Goal: Information Seeking & Learning: Find contact information

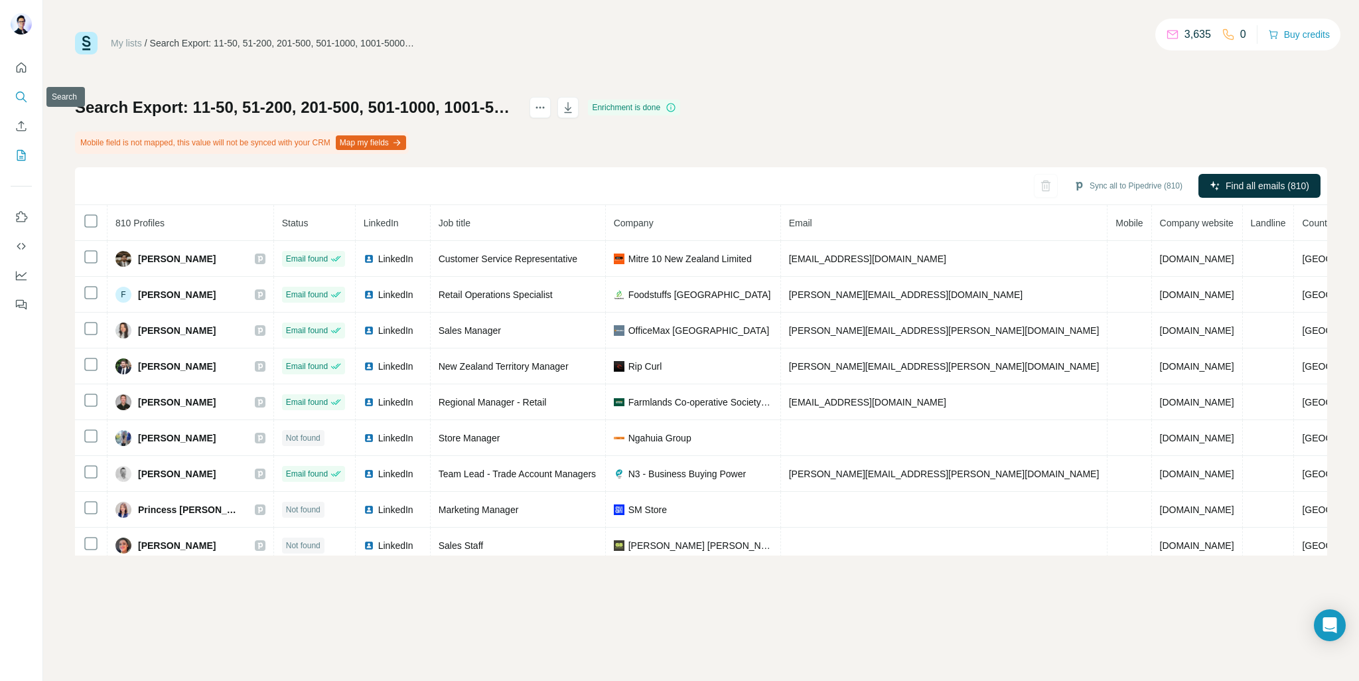
click at [29, 99] on button "Search" at bounding box center [21, 97] width 21 height 24
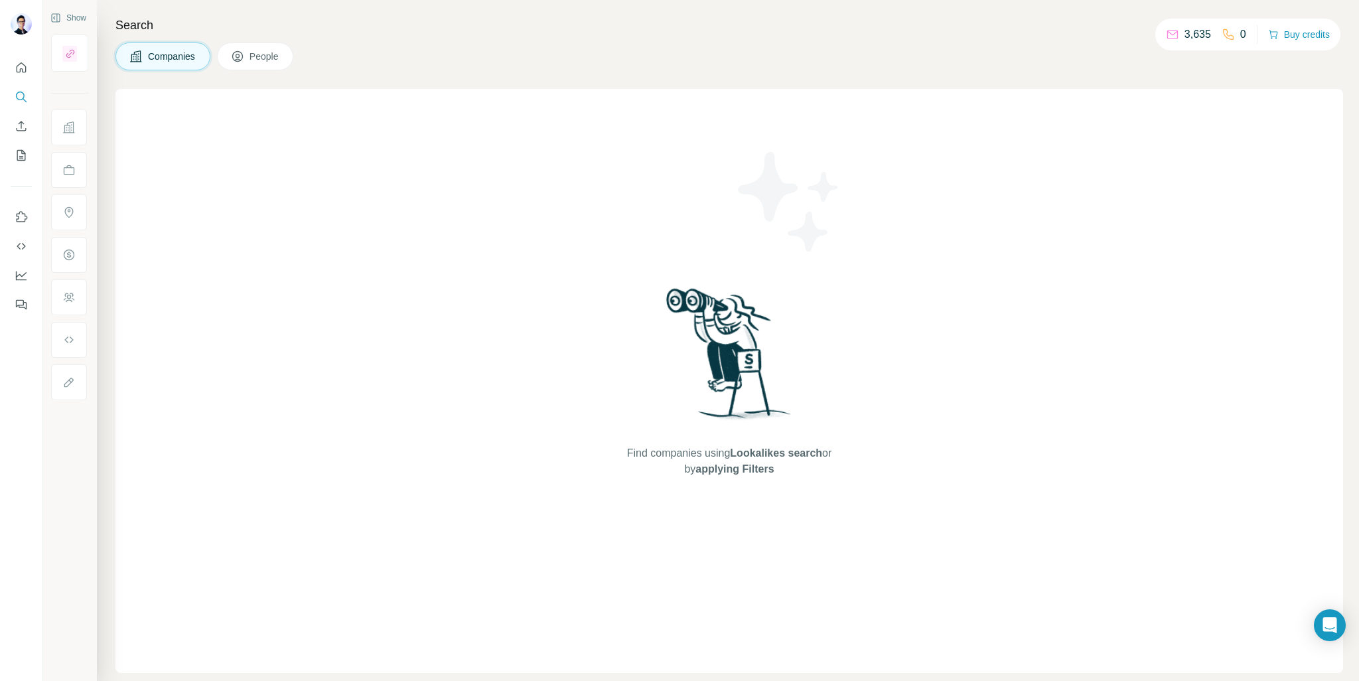
click at [269, 62] on span "People" at bounding box center [264, 56] width 31 height 13
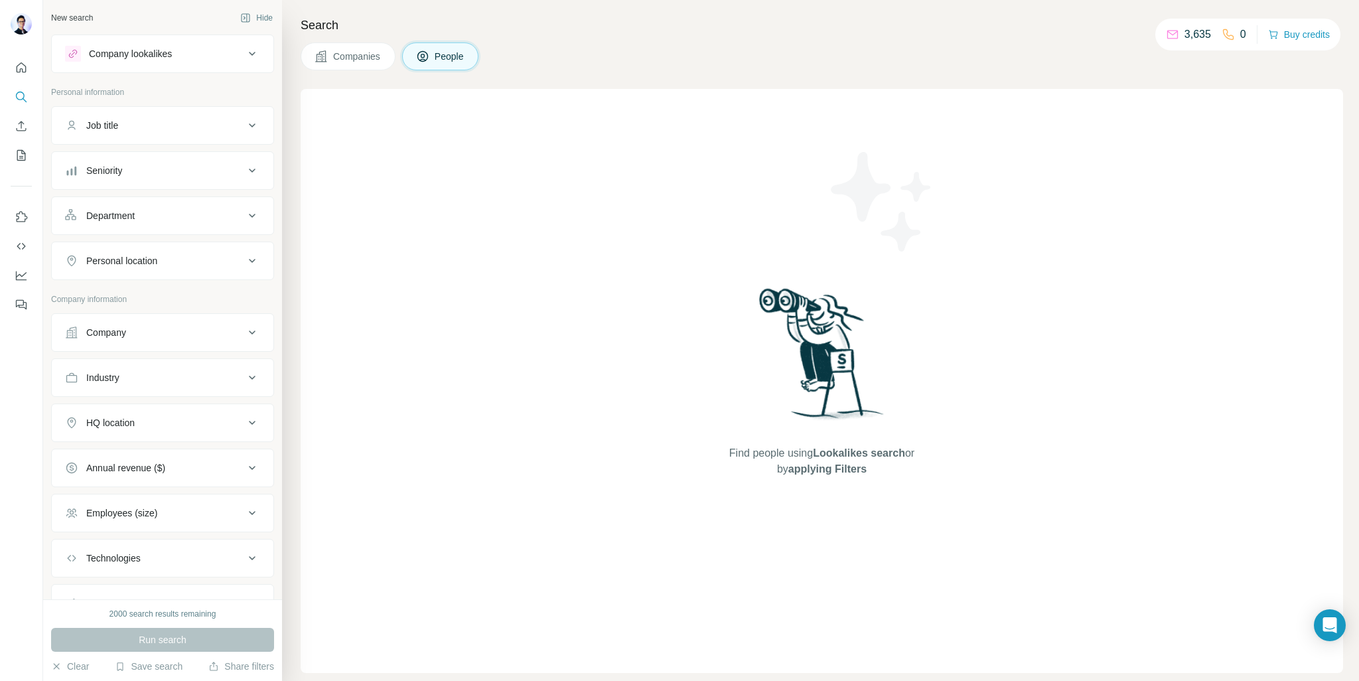
click at [345, 52] on span "Companies" at bounding box center [357, 56] width 48 height 13
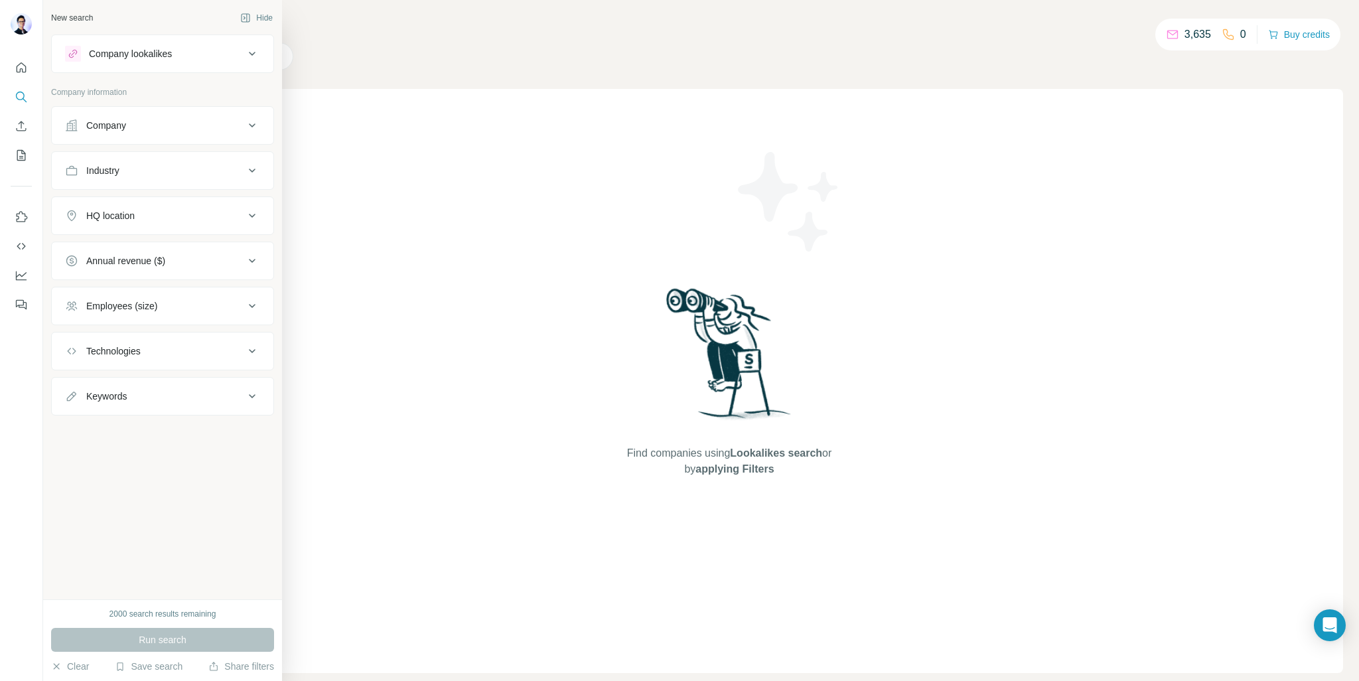
click at [200, 170] on div "Industry" at bounding box center [154, 170] width 179 height 13
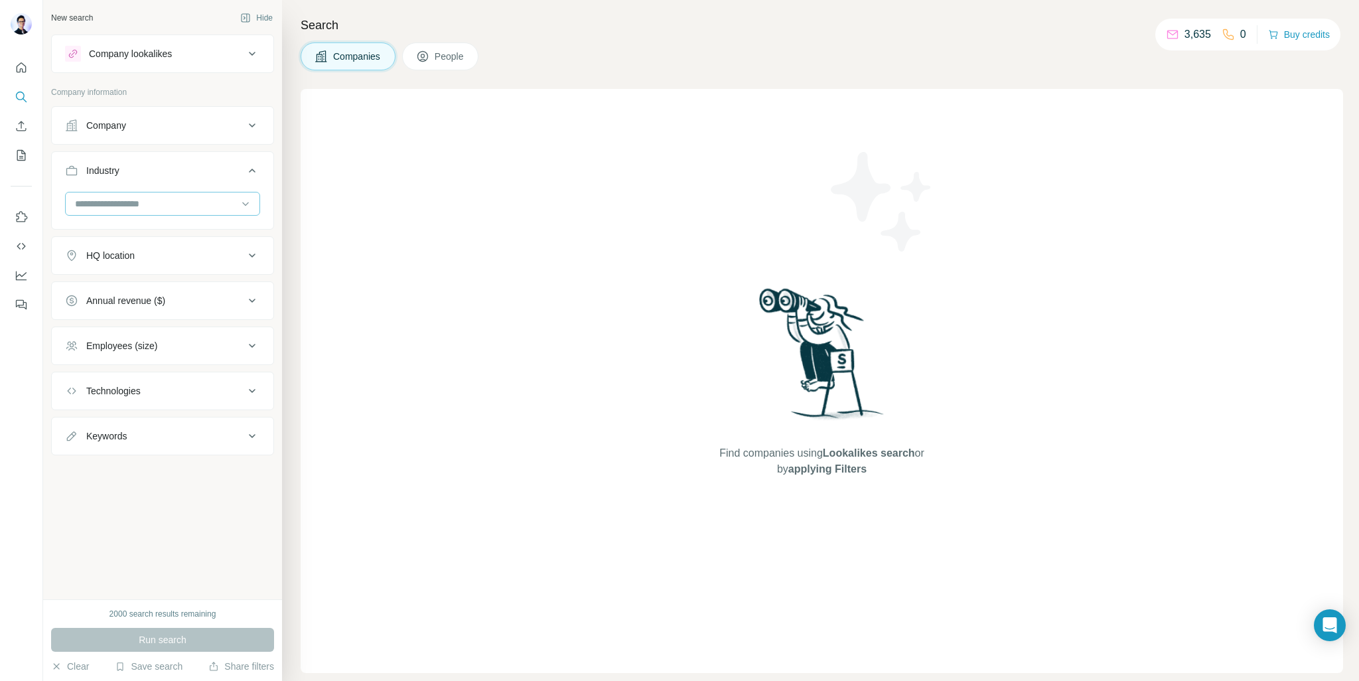
click at [159, 202] on input at bounding box center [156, 203] width 164 height 15
type input "******"
click at [98, 230] on p "Retail" at bounding box center [88, 232] width 24 height 13
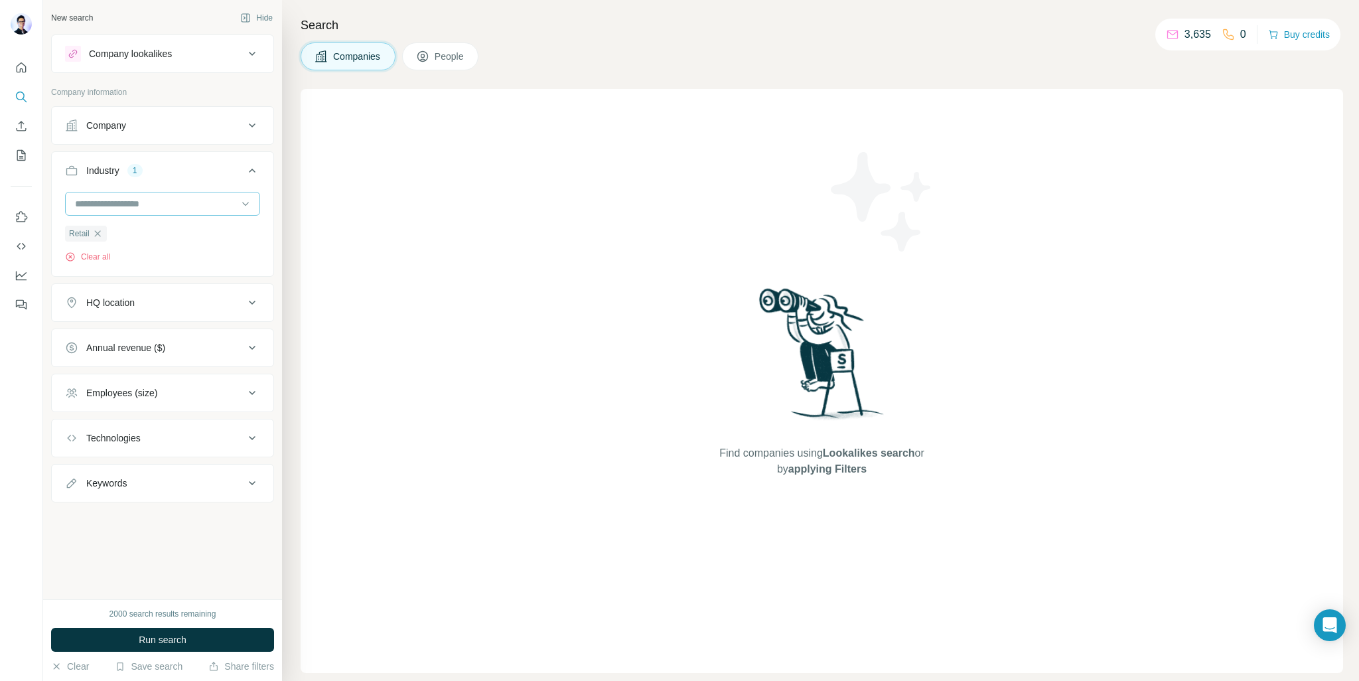
click at [184, 197] on input at bounding box center [156, 203] width 164 height 15
click at [269, 145] on ul "Company Industry 1 Retail Clear all HQ location Annual revenue ($) Employees (s…" at bounding box center [162, 304] width 223 height 396
click at [202, 298] on div "HQ location" at bounding box center [154, 302] width 179 height 13
click at [162, 338] on input "text" at bounding box center [162, 336] width 195 height 24
type input "********"
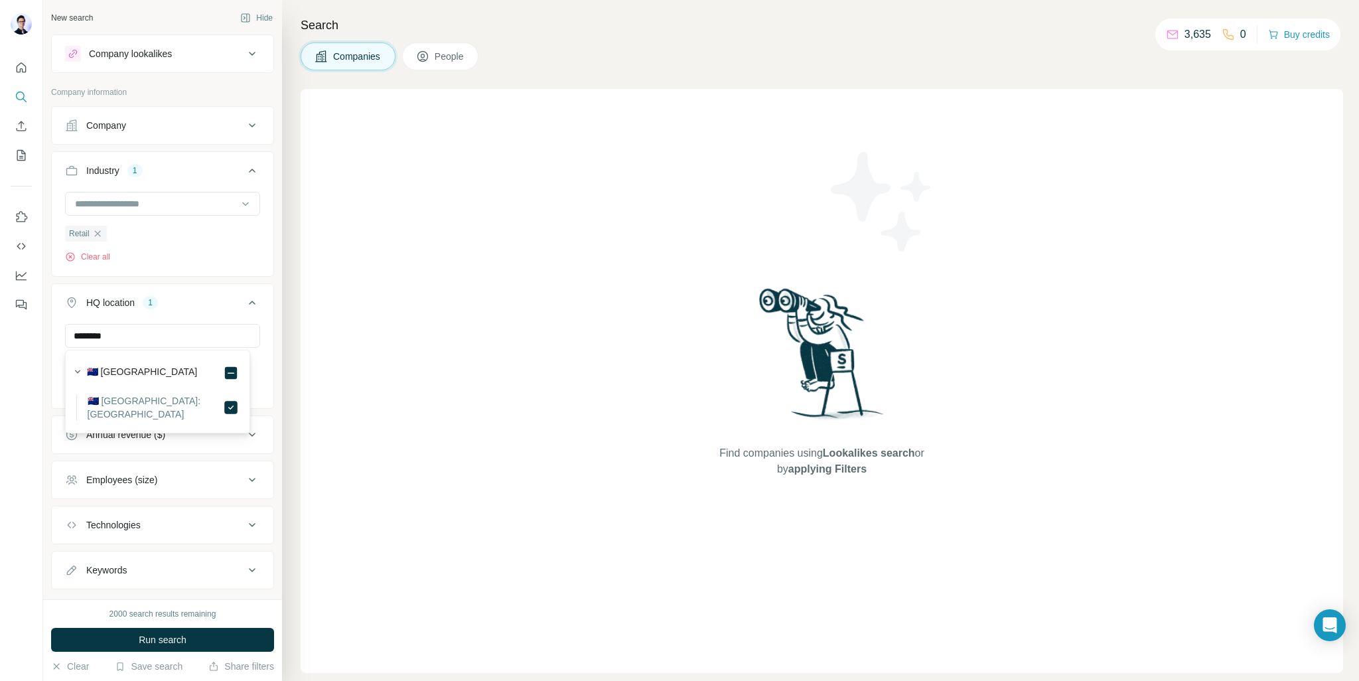
drag, startPoint x: 210, startPoint y: 279, endPoint x: 138, endPoint y: 316, distance: 81.3
click at [212, 279] on ul "Company Industry 1 Retail Clear all HQ location 1 ******** [GEOGRAPHIC_DATA] Cl…" at bounding box center [162, 347] width 223 height 483
click at [244, 484] on icon at bounding box center [252, 480] width 16 height 16
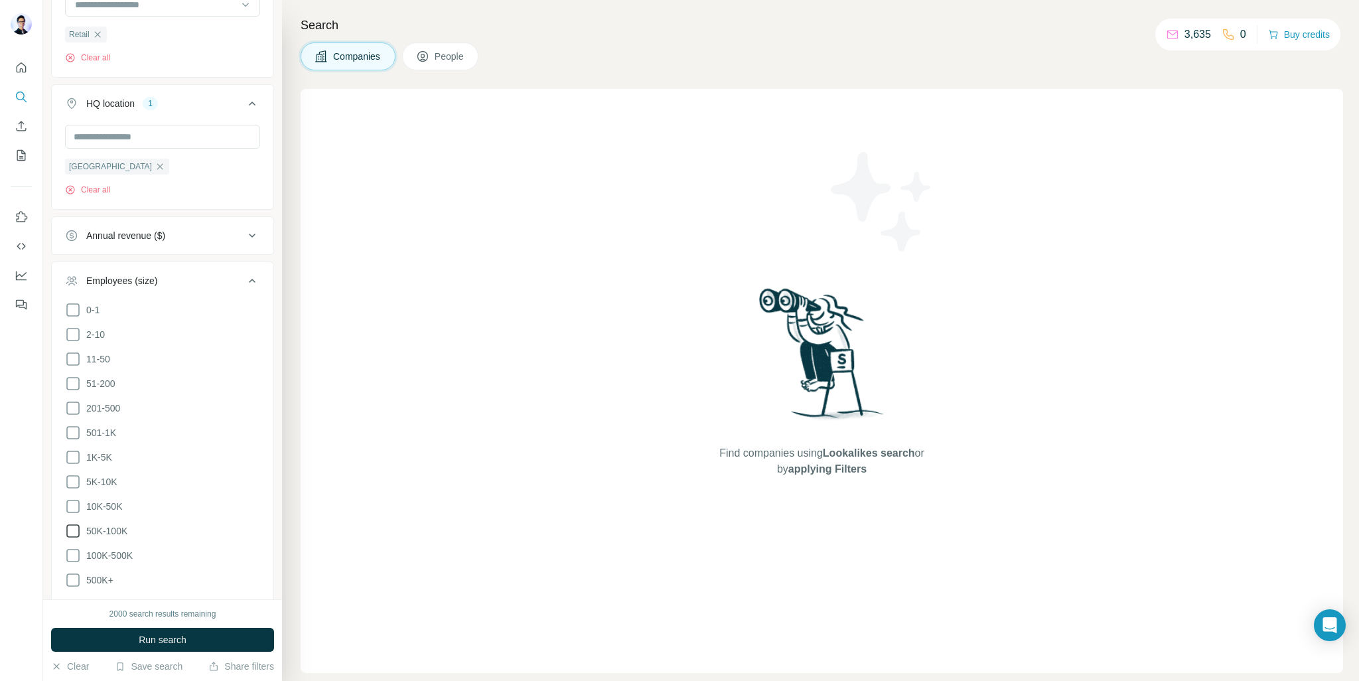
scroll to position [265, 0]
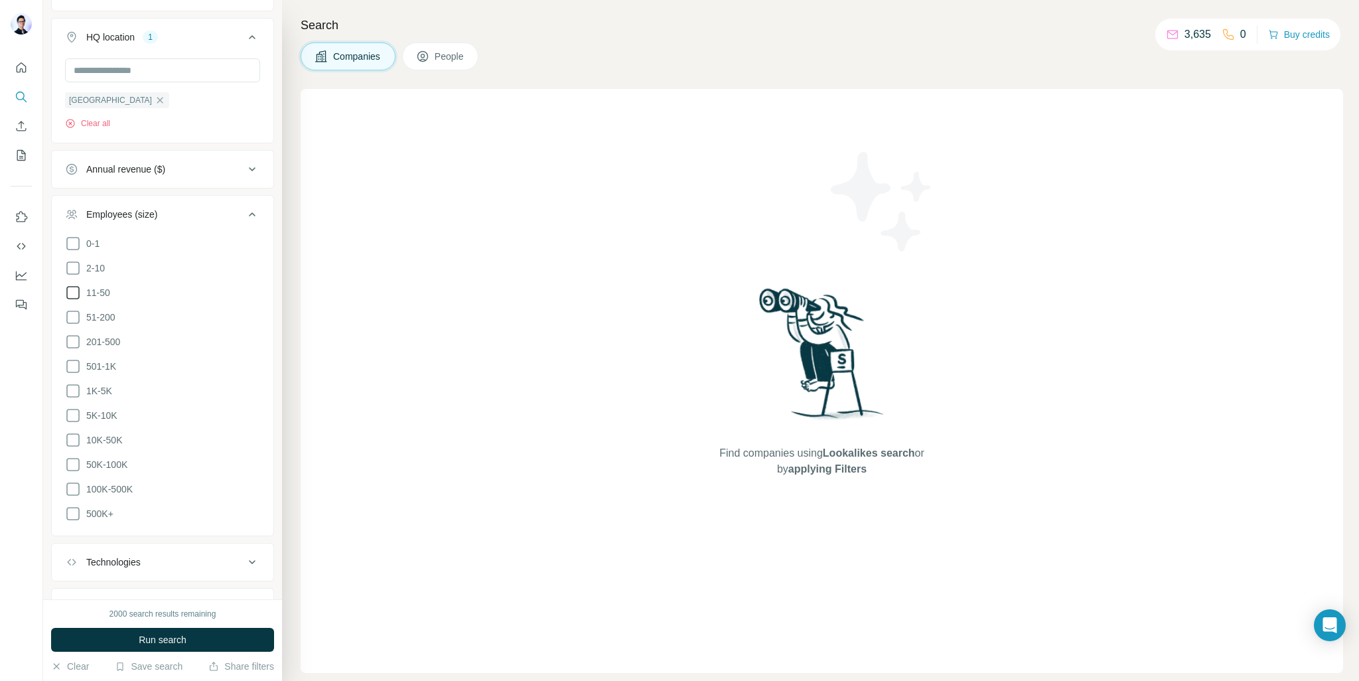
click at [67, 291] on icon at bounding box center [73, 293] width 16 height 16
click at [69, 309] on icon at bounding box center [73, 317] width 16 height 16
drag, startPoint x: 71, startPoint y: 337, endPoint x: 72, endPoint y: 359, distance: 21.9
click at [72, 337] on icon at bounding box center [73, 342] width 16 height 16
click at [72, 360] on icon at bounding box center [72, 366] width 13 height 13
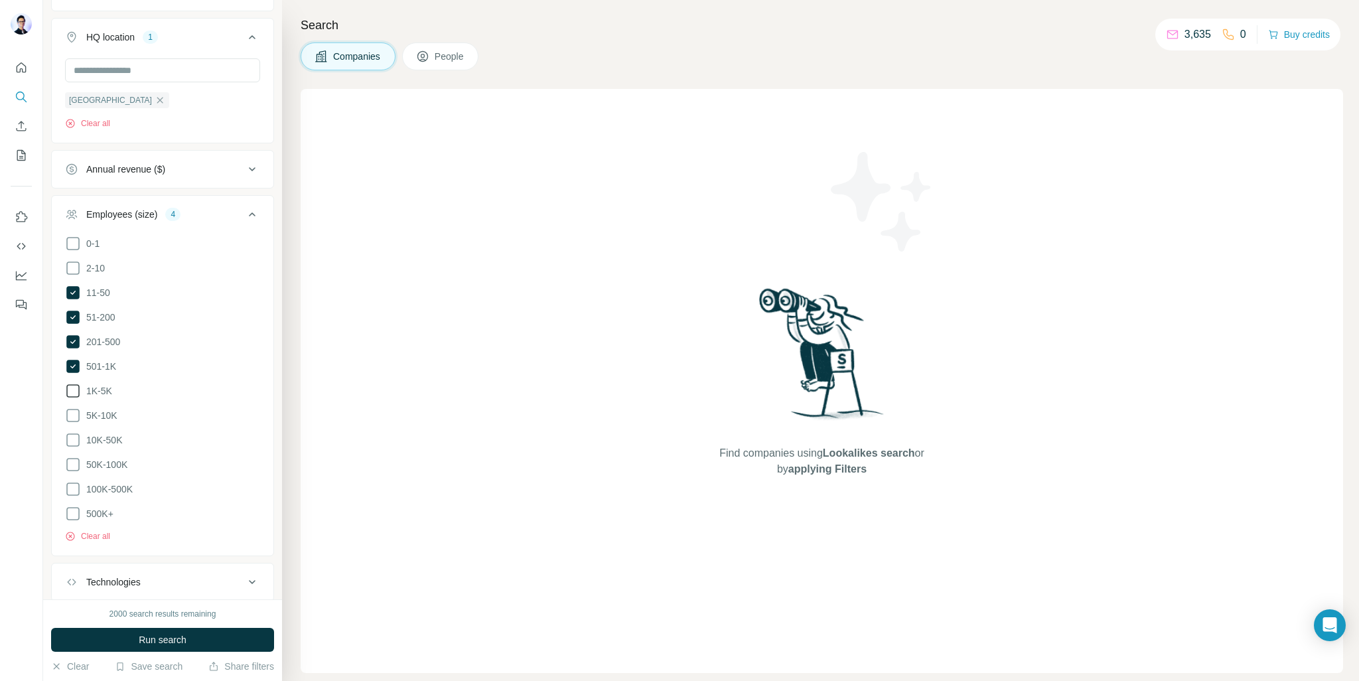
click at [66, 387] on icon at bounding box center [73, 391] width 16 height 16
click at [61, 413] on div "0-1 2-10 11-50 [PHONE_NUMBER] 501-1K 1K-5K 5K-10K 10K-50K 50K-100K 100K-500K 50…" at bounding box center [163, 394] width 222 height 317
click at [77, 409] on icon at bounding box center [72, 415] width 13 height 13
click at [71, 444] on icon at bounding box center [72, 439] width 13 height 13
click at [72, 468] on icon at bounding box center [73, 464] width 16 height 16
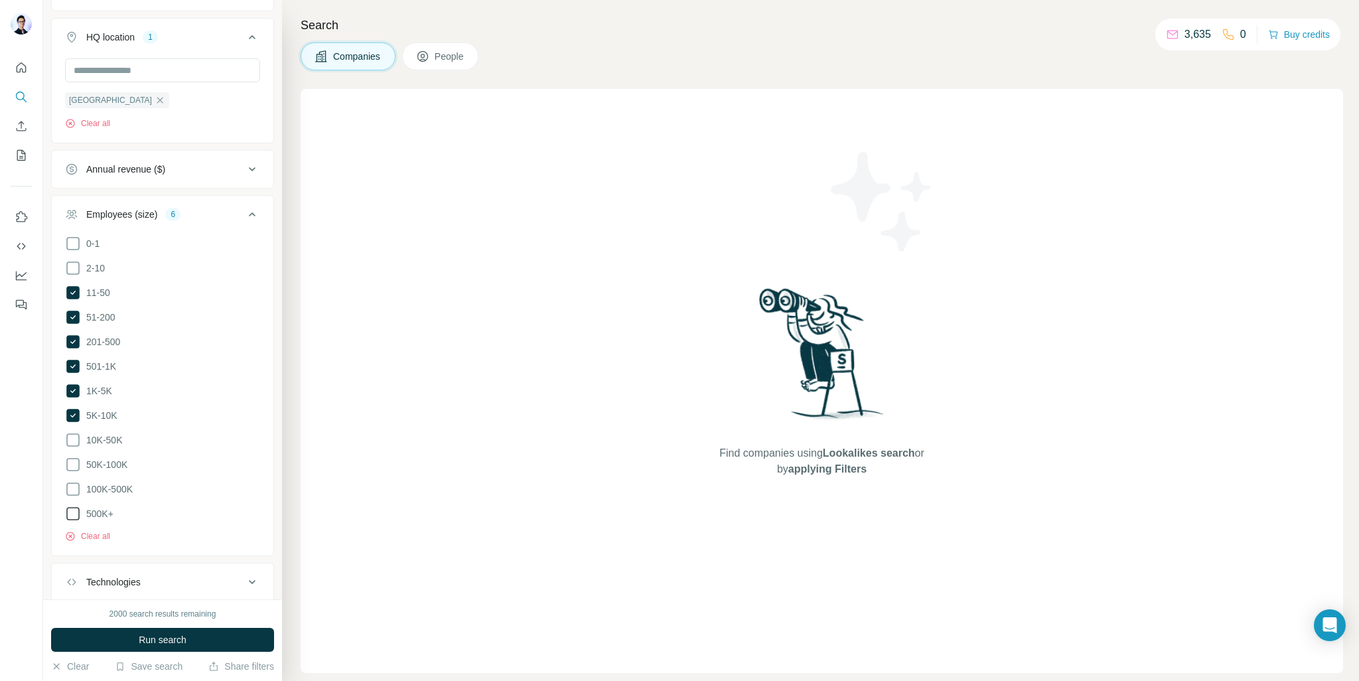
click at [71, 486] on icon at bounding box center [73, 489] width 16 height 16
click at [75, 510] on icon at bounding box center [73, 514] width 16 height 16
click at [249, 213] on icon at bounding box center [252, 214] width 7 height 4
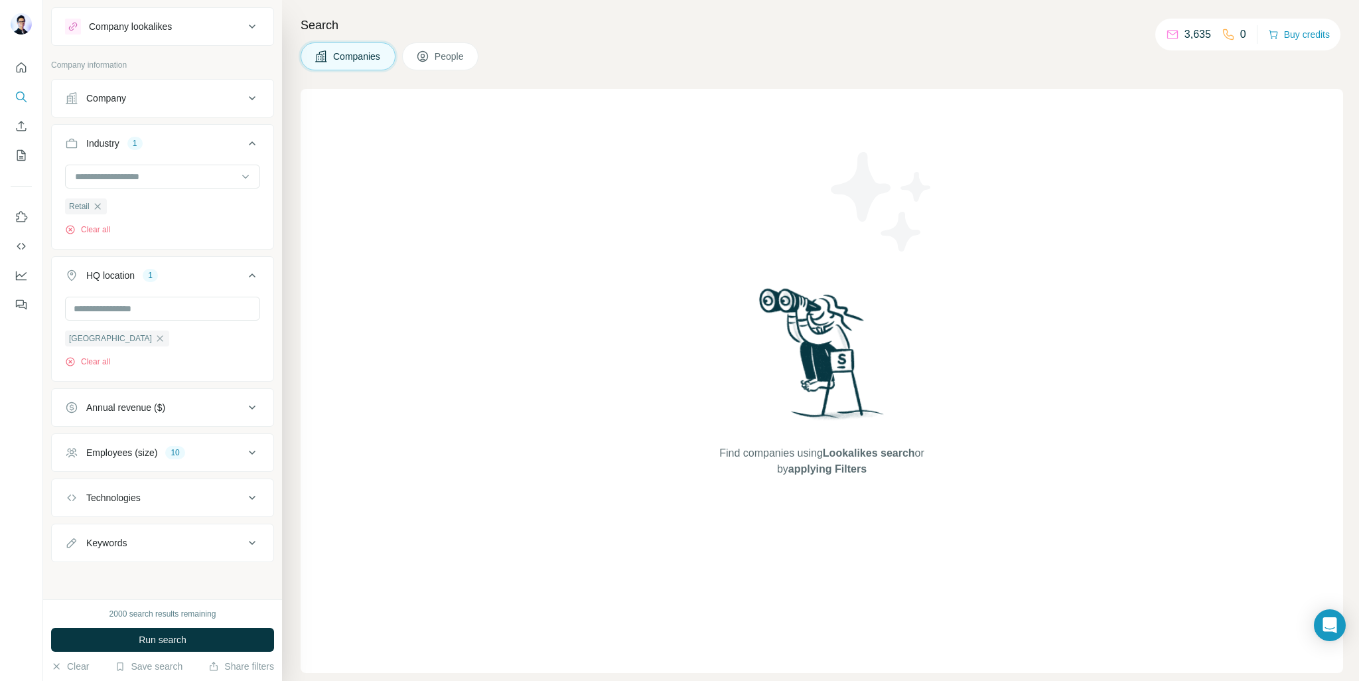
scroll to position [26, 0]
click at [234, 488] on button "Technologies" at bounding box center [163, 499] width 222 height 32
click at [234, 488] on button "Technologies" at bounding box center [163, 501] width 222 height 37
click at [244, 537] on icon at bounding box center [252, 544] width 16 height 16
click at [244, 536] on icon at bounding box center [252, 544] width 16 height 16
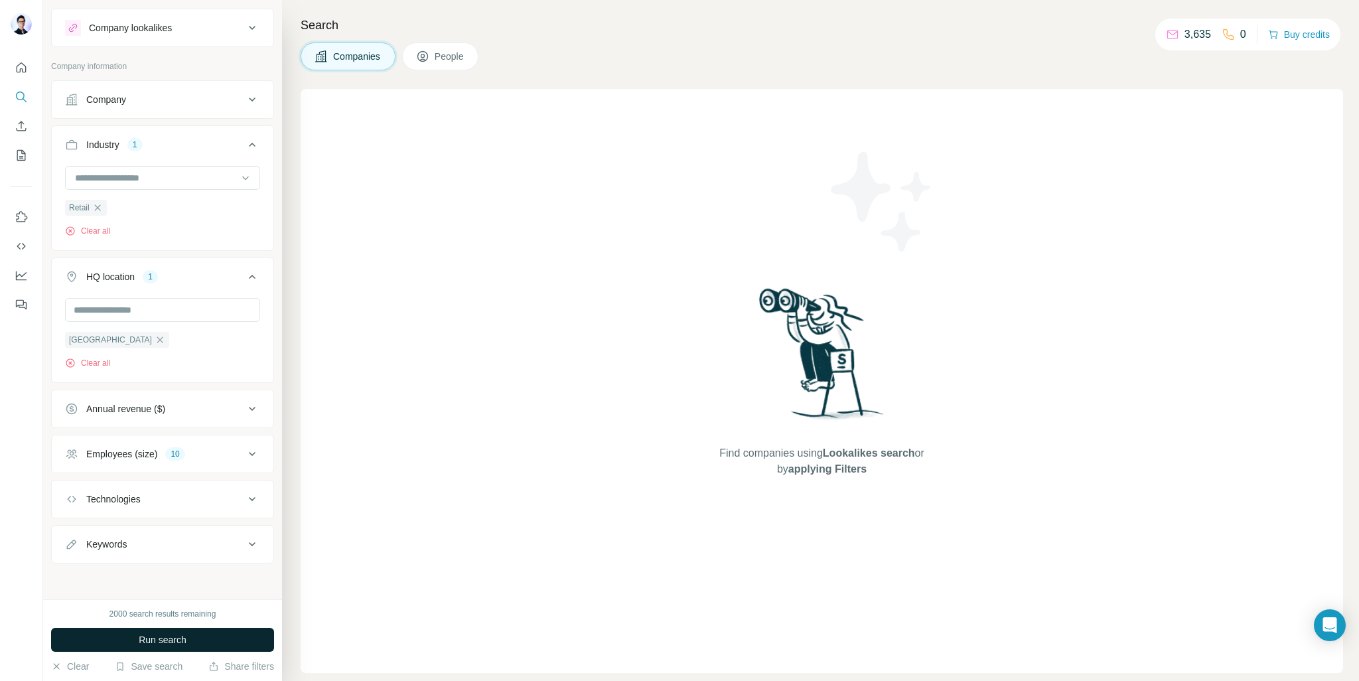
click at [216, 635] on button "Run search" at bounding box center [162, 640] width 223 height 24
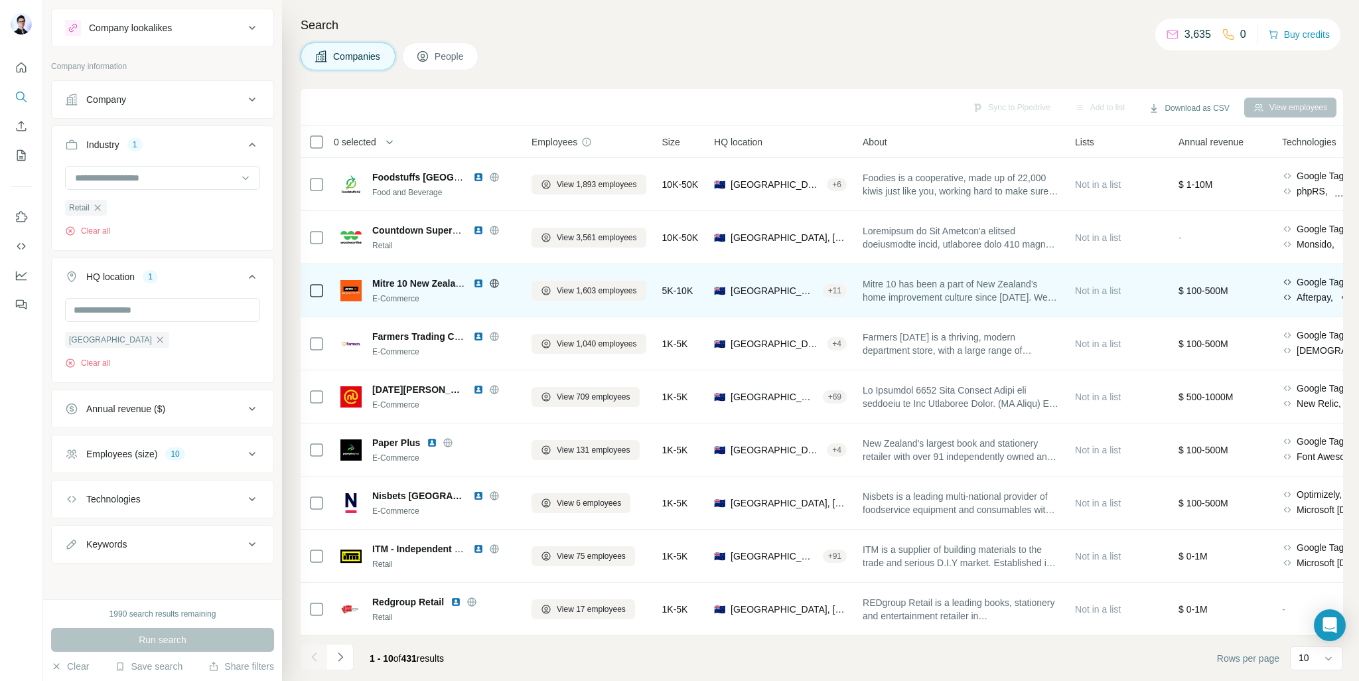
scroll to position [60, 0]
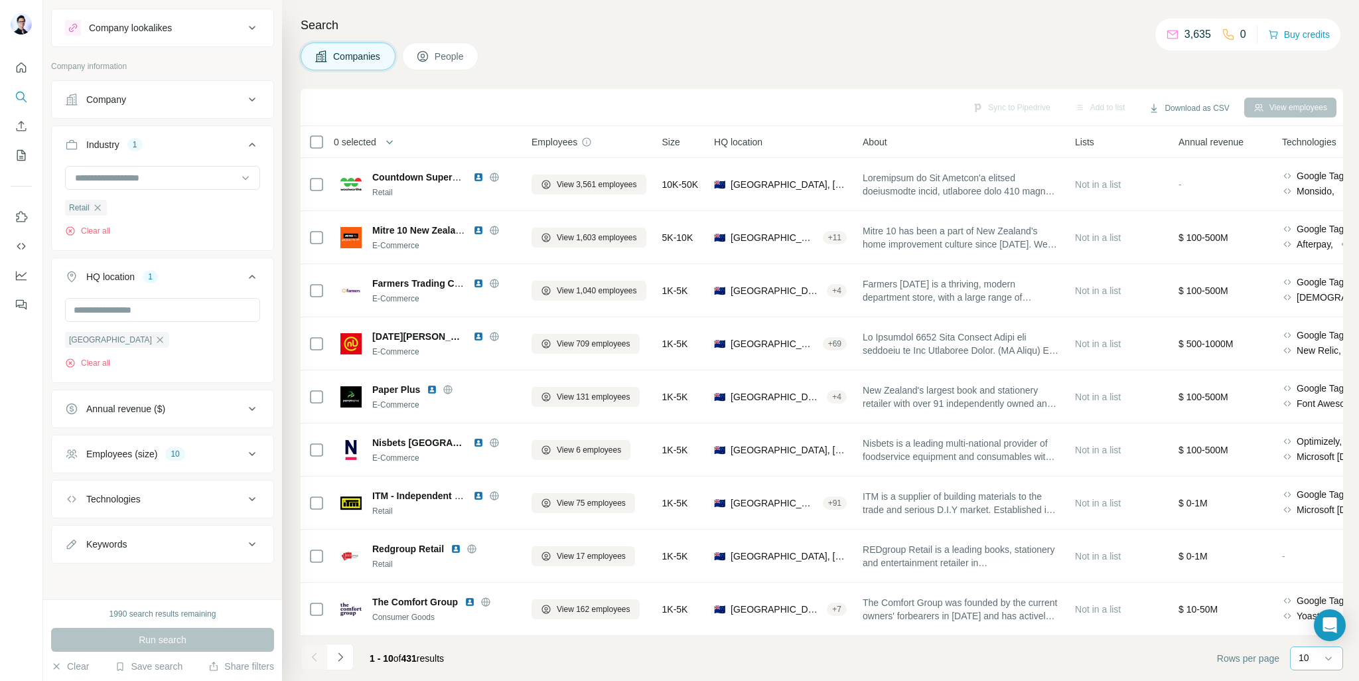
click at [1320, 653] on div "10" at bounding box center [1314, 657] width 33 height 13
click at [451, 59] on span "People" at bounding box center [450, 56] width 31 height 13
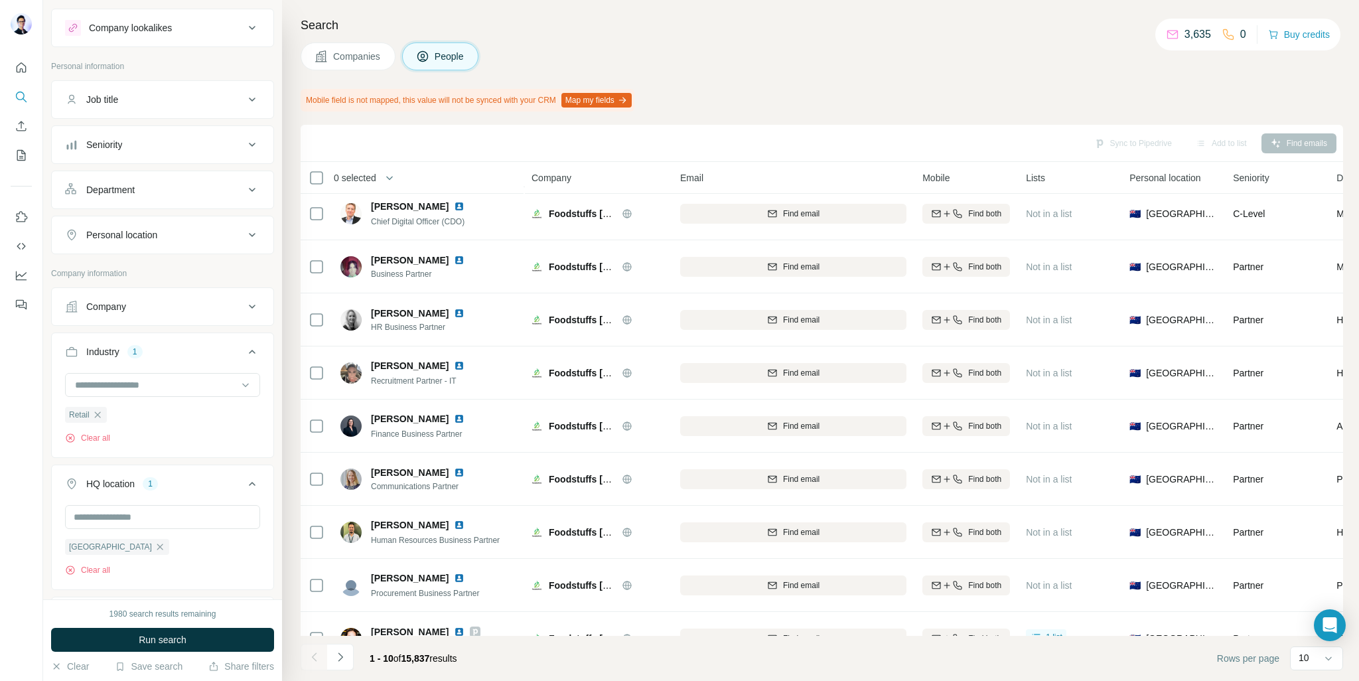
click at [245, 478] on icon at bounding box center [252, 484] width 16 height 16
click at [372, 167] on th "0 selected" at bounding box center [407, 178] width 212 height 32
click at [384, 172] on button "button" at bounding box center [389, 178] width 27 height 27
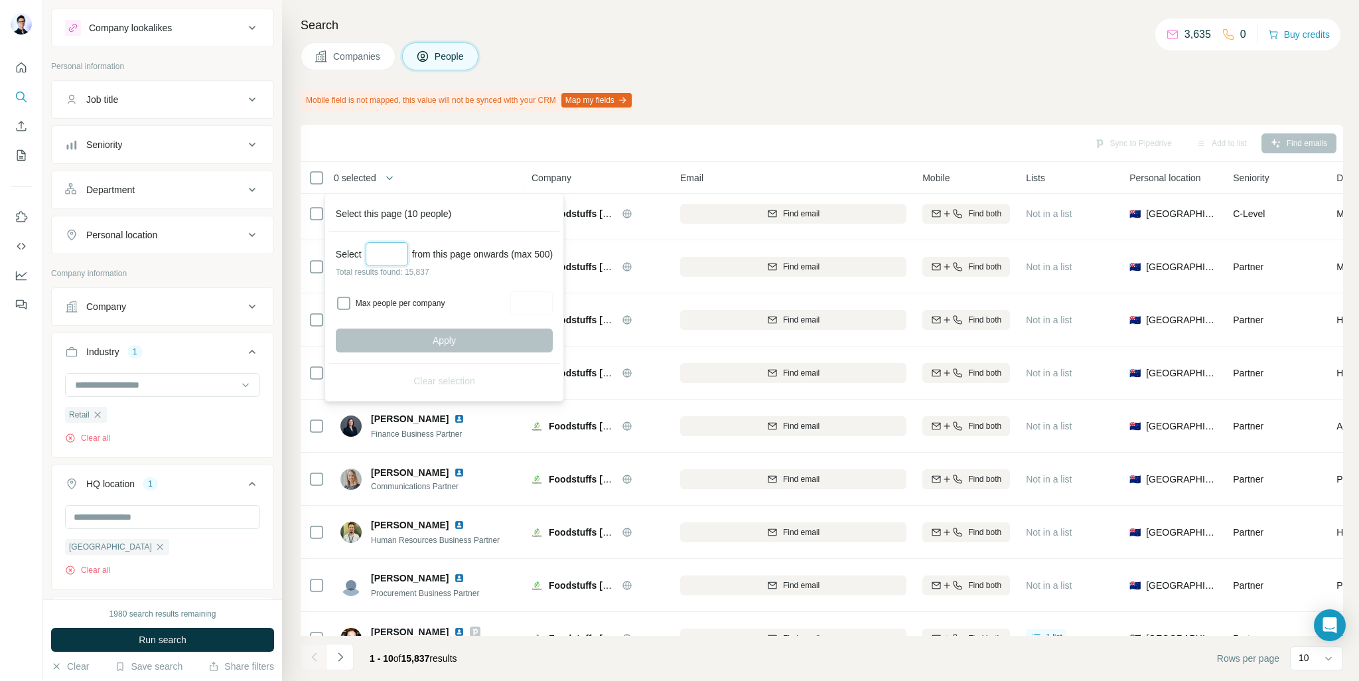
click at [387, 253] on input "Select a number (up to 500)" at bounding box center [387, 254] width 42 height 24
click at [381, 298] on label "Max people per company" at bounding box center [431, 303] width 151 height 12
click at [543, 304] on input "Max people per company" at bounding box center [531, 303] width 42 height 24
type input "*"
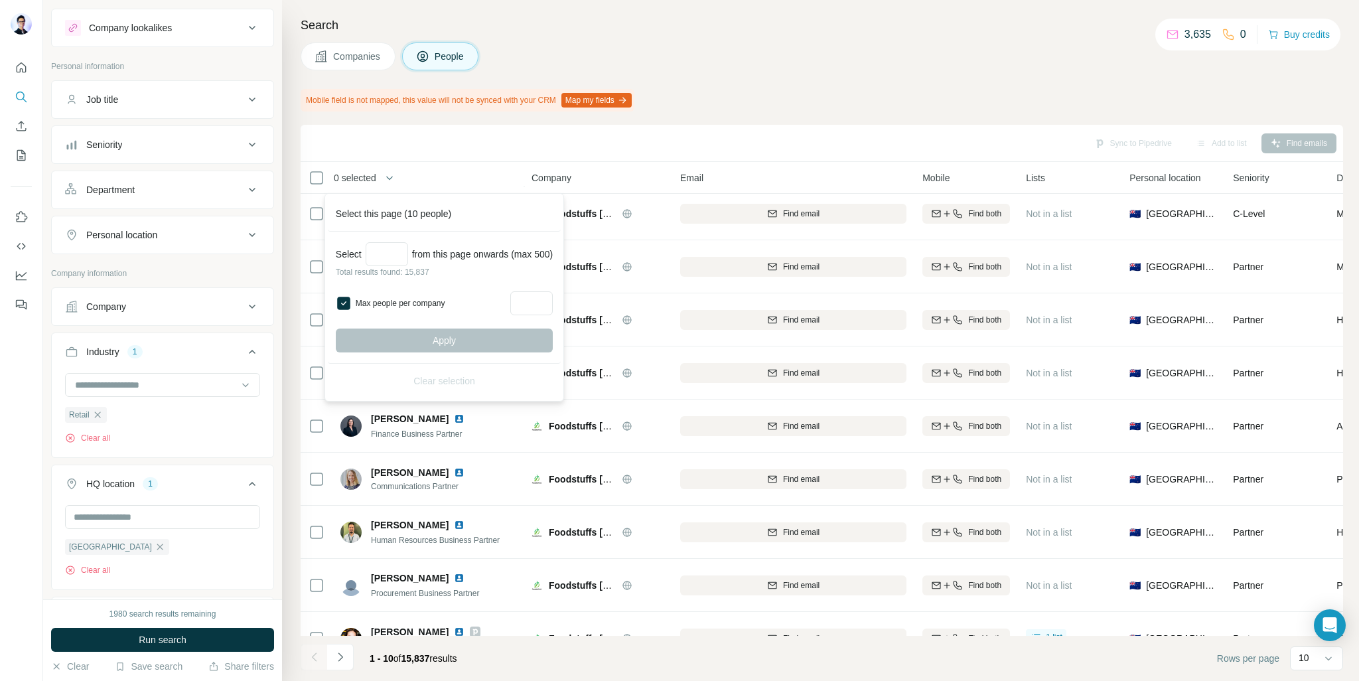
click at [748, 101] on div "Mobile field is not mapped, this value will not be synced with your CRM Map my …" at bounding box center [822, 100] width 1042 height 23
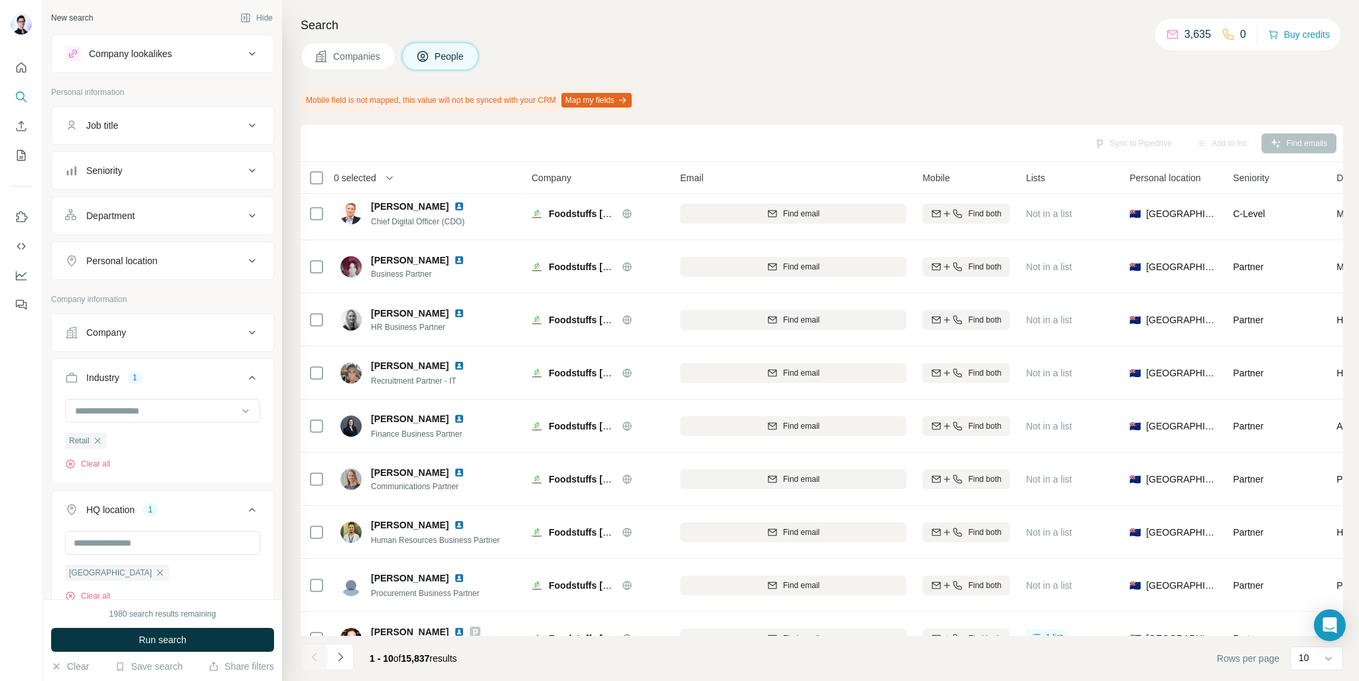
click at [199, 125] on div "Job title" at bounding box center [154, 125] width 179 height 13
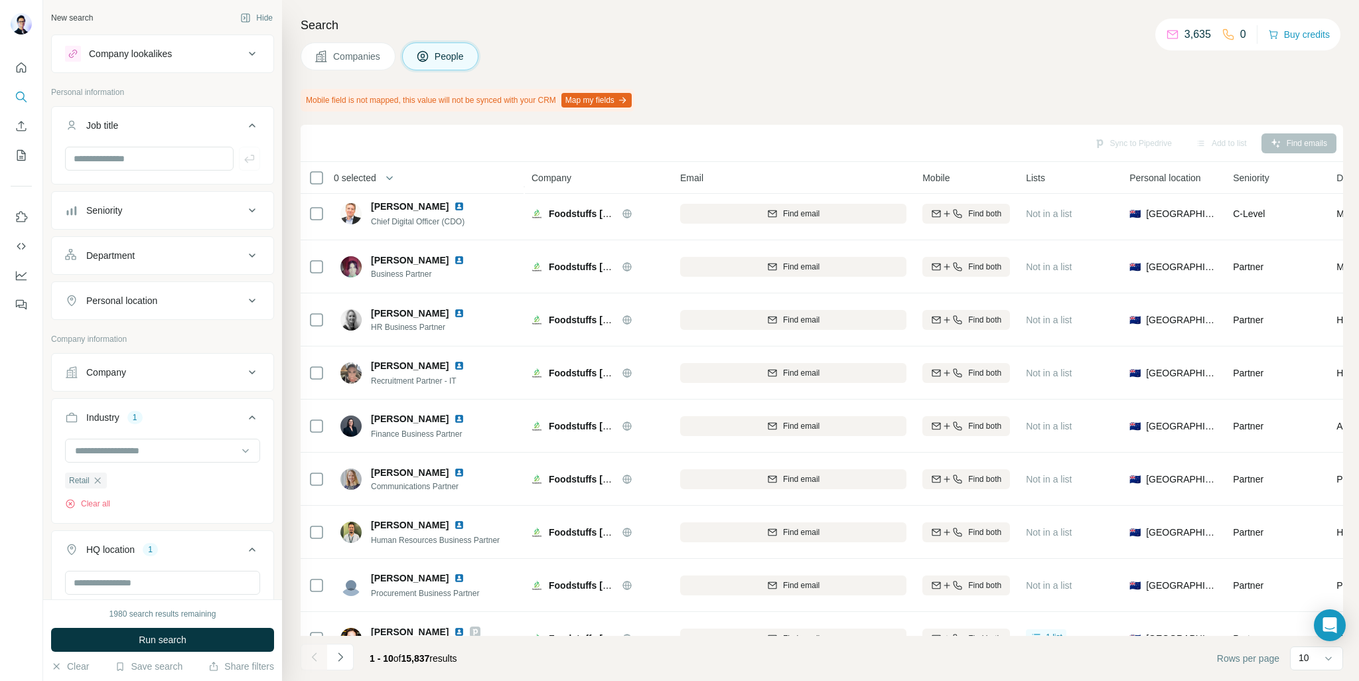
drag, startPoint x: 184, startPoint y: 138, endPoint x: 192, endPoint y: 133, distance: 10.1
click at [185, 138] on button "Job title" at bounding box center [163, 127] width 222 height 37
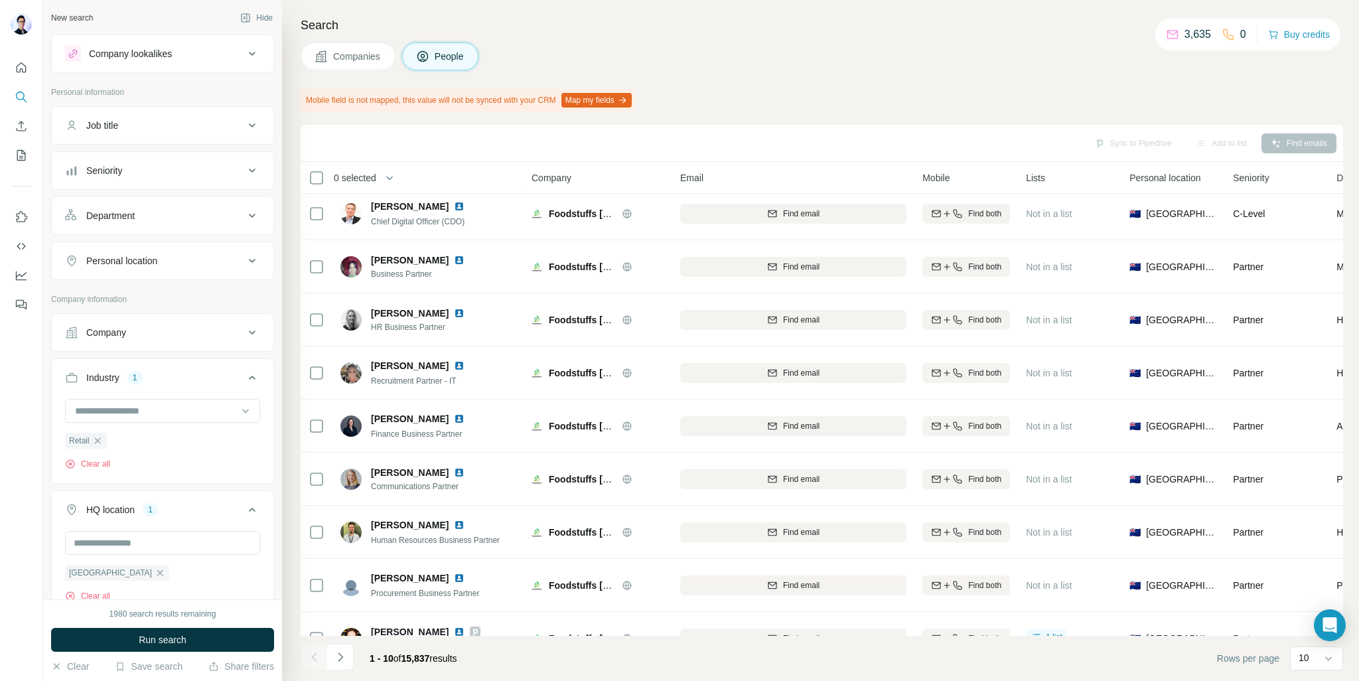
click at [180, 218] on div "Department" at bounding box center [154, 215] width 179 height 13
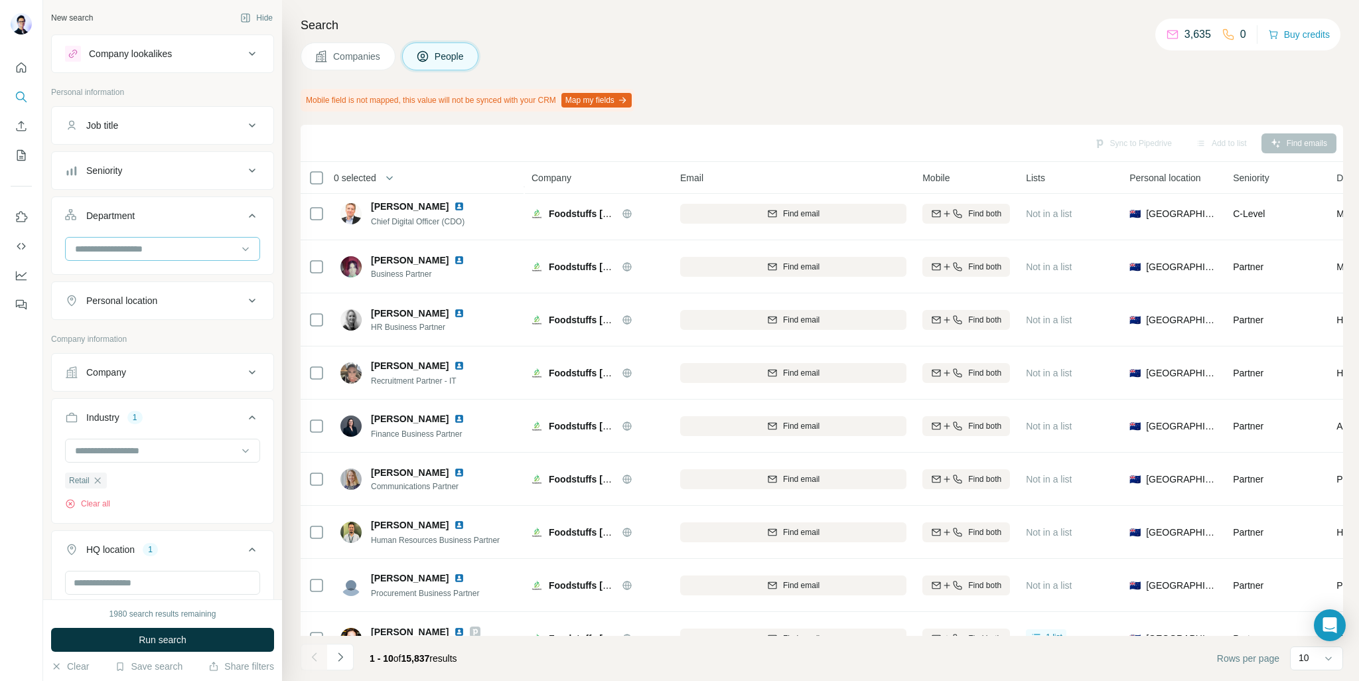
click at [172, 250] on input at bounding box center [156, 248] width 164 height 15
click at [196, 286] on div "Customer Relations" at bounding box center [157, 283] width 163 height 13
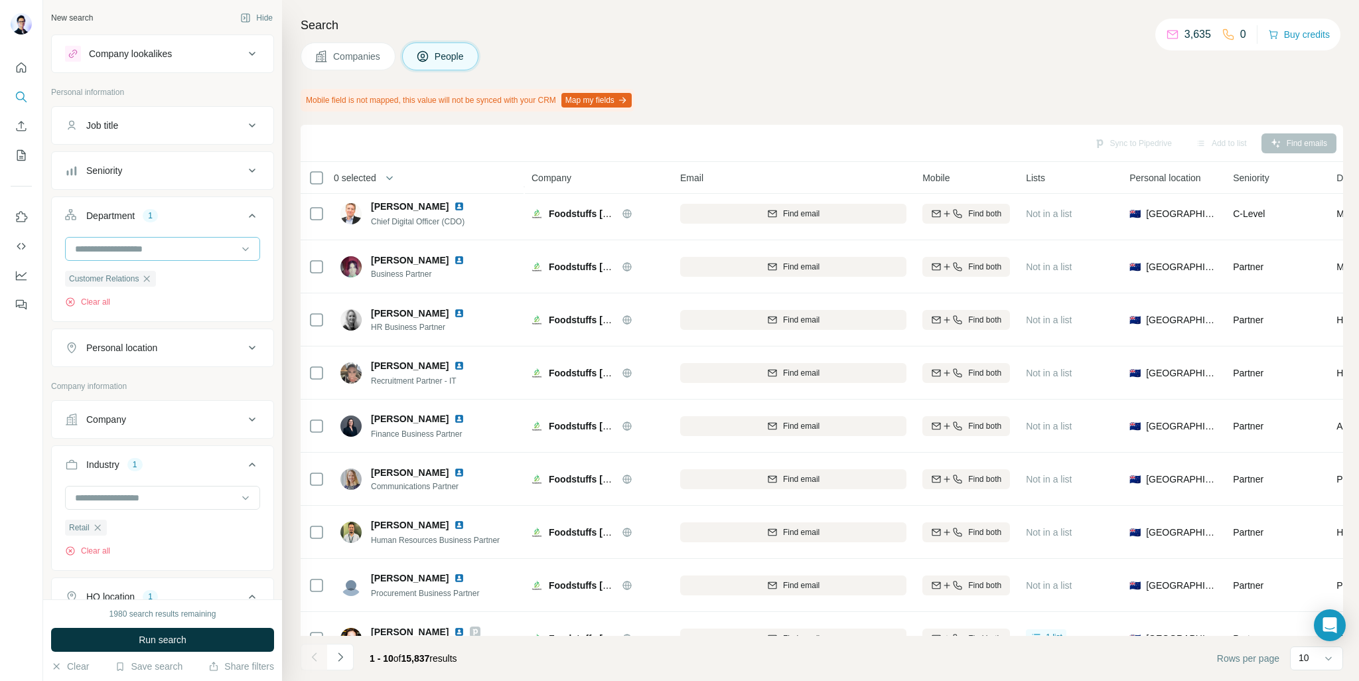
click at [209, 238] on div at bounding box center [156, 249] width 164 height 23
click at [172, 309] on div "Founder/Owner" at bounding box center [157, 312] width 163 height 13
click at [212, 252] on input at bounding box center [156, 248] width 164 height 15
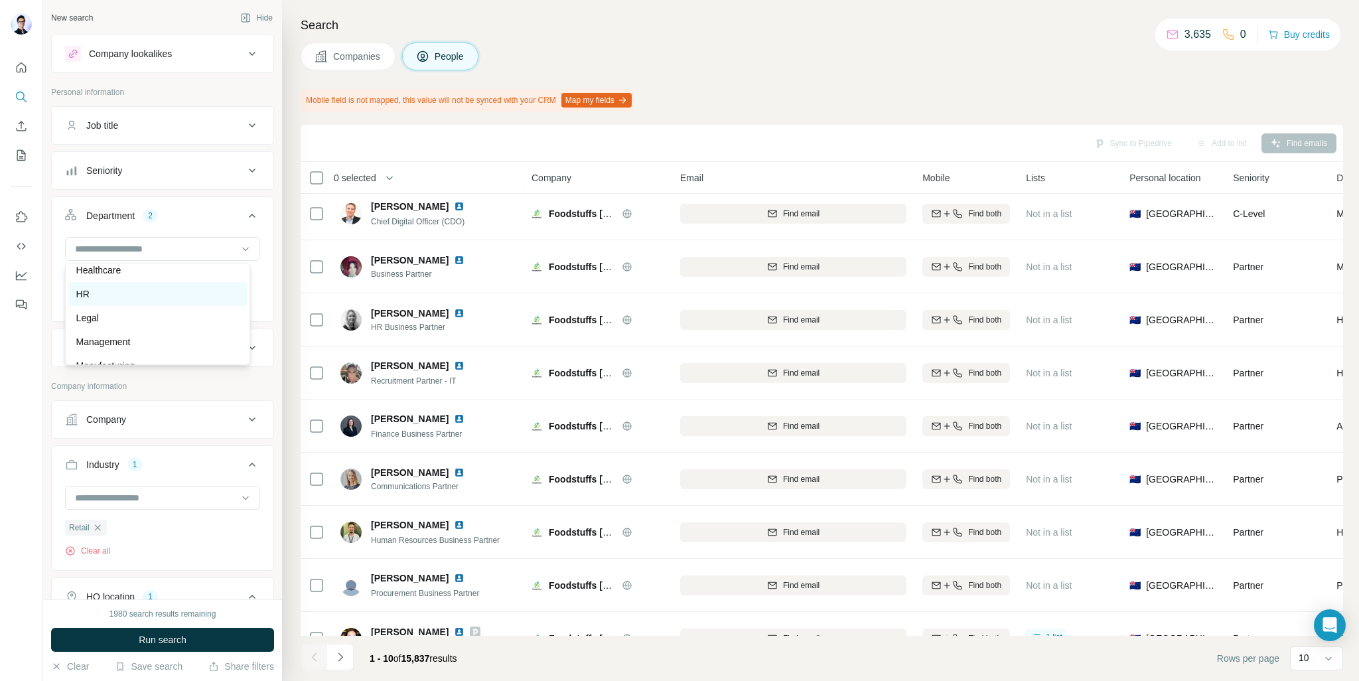
click at [174, 297] on div "HR" at bounding box center [157, 293] width 163 height 13
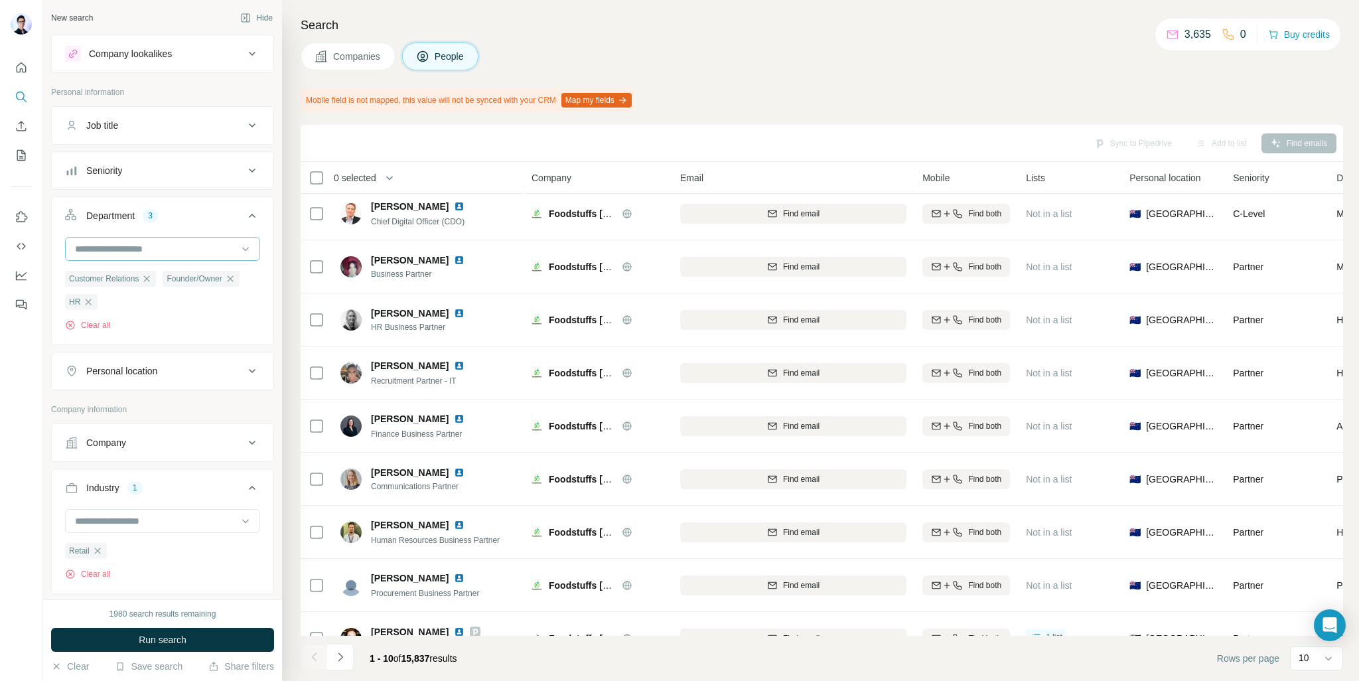
click at [188, 249] on input at bounding box center [156, 248] width 164 height 15
click at [174, 316] on div "Sales" at bounding box center [157, 314] width 163 height 13
click at [199, 247] on input at bounding box center [156, 248] width 164 height 15
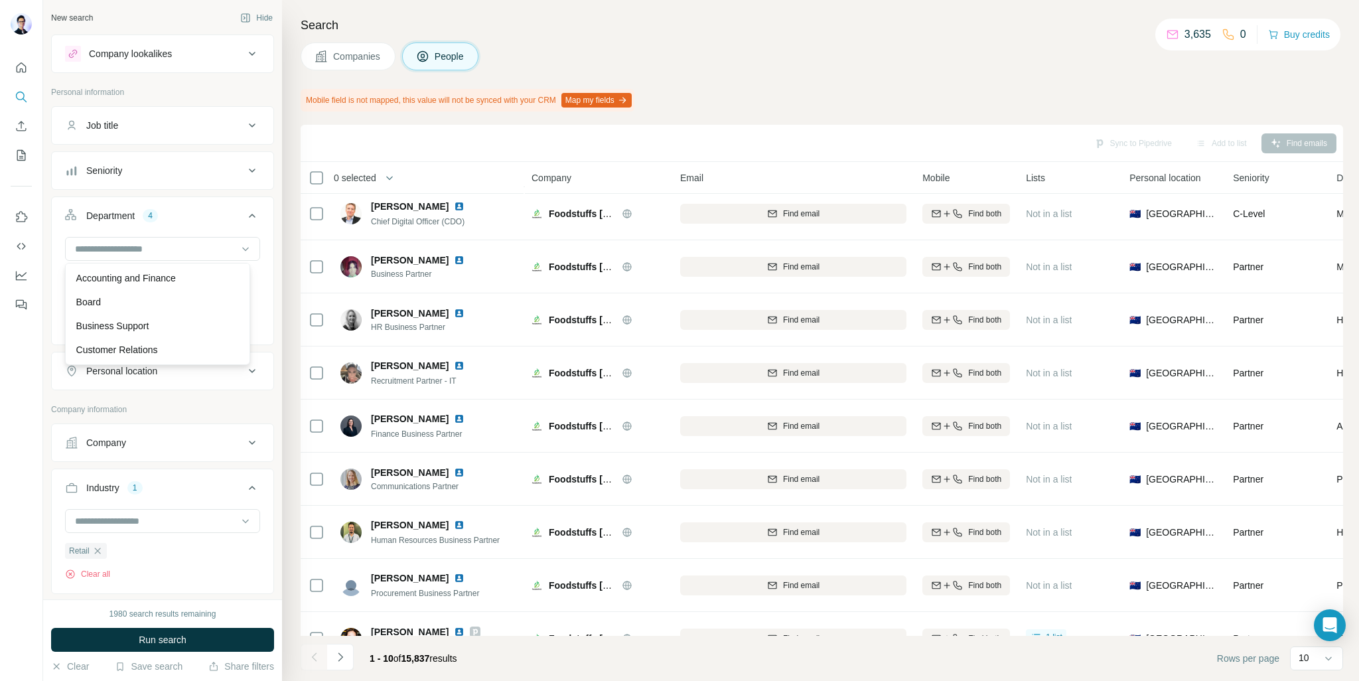
click at [224, 194] on ul "Job title Seniority Department 4 Customer Relations Founder/Owner HR Sales Clea…" at bounding box center [162, 248] width 223 height 284
click at [188, 638] on button "Run search" at bounding box center [162, 640] width 223 height 24
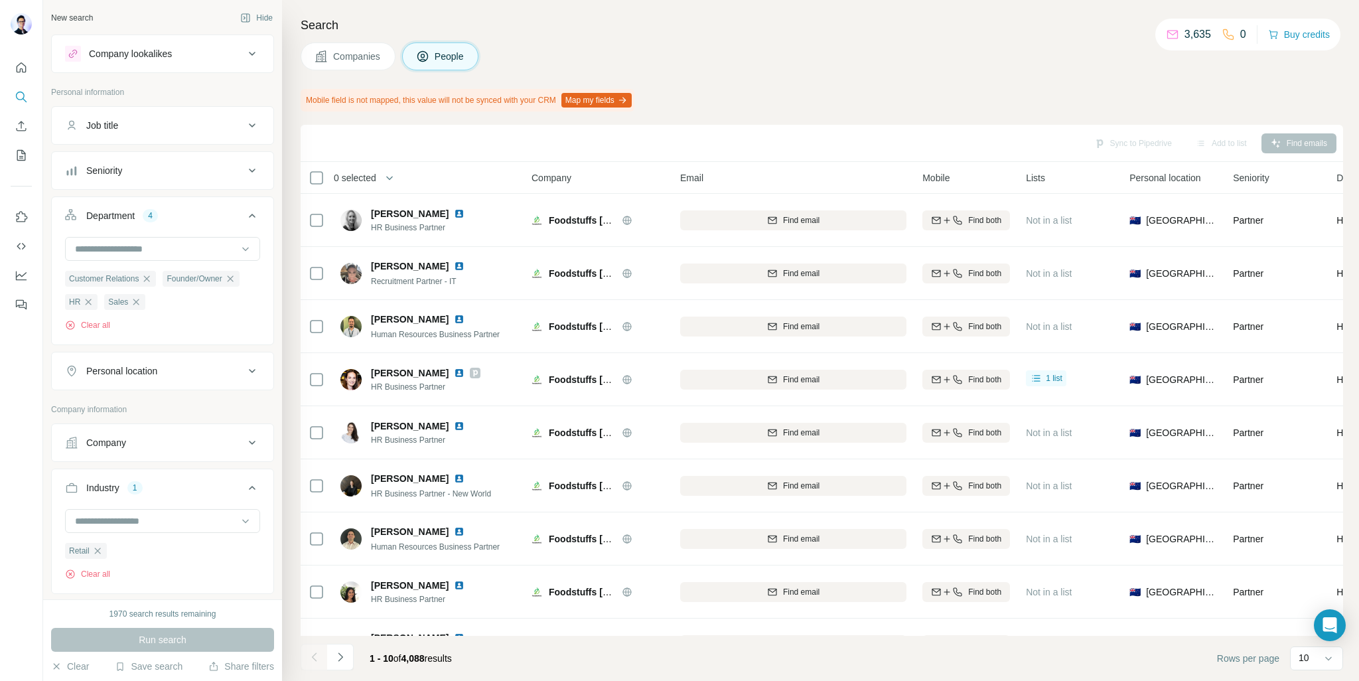
click at [1060, 62] on div "Companies People" at bounding box center [822, 56] width 1042 height 28
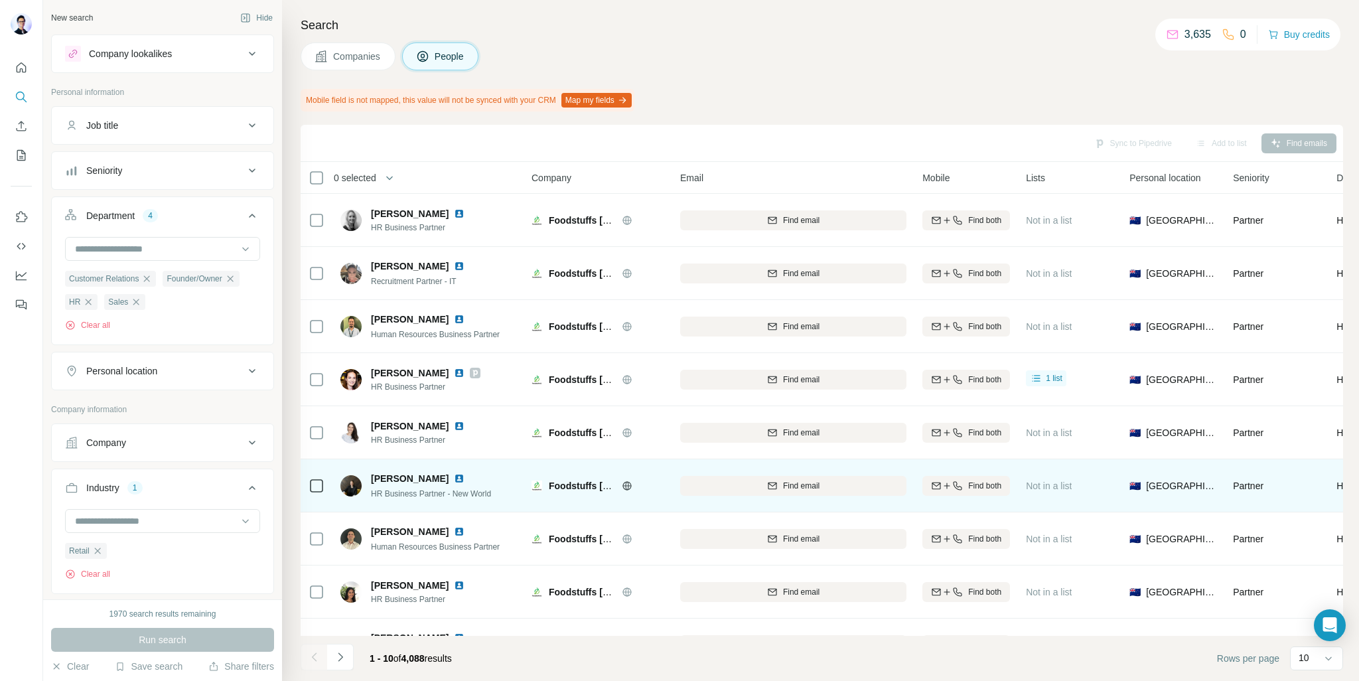
scroll to position [96, 0]
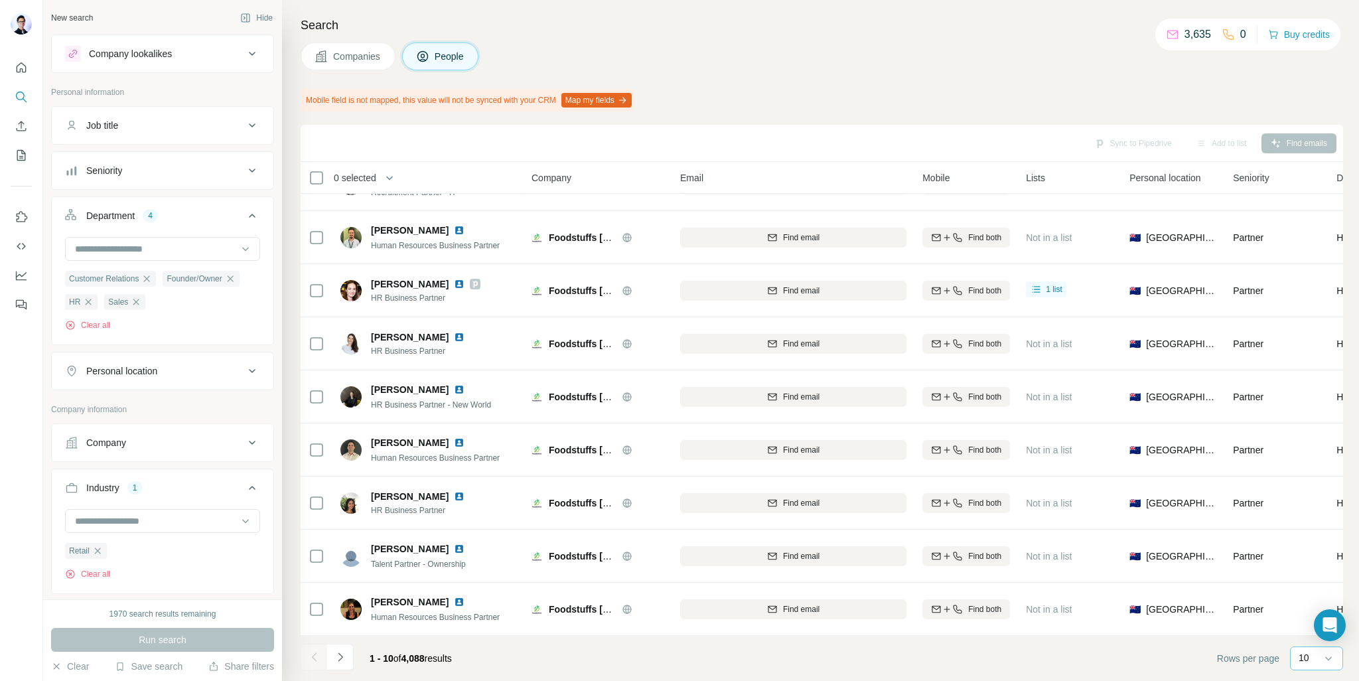
click at [1316, 658] on div "10" at bounding box center [1314, 657] width 33 height 13
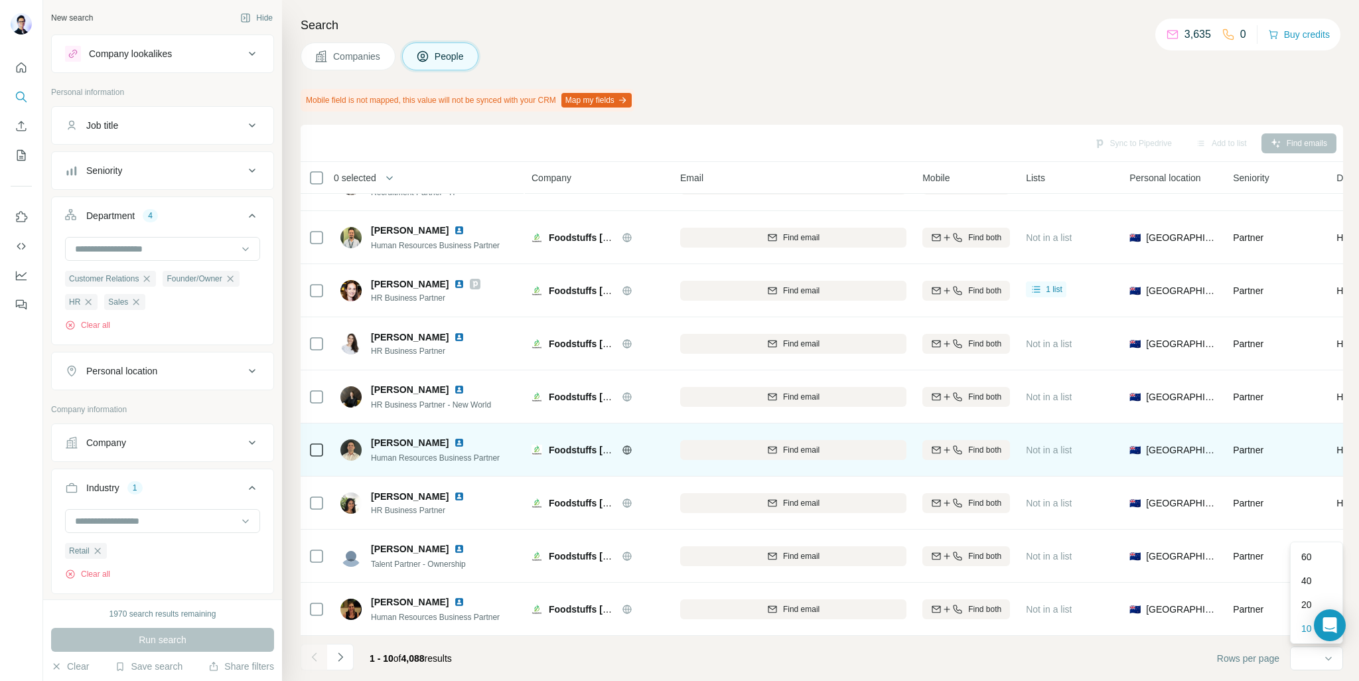
click at [1320, 555] on div "60" at bounding box center [1316, 556] width 31 height 13
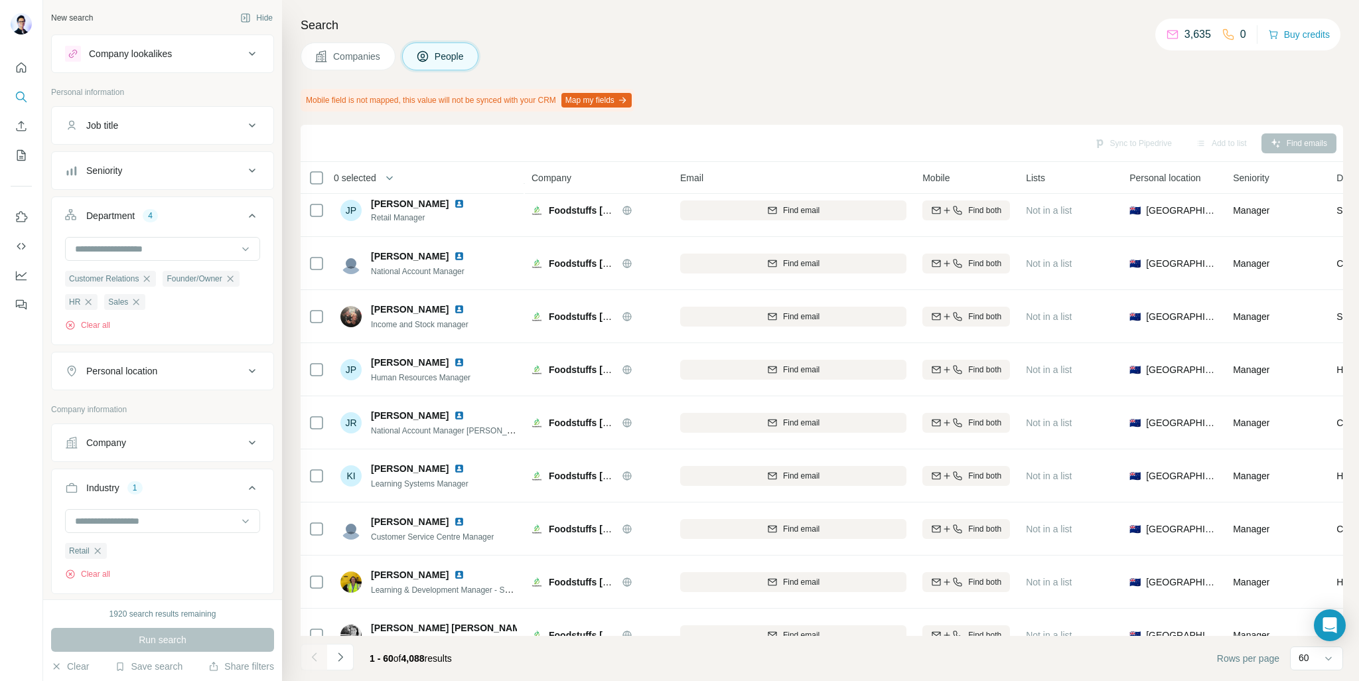
scroll to position [2749, 0]
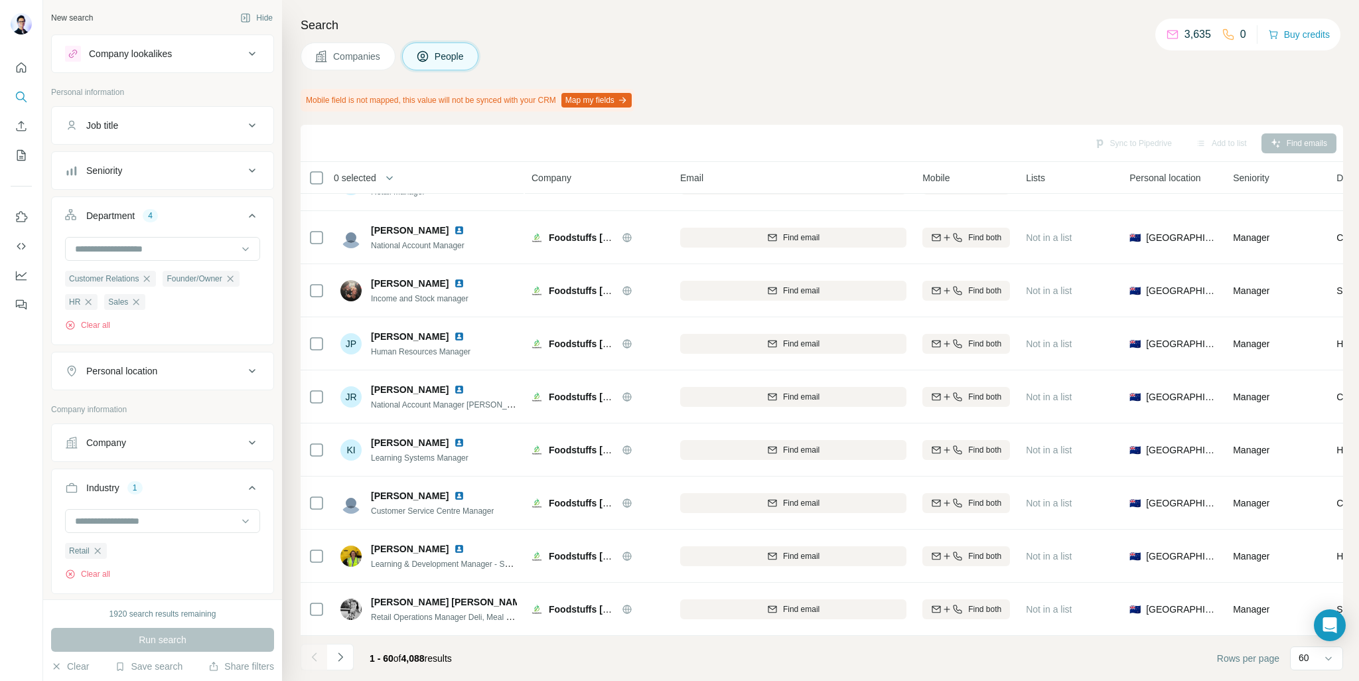
click at [325, 176] on div "0 selected" at bounding box center [350, 177] width 52 height 13
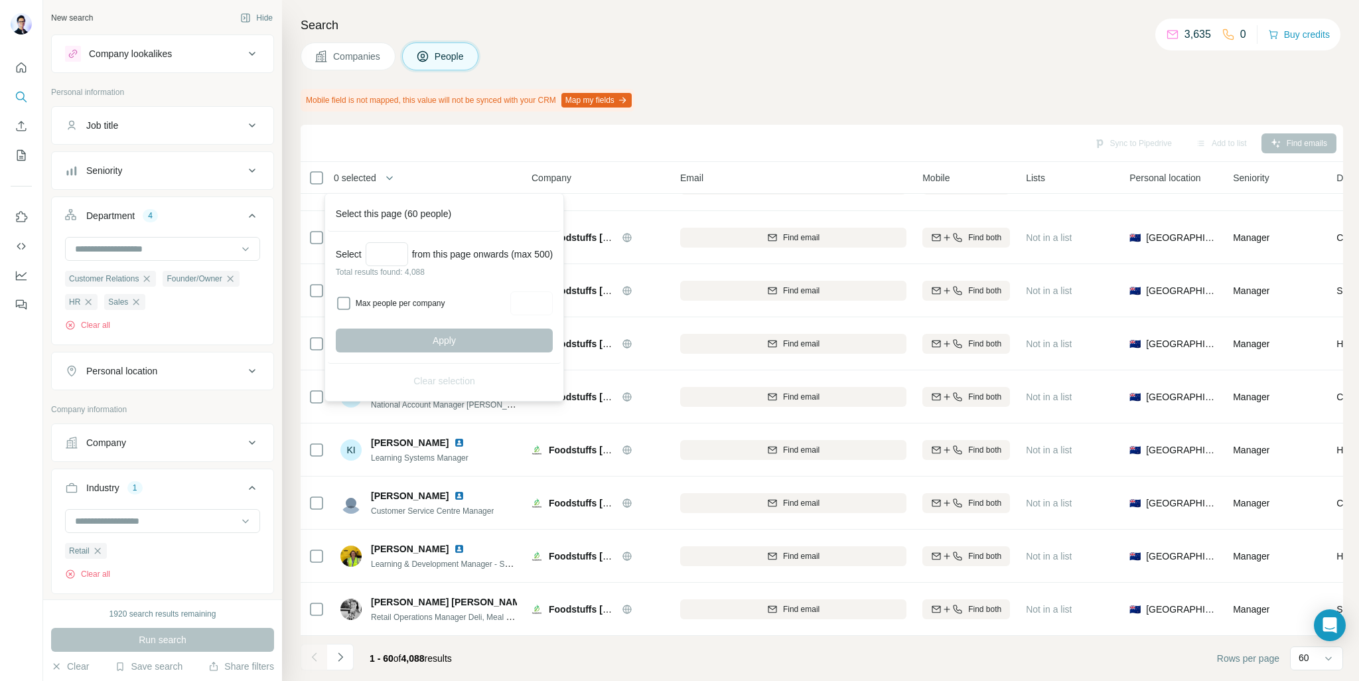
click at [353, 296] on div "Max people per company" at bounding box center [444, 303] width 217 height 24
click at [396, 249] on input "Select a number (up to 500)" at bounding box center [387, 254] width 42 height 24
click at [450, 138] on div "Sync to Pipedrive Add to list Find emails" at bounding box center [821, 142] width 1029 height 23
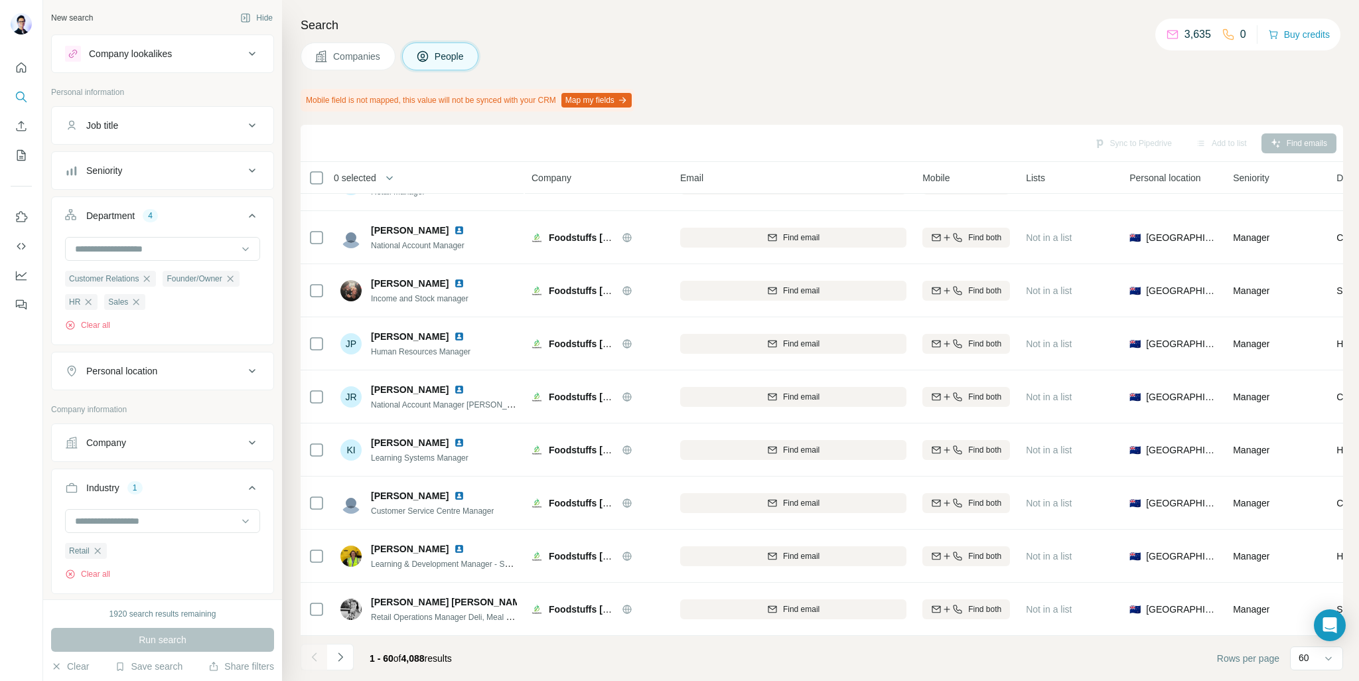
click at [407, 175] on div "0 selected" at bounding box center [406, 177] width 196 height 15
click at [391, 175] on icon "button" at bounding box center [389, 177] width 13 height 13
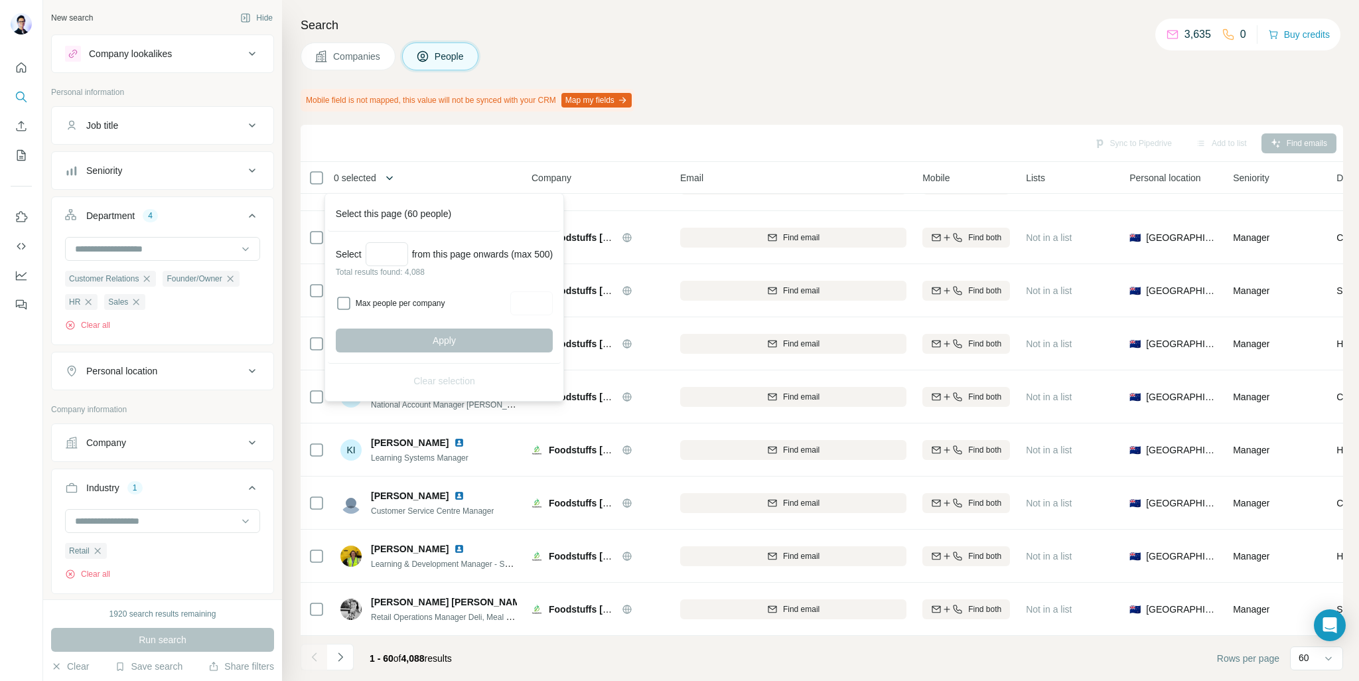
click at [391, 175] on icon "button" at bounding box center [389, 177] width 13 height 13
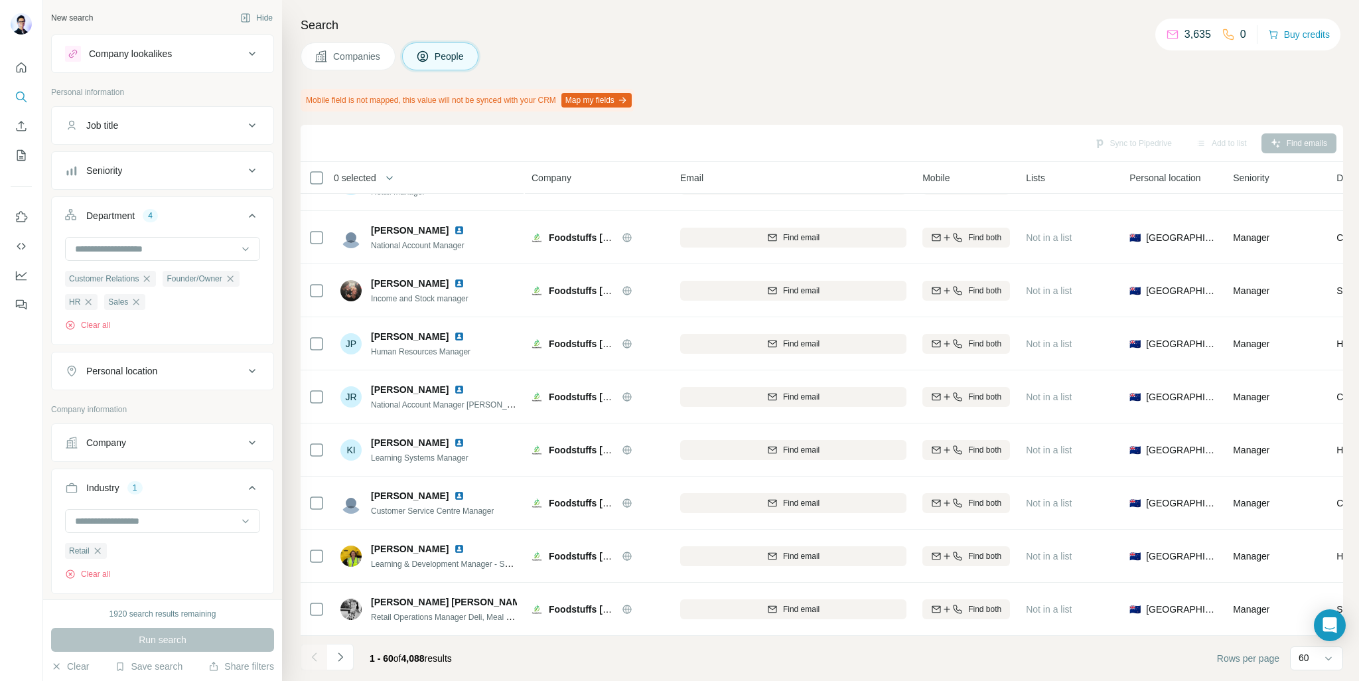
click at [383, 133] on div "Sync to Pipedrive Add to list Find emails" at bounding box center [821, 142] width 1029 height 23
click at [409, 167] on th "0 selected" at bounding box center [407, 178] width 212 height 32
click at [249, 61] on icon at bounding box center [252, 54] width 16 height 16
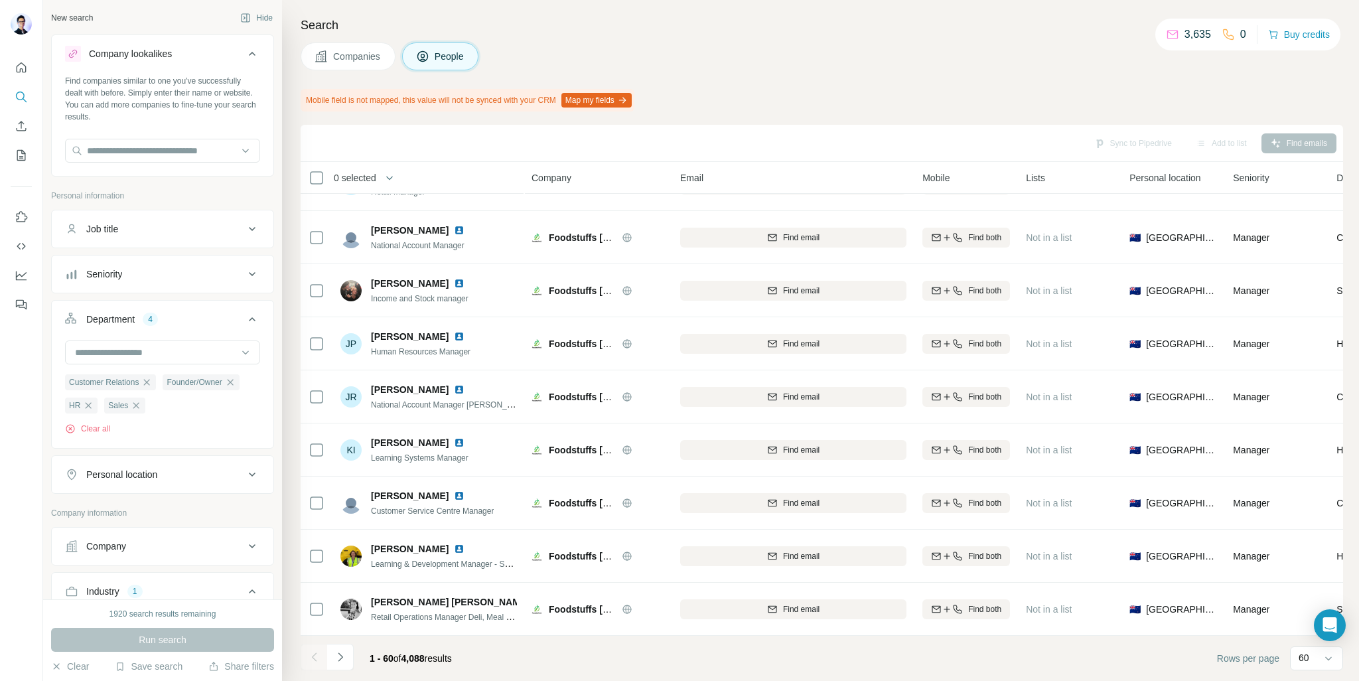
click at [249, 61] on icon at bounding box center [252, 54] width 16 height 16
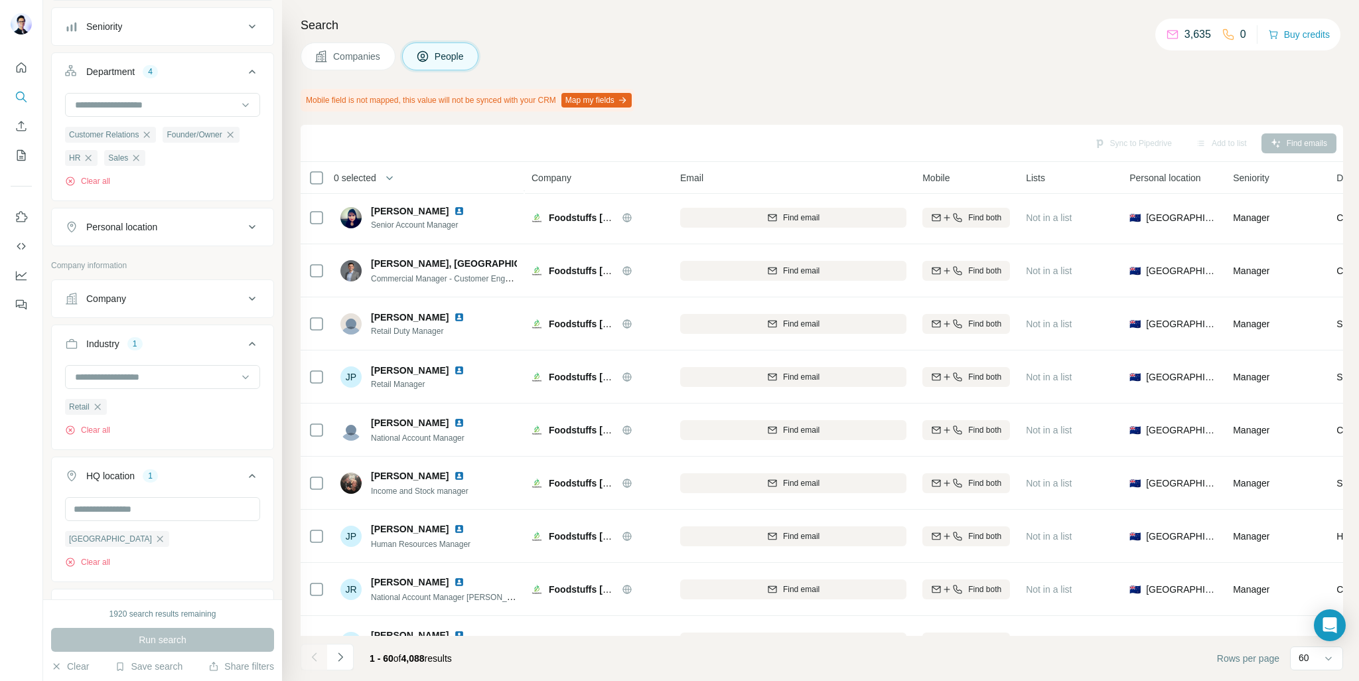
scroll to position [78, 0]
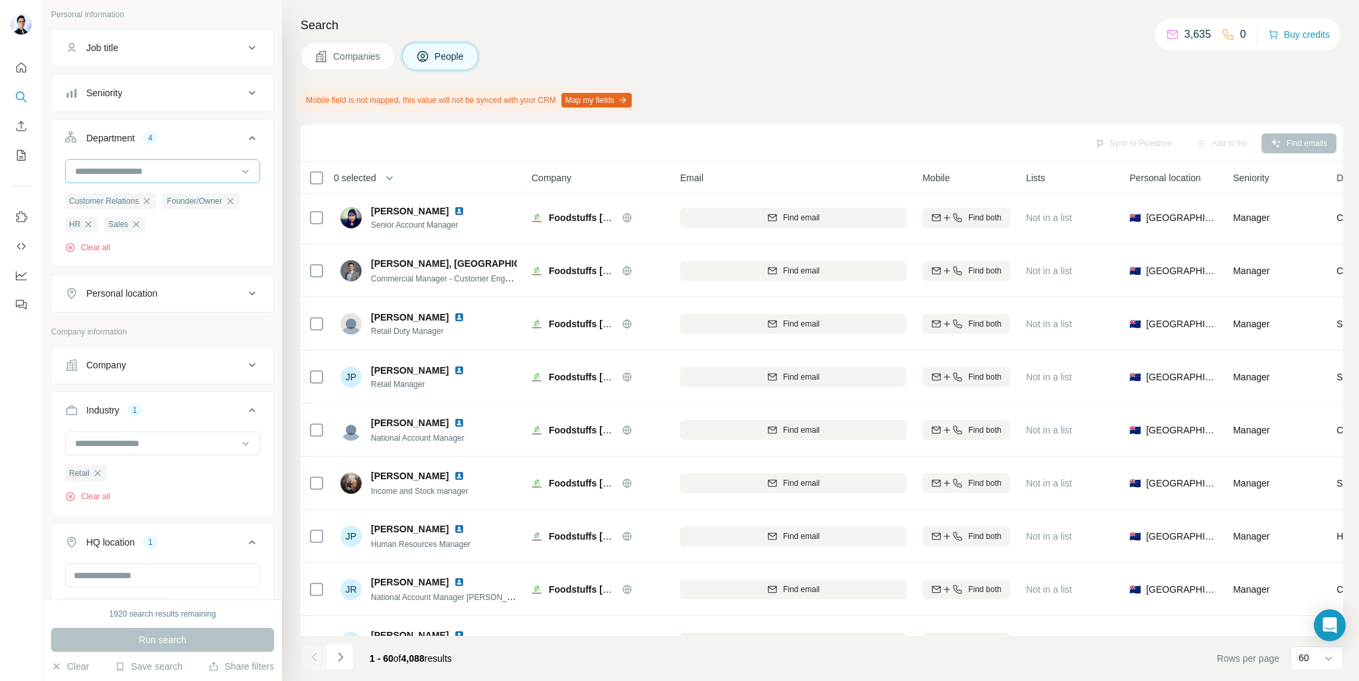
click at [196, 172] on input at bounding box center [156, 171] width 164 height 15
click at [201, 168] on input at bounding box center [156, 171] width 164 height 15
click at [170, 227] on ul "Customer Relations Founder/Owner HR Sales" at bounding box center [162, 212] width 195 height 40
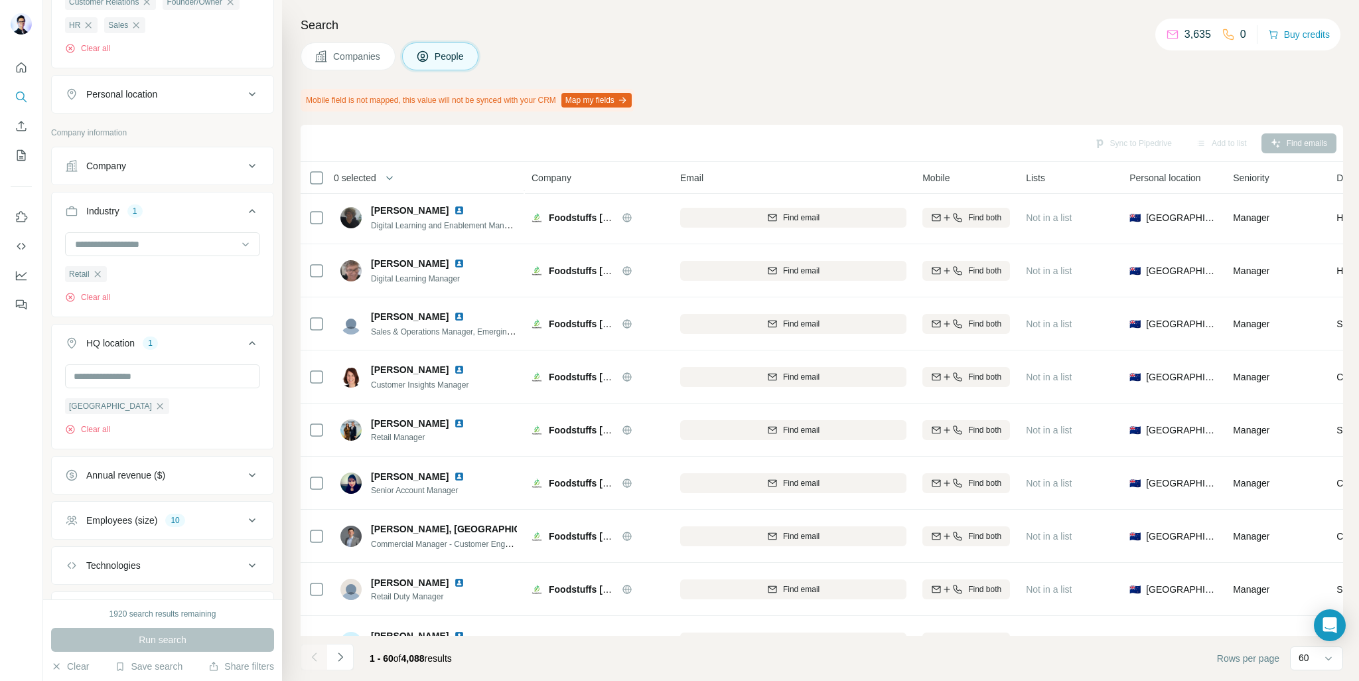
scroll to position [2749, 0]
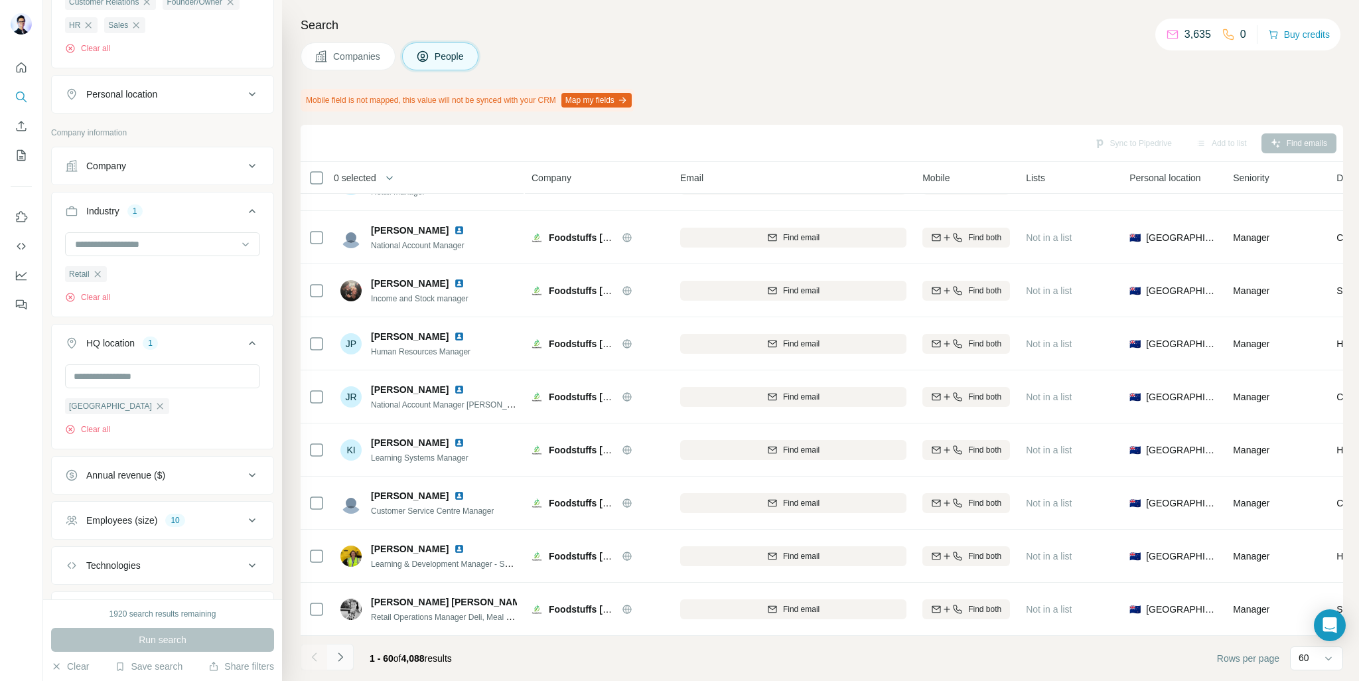
click at [344, 657] on icon "Navigate to next page" at bounding box center [340, 656] width 13 height 13
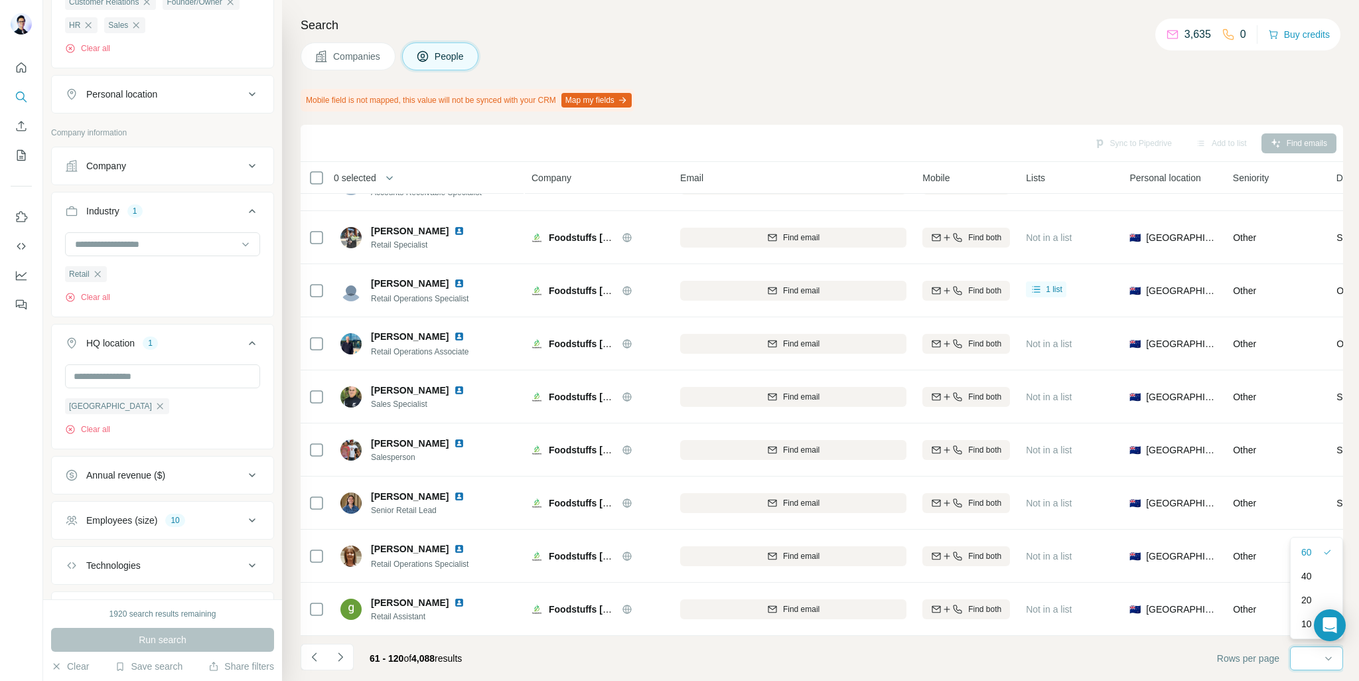
scroll to position [0, 0]
click at [1152, 663] on footer "61 - 120 of 4,088 results Rows per page 60" at bounding box center [822, 658] width 1042 height 45
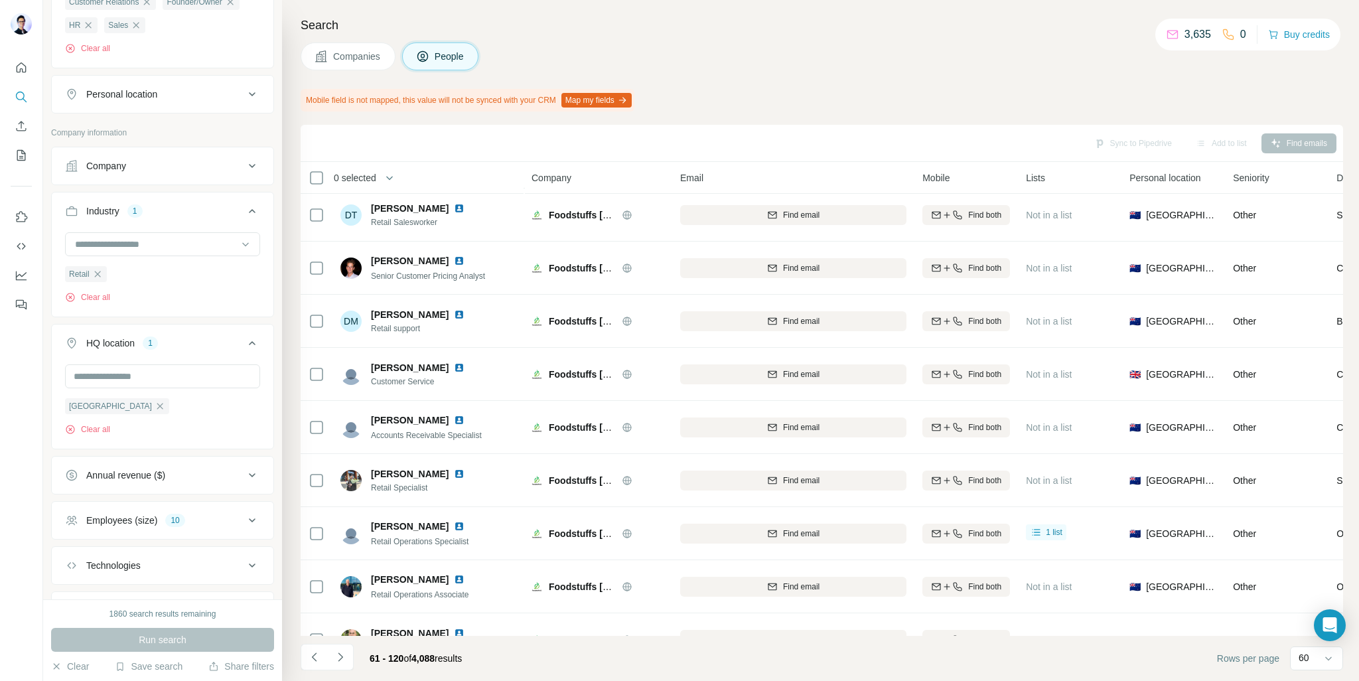
scroll to position [2749, 0]
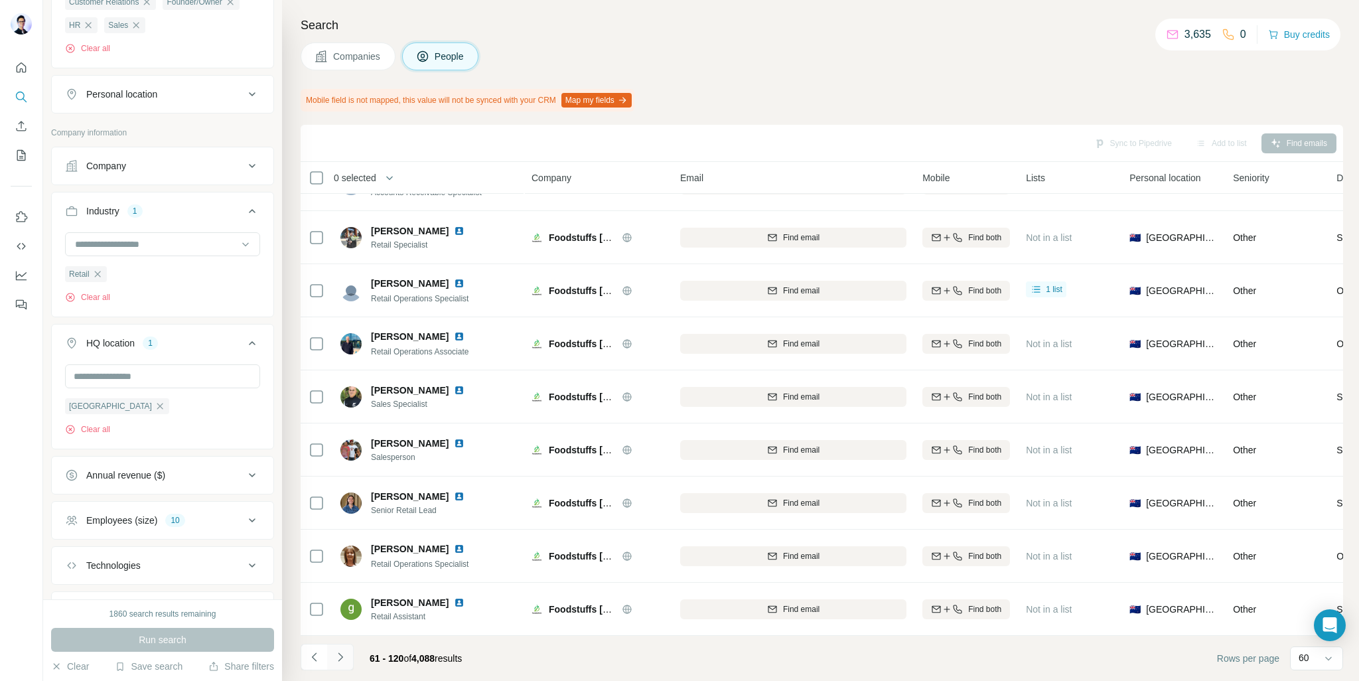
click at [339, 648] on button "Navigate to next page" at bounding box center [340, 657] width 27 height 27
click at [346, 656] on icon "Navigate to next page" at bounding box center [340, 656] width 13 height 13
click at [343, 659] on icon "Navigate to next page" at bounding box center [340, 656] width 13 height 13
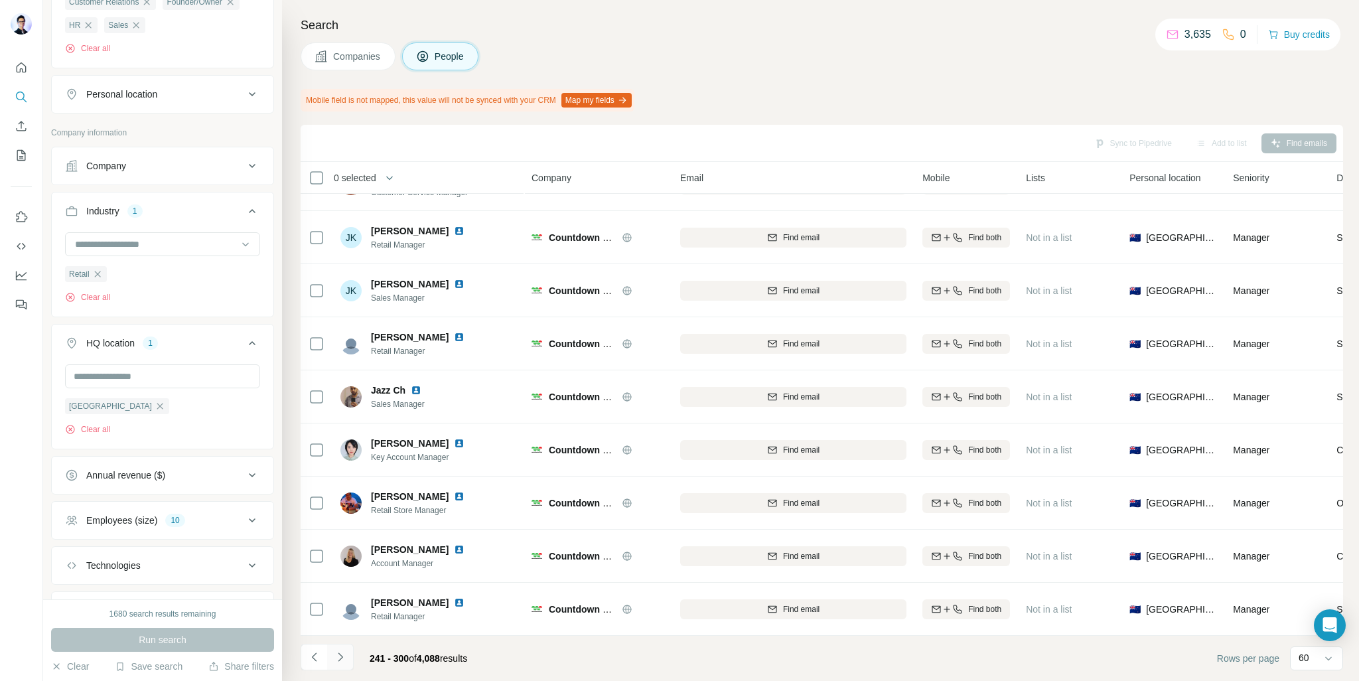
click at [347, 652] on button "Navigate to next page" at bounding box center [340, 657] width 27 height 27
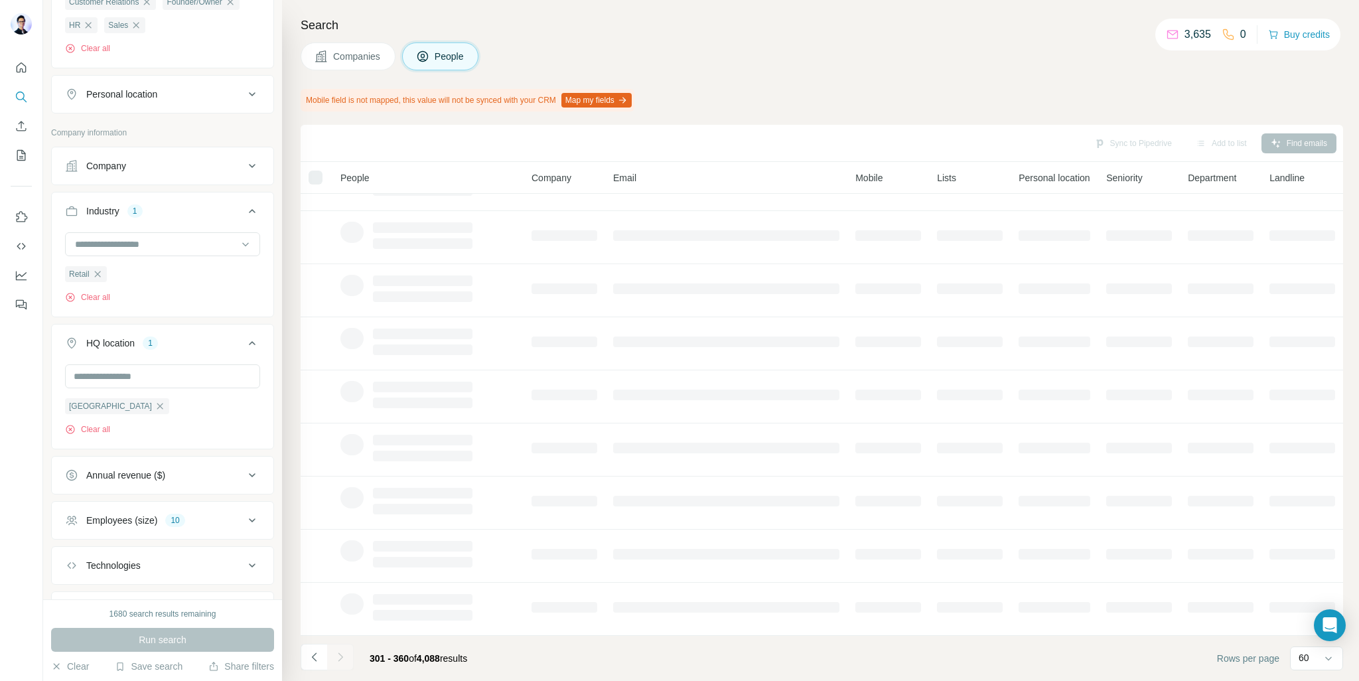
scroll to position [96, 0]
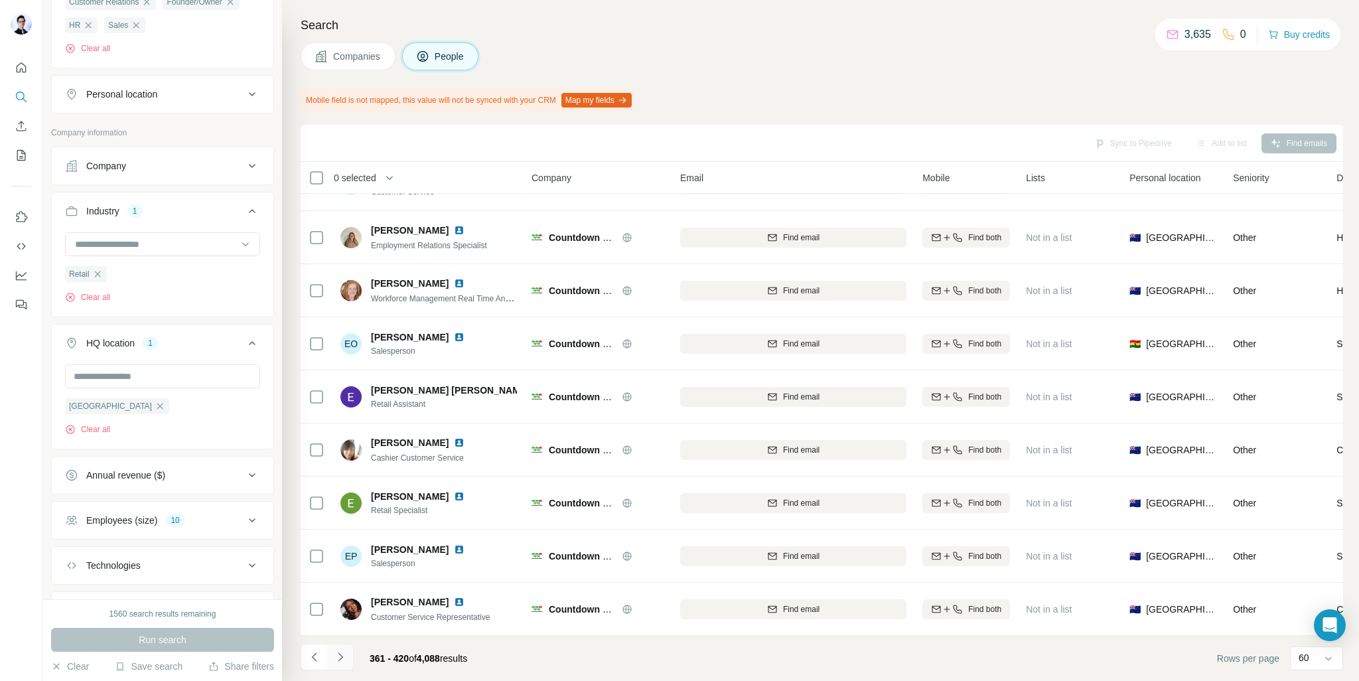
click at [340, 661] on icon "Navigate to next page" at bounding box center [340, 656] width 13 height 13
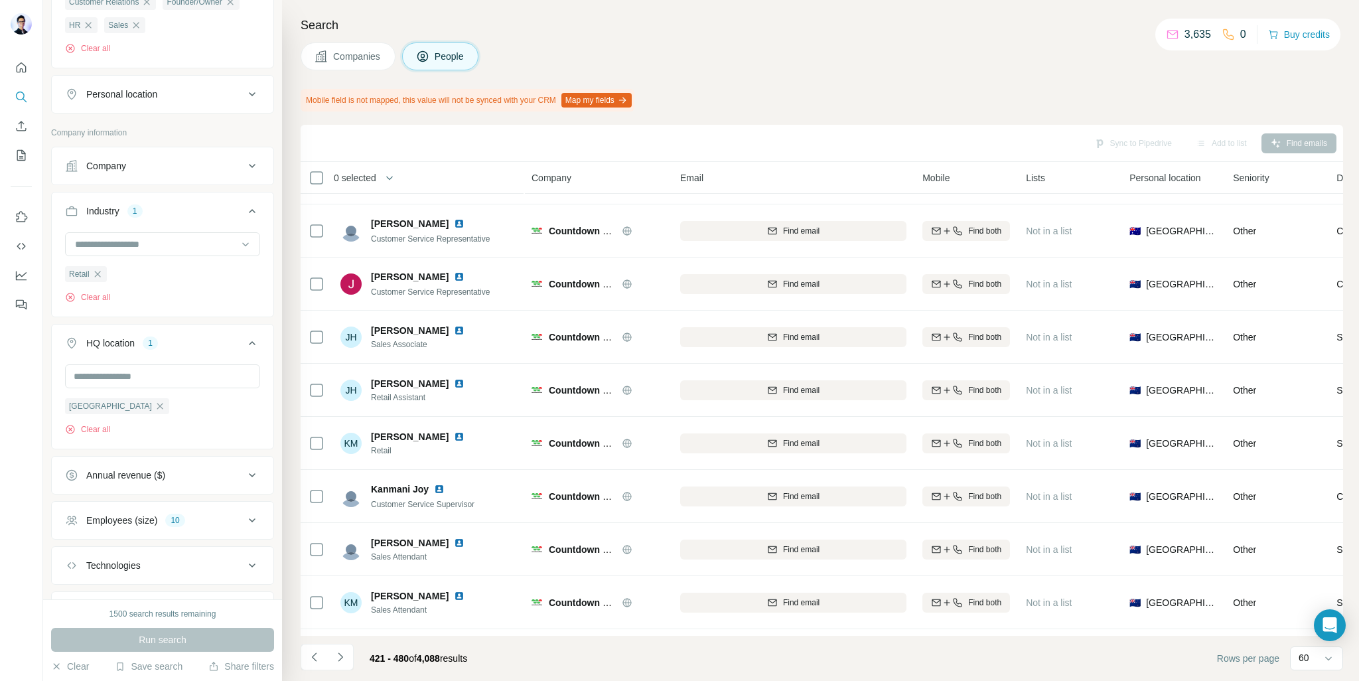
scroll to position [2749, 0]
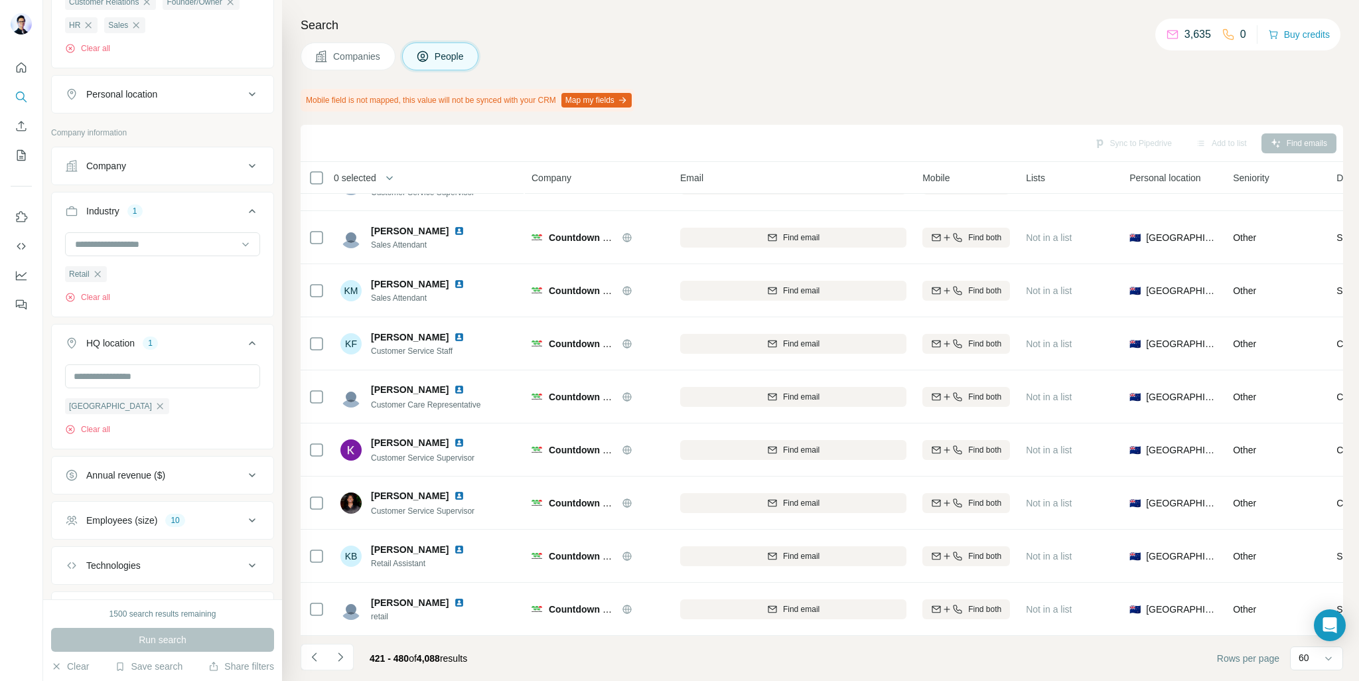
drag, startPoint x: 338, startPoint y: 648, endPoint x: 340, endPoint y: 668, distance: 20.0
click at [338, 647] on button "Navigate to next page" at bounding box center [340, 657] width 27 height 27
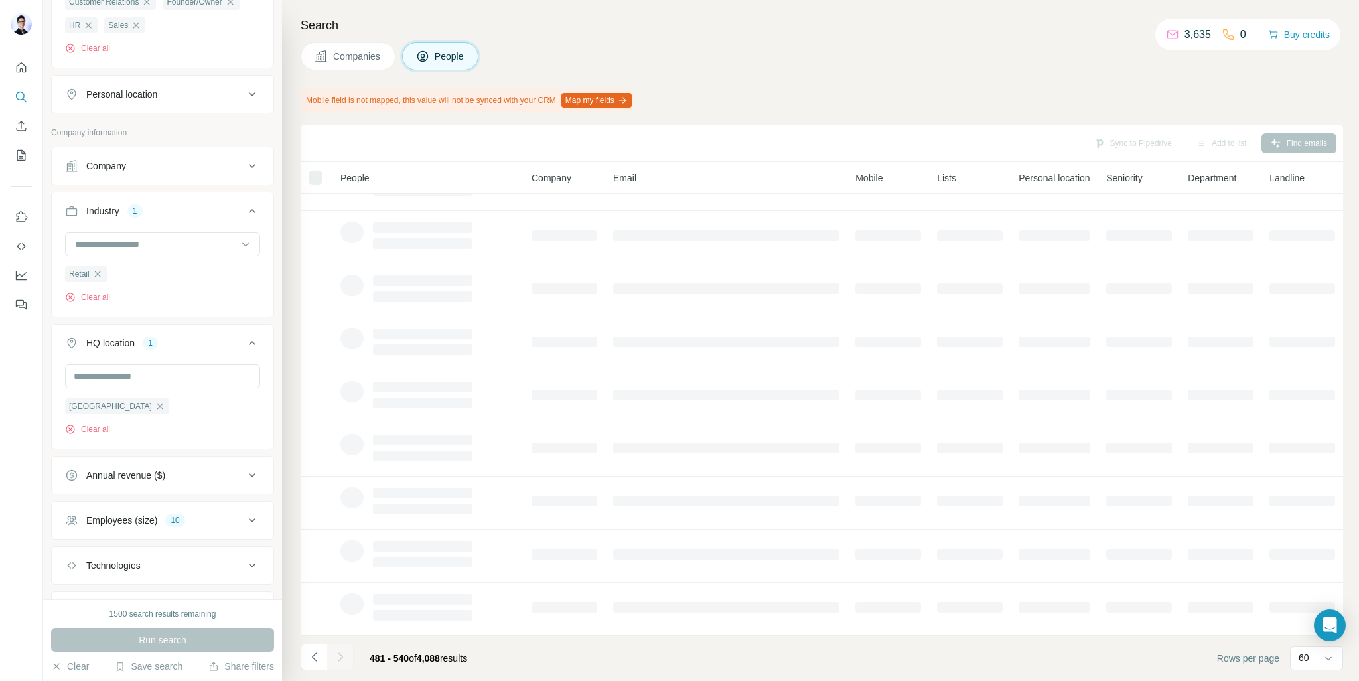
scroll to position [96, 0]
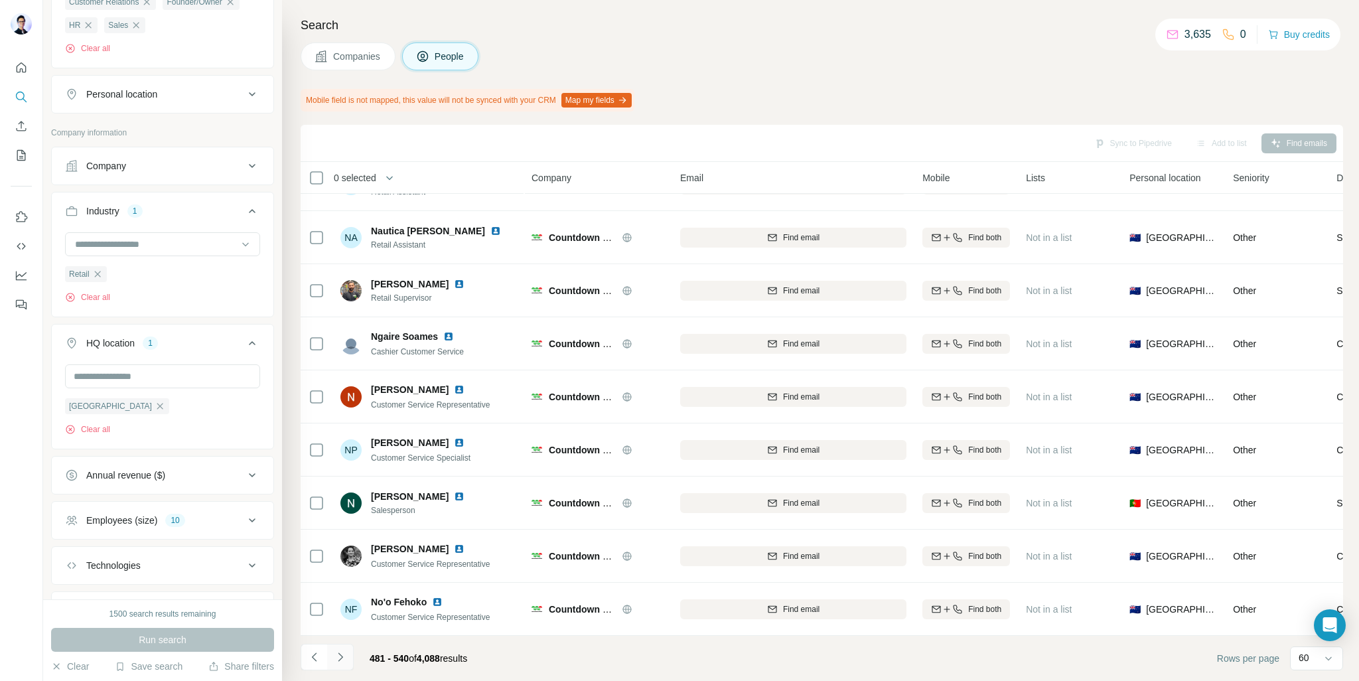
click at [342, 656] on icon "Navigate to next page" at bounding box center [340, 656] width 5 height 9
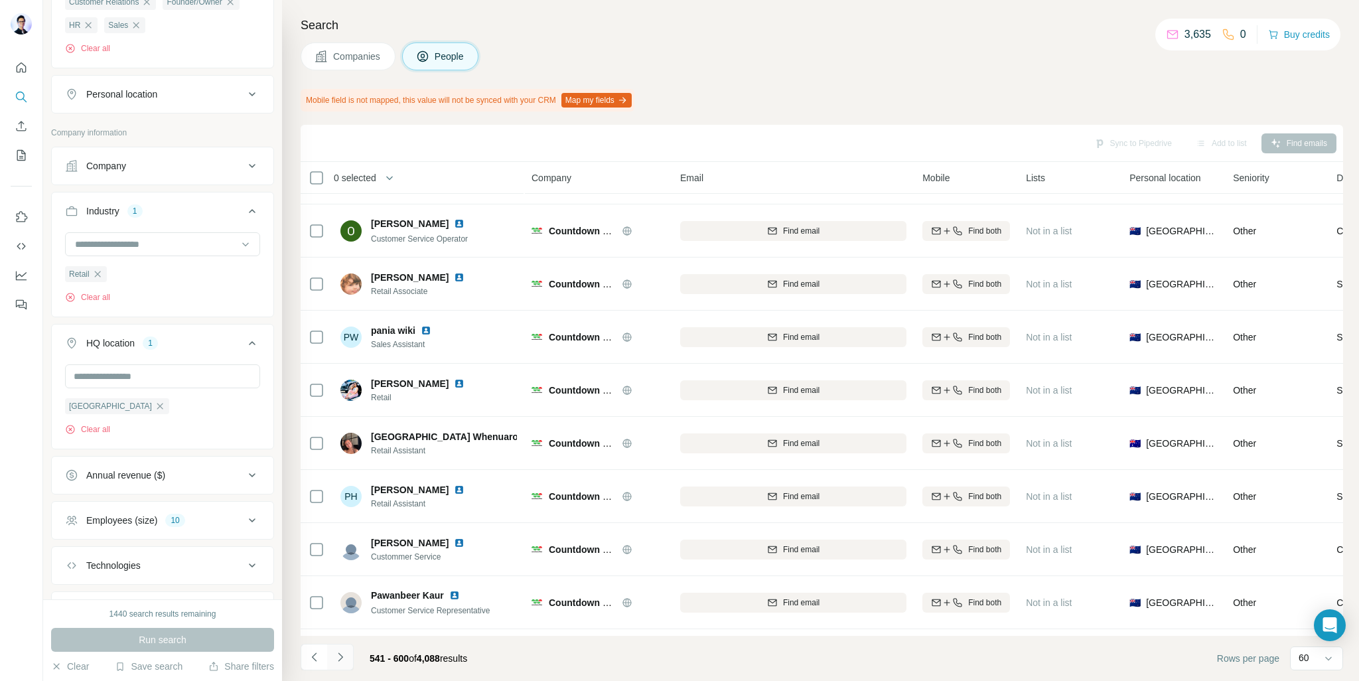
click at [342, 656] on icon "Navigate to next page" at bounding box center [340, 656] width 5 height 9
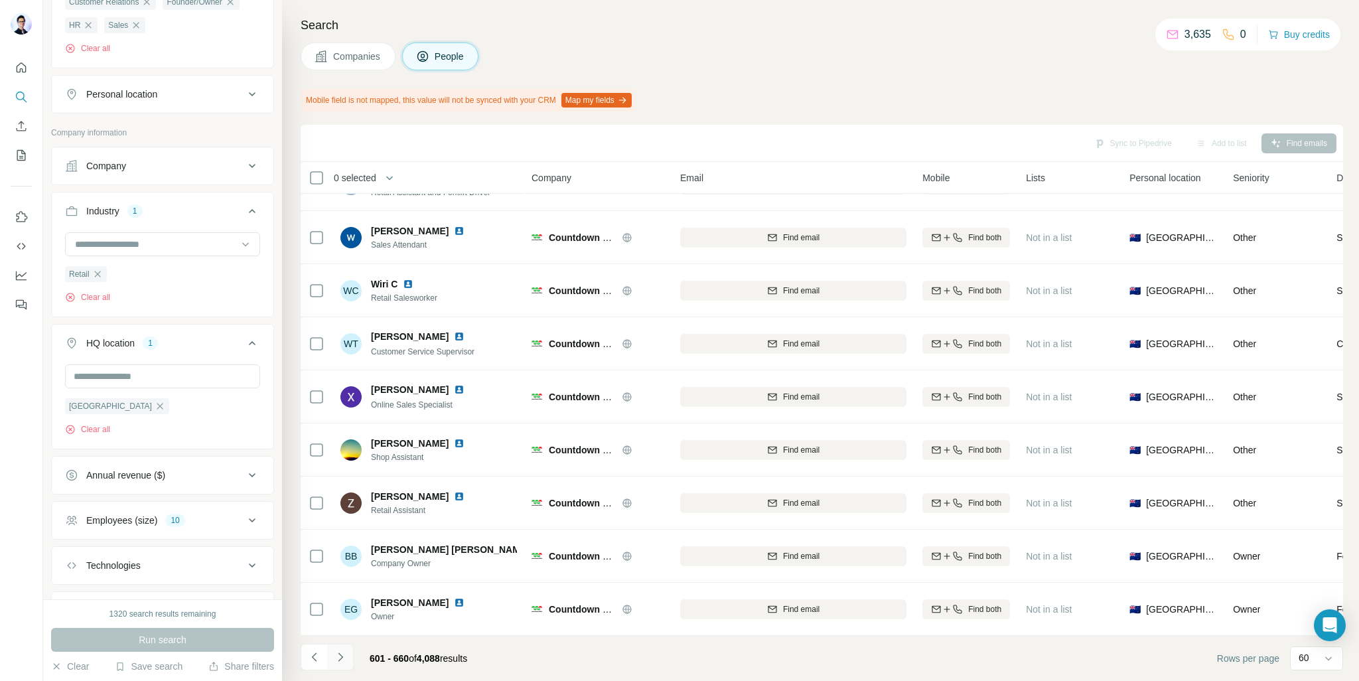
click at [342, 656] on icon "Navigate to next page" at bounding box center [340, 656] width 5 height 9
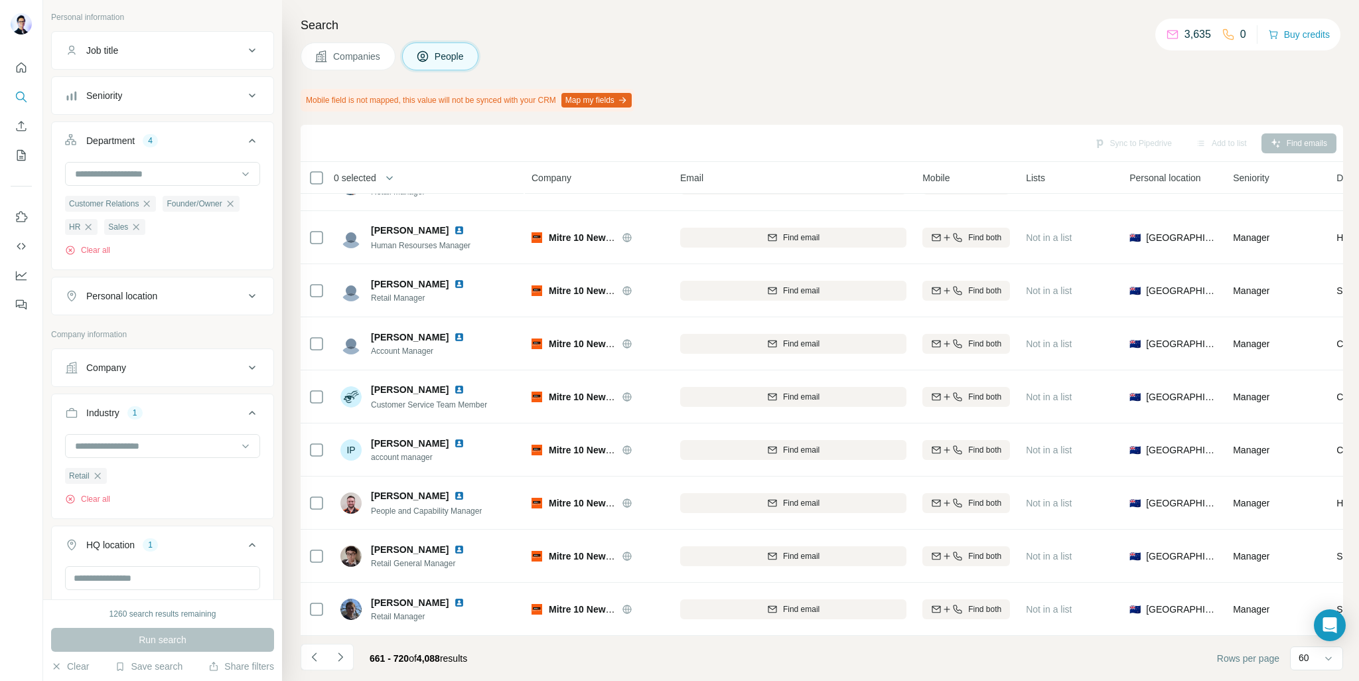
scroll to position [0, 0]
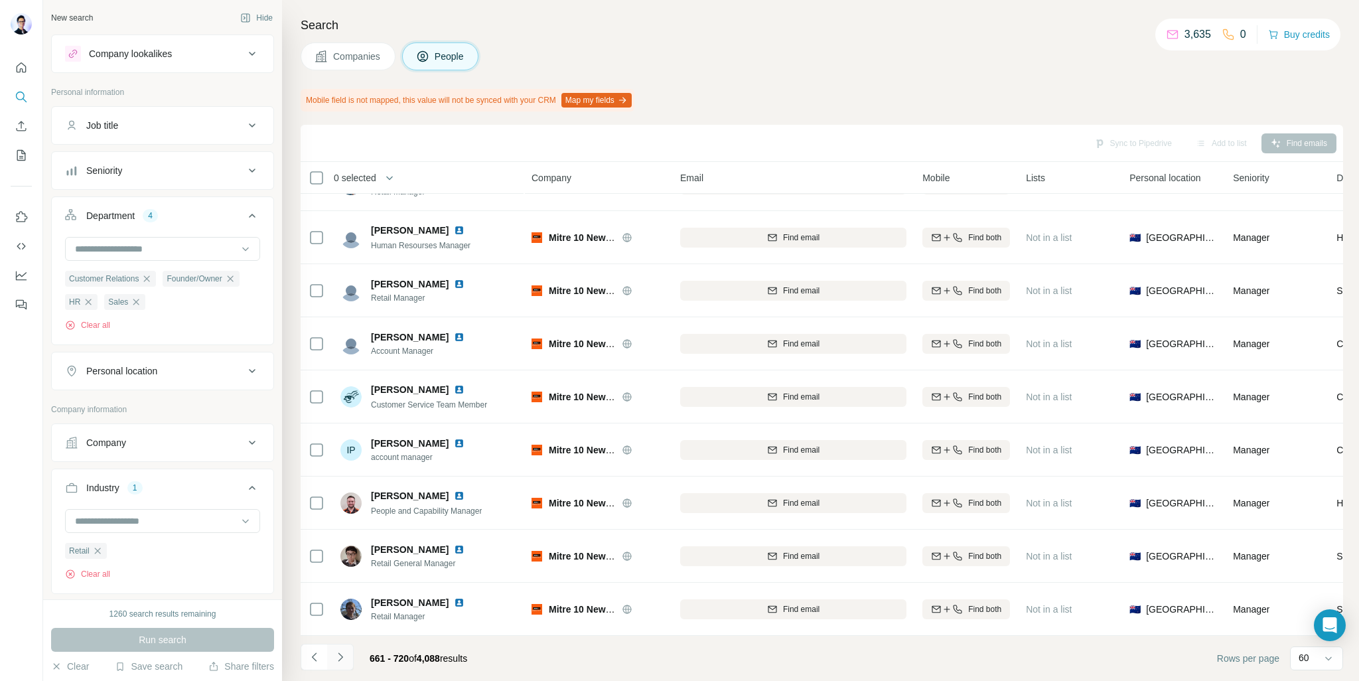
click at [344, 661] on icon "Navigate to next page" at bounding box center [340, 656] width 13 height 13
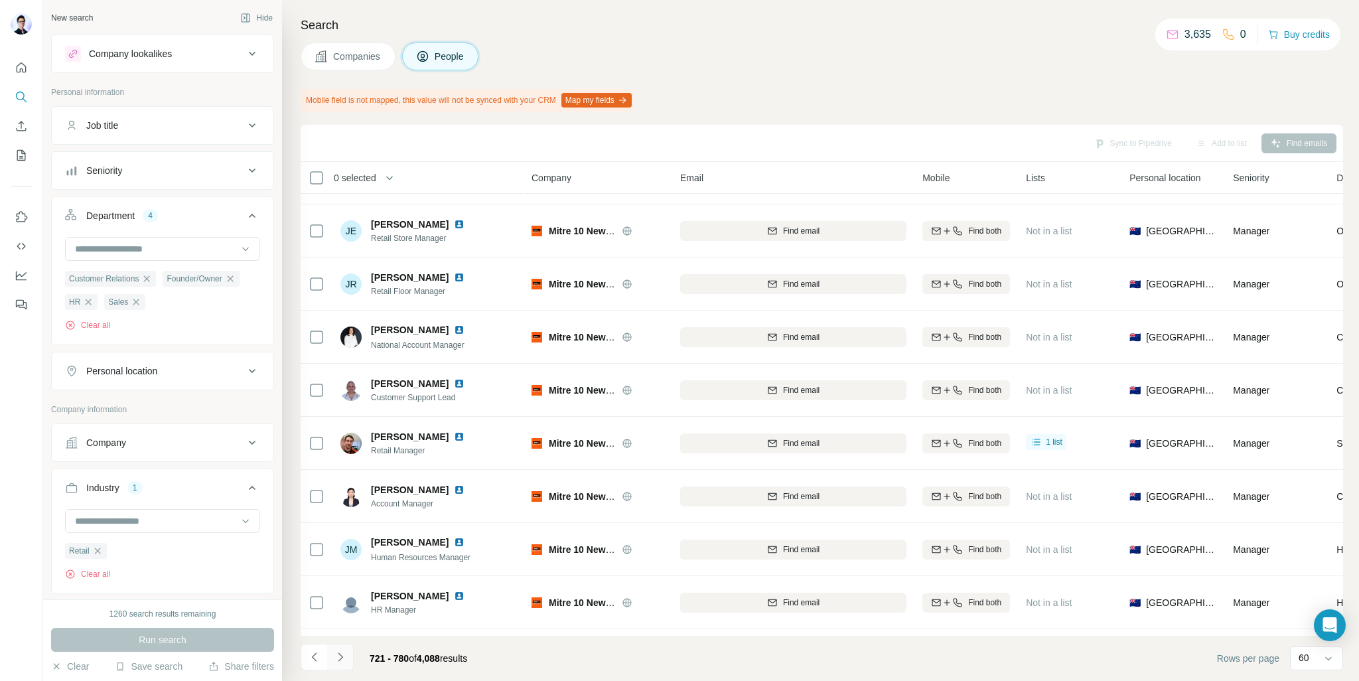
scroll to position [2749, 0]
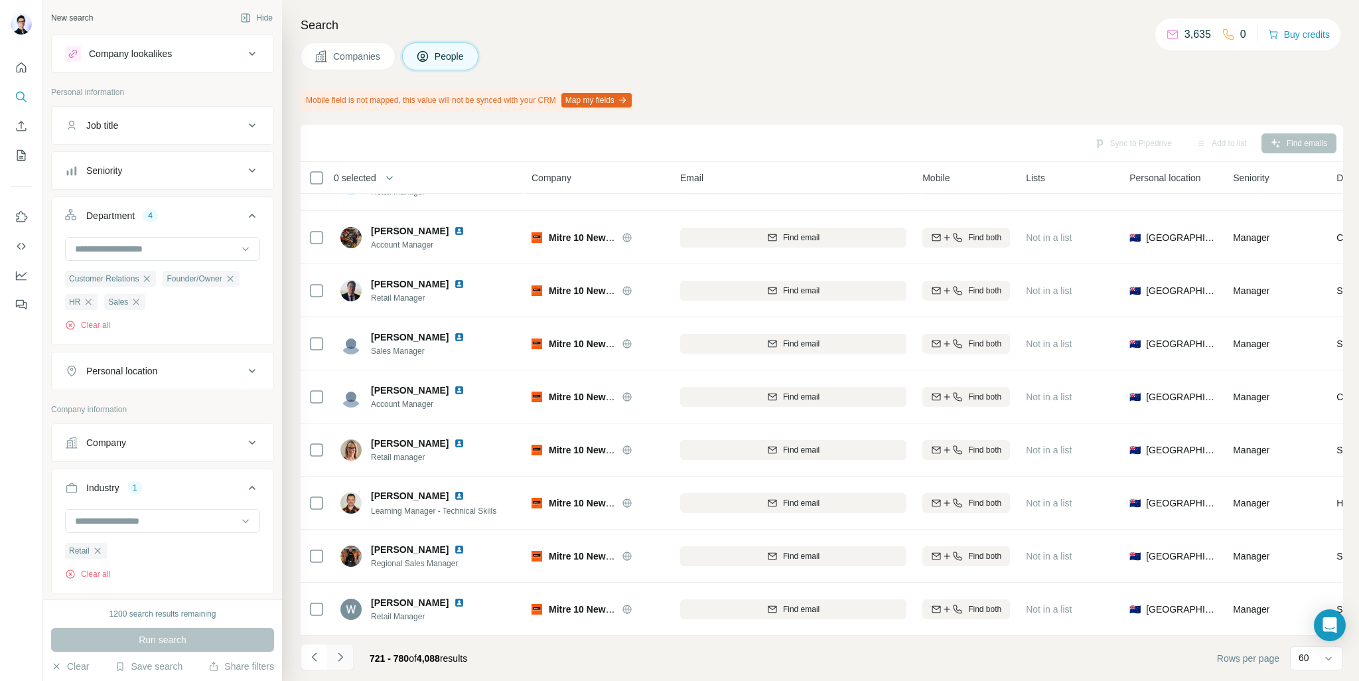
click at [344, 661] on icon "Navigate to next page" at bounding box center [340, 656] width 13 height 13
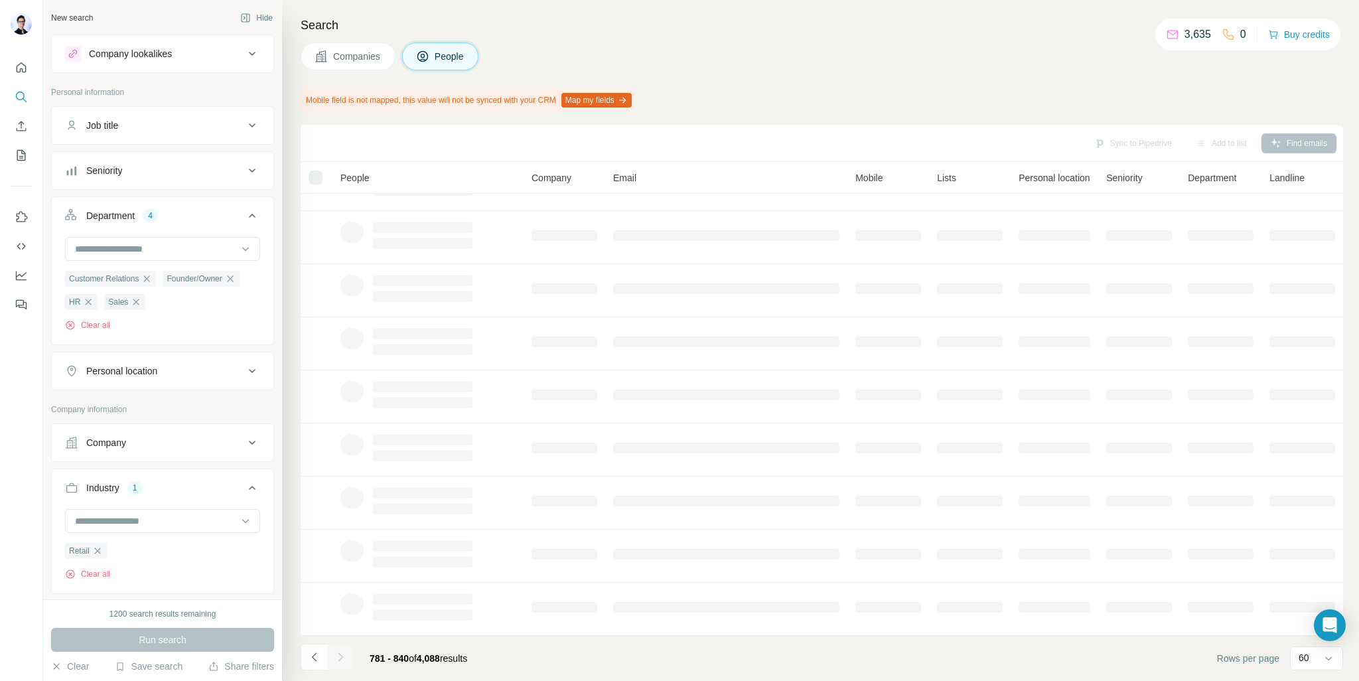
scroll to position [96, 0]
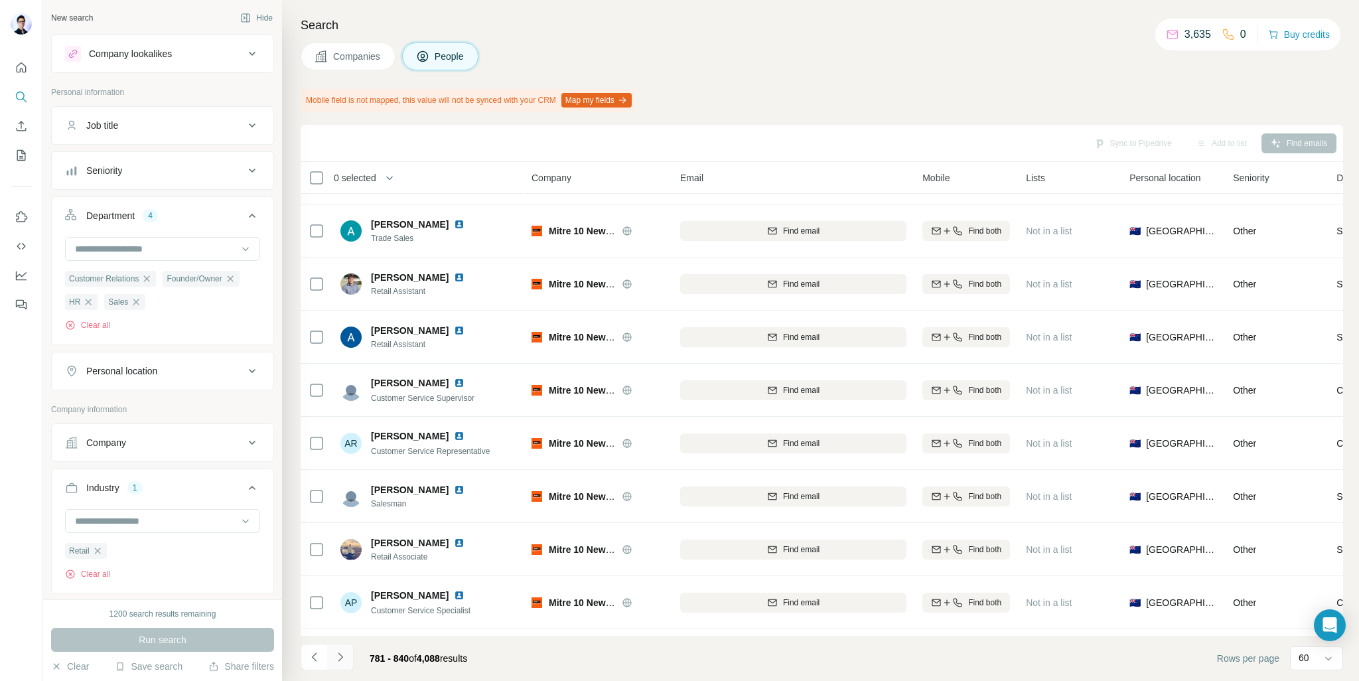
click at [344, 661] on icon "Navigate to next page" at bounding box center [340, 656] width 13 height 13
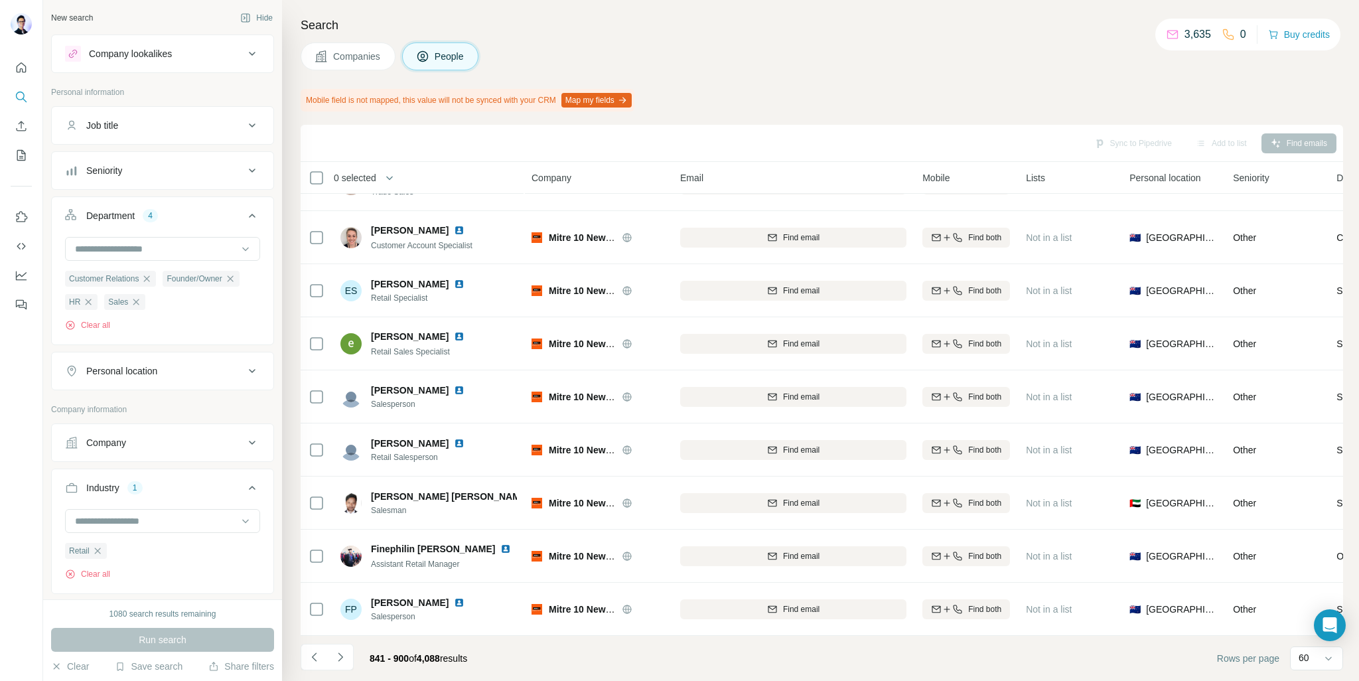
click at [210, 365] on div "Personal location" at bounding box center [154, 370] width 179 height 13
click at [162, 396] on input "text" at bounding box center [162, 404] width 195 height 24
click at [66, 405] on input "**********" at bounding box center [162, 404] width 195 height 24
click at [84, 401] on input "**********" at bounding box center [162, 404] width 195 height 24
click at [74, 403] on input "**********" at bounding box center [162, 404] width 195 height 24
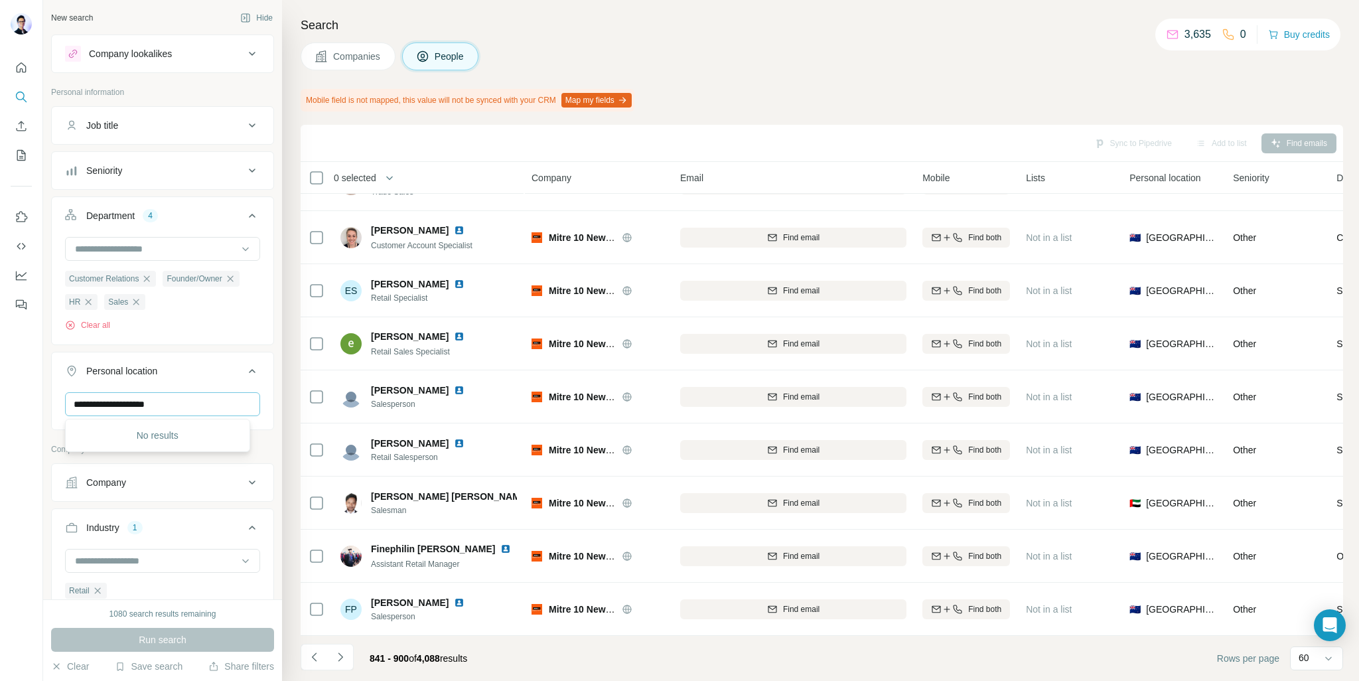
click at [163, 401] on input "**********" at bounding box center [162, 404] width 195 height 24
click at [126, 403] on input "**********" at bounding box center [162, 404] width 195 height 24
click at [143, 401] on input "**********" at bounding box center [162, 404] width 195 height 24
click at [194, 399] on input "**********" at bounding box center [162, 404] width 195 height 24
type input "**********"
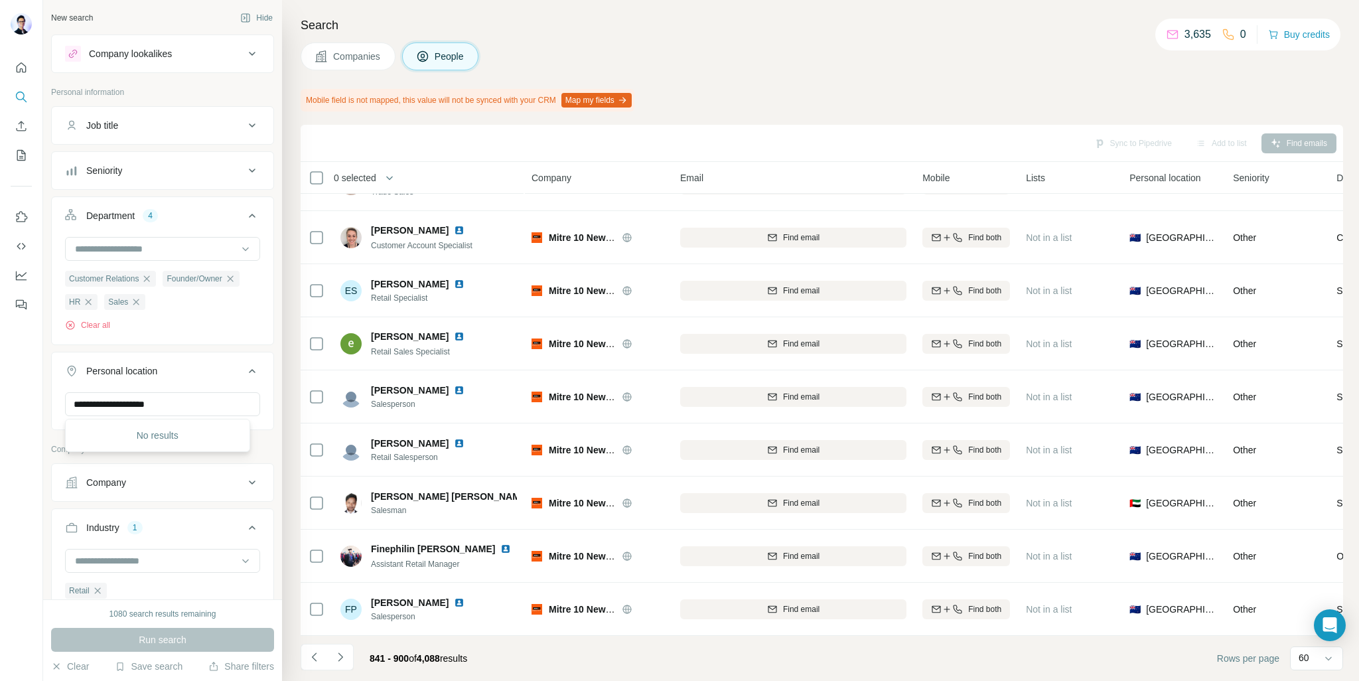
click at [223, 351] on ul "**********" at bounding box center [162, 268] width 223 height 324
click at [191, 399] on input "text" at bounding box center [162, 404] width 195 height 24
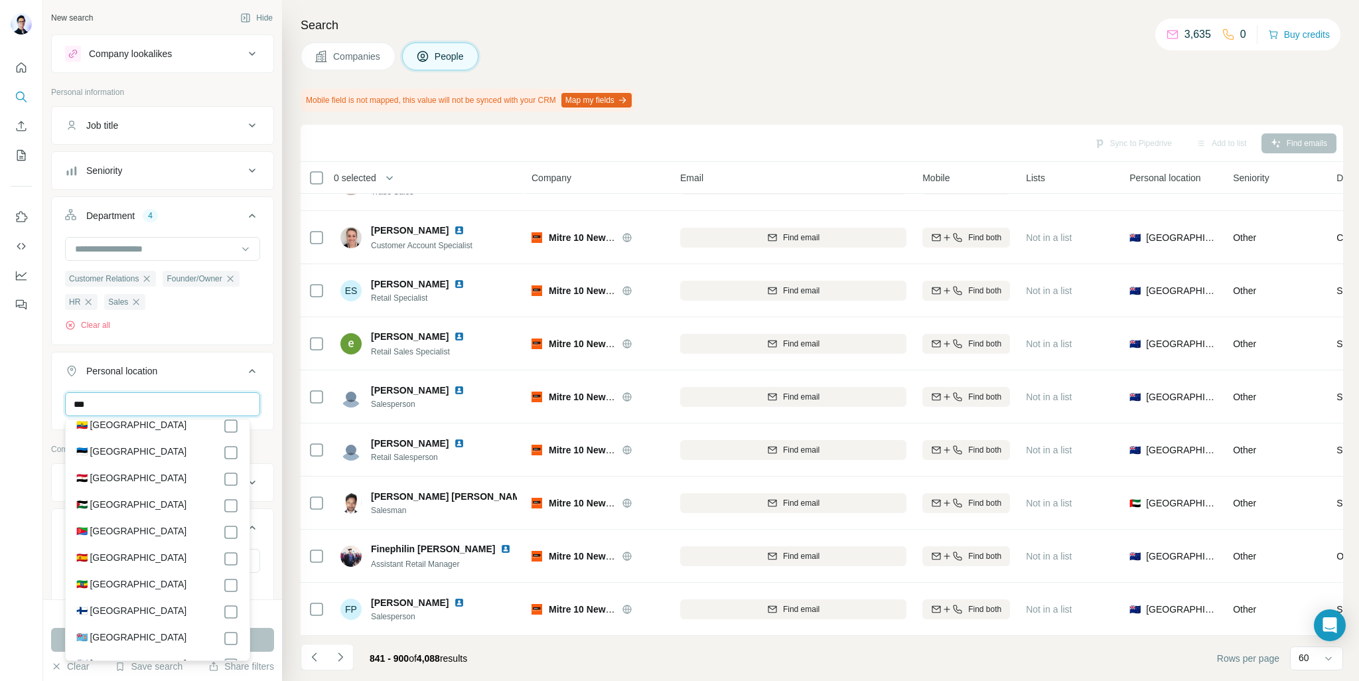
scroll to position [0, 0]
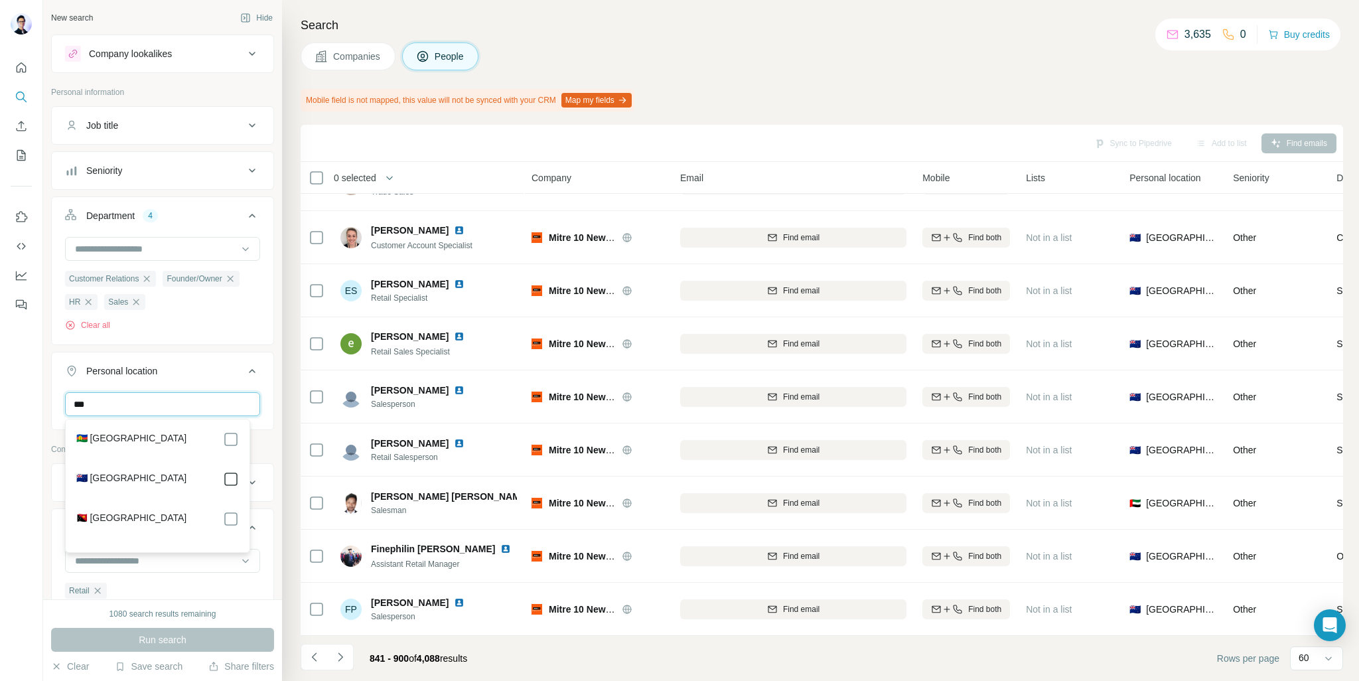
type input "***"
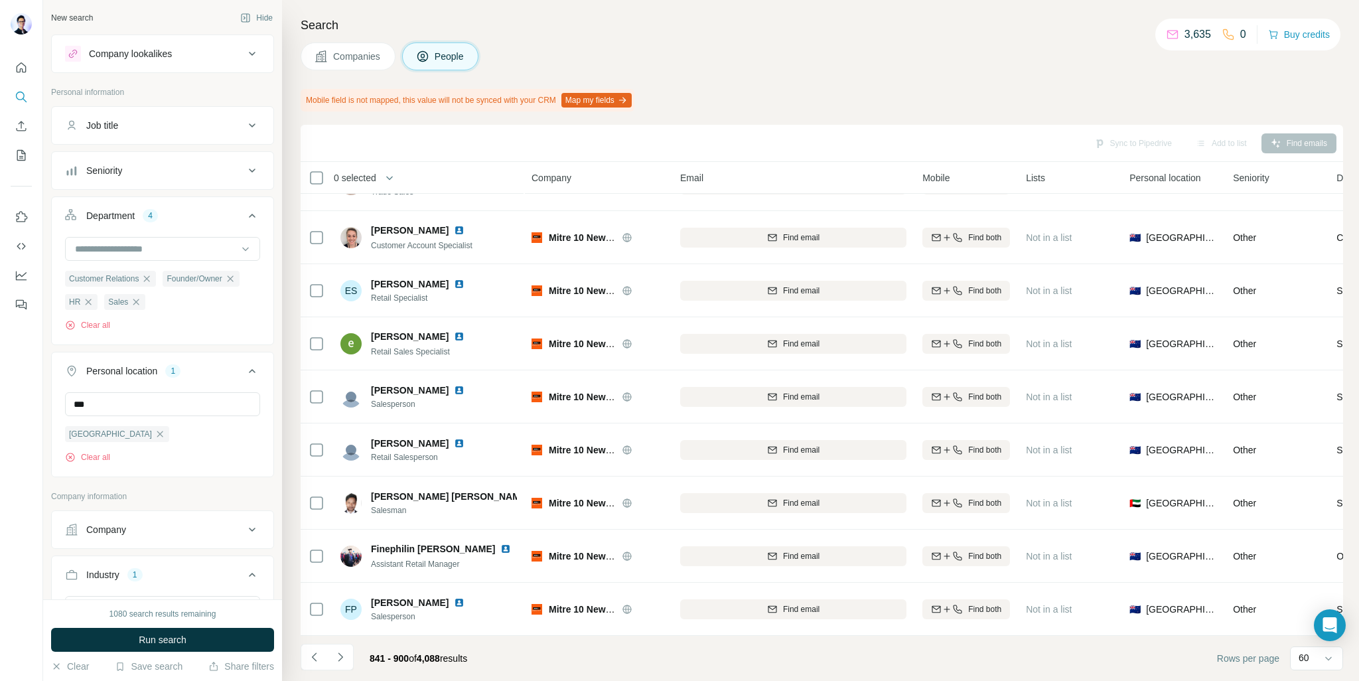
click at [52, 378] on button "Personal location 1" at bounding box center [163, 373] width 222 height 37
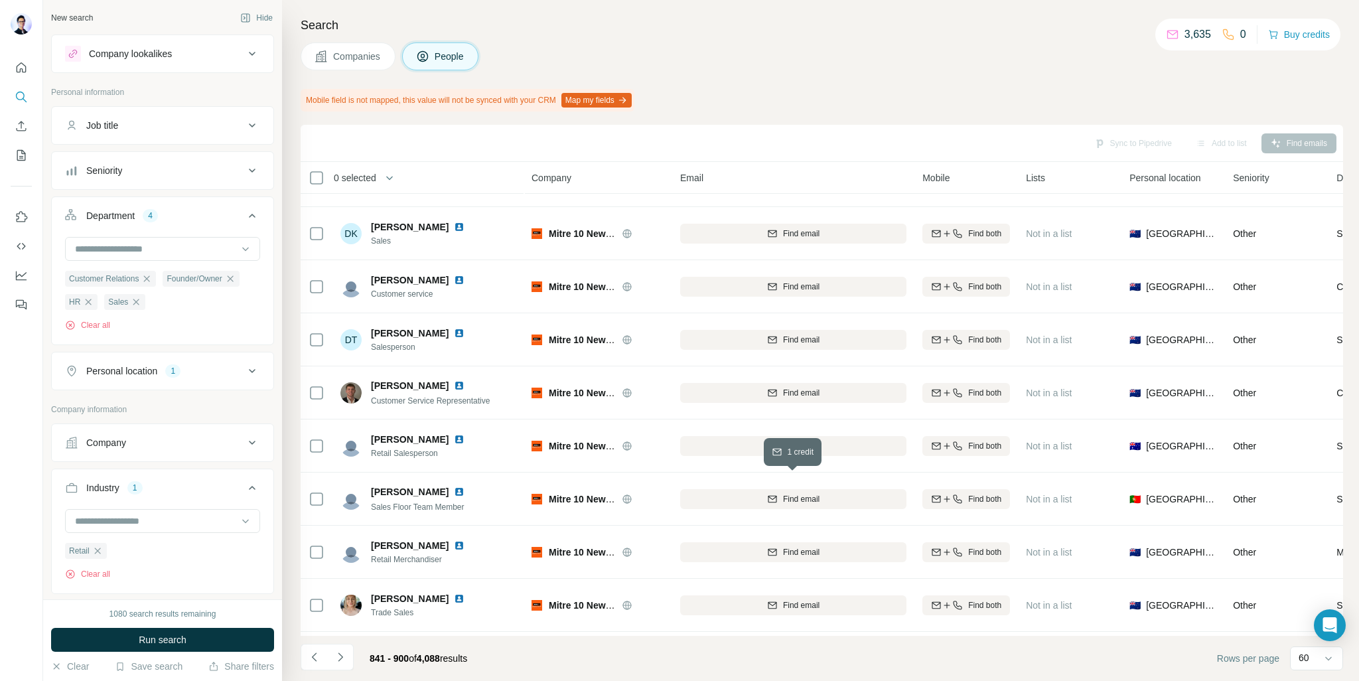
scroll to position [2749, 0]
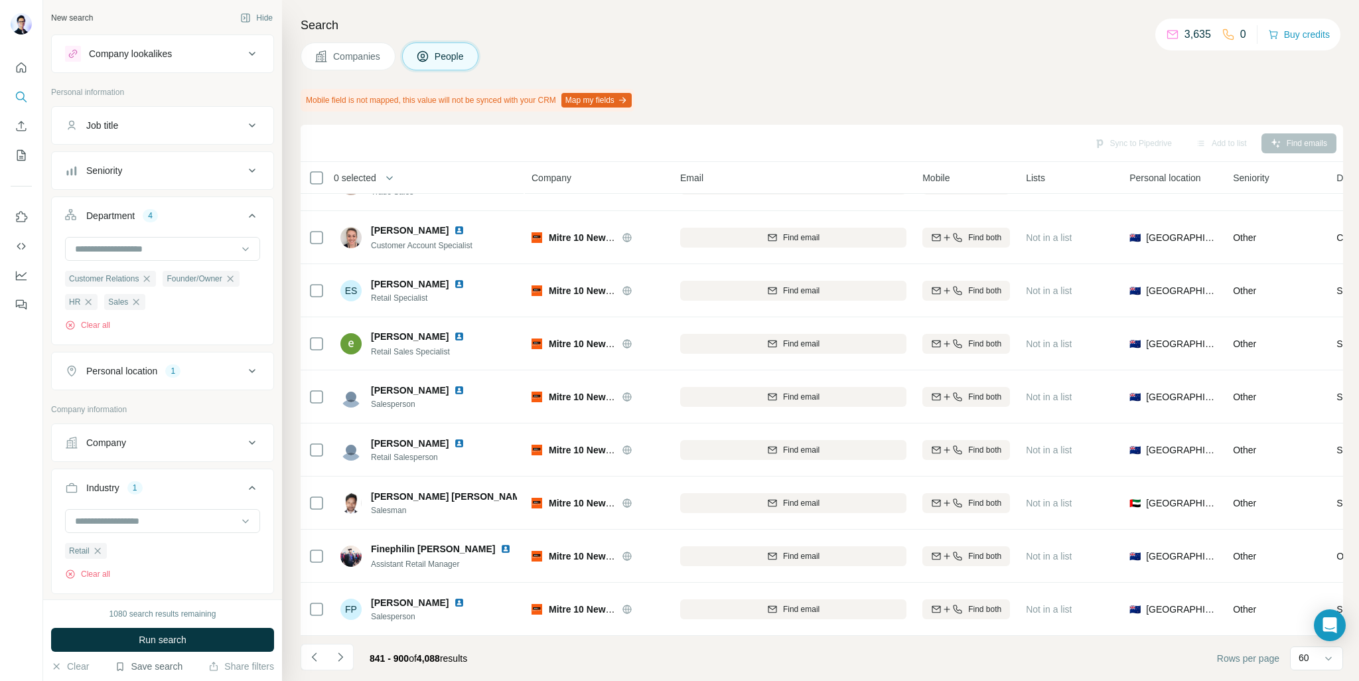
click at [157, 665] on button "Save search" at bounding box center [149, 665] width 68 height 13
click at [179, 614] on div "Save search" at bounding box center [185, 616] width 140 height 27
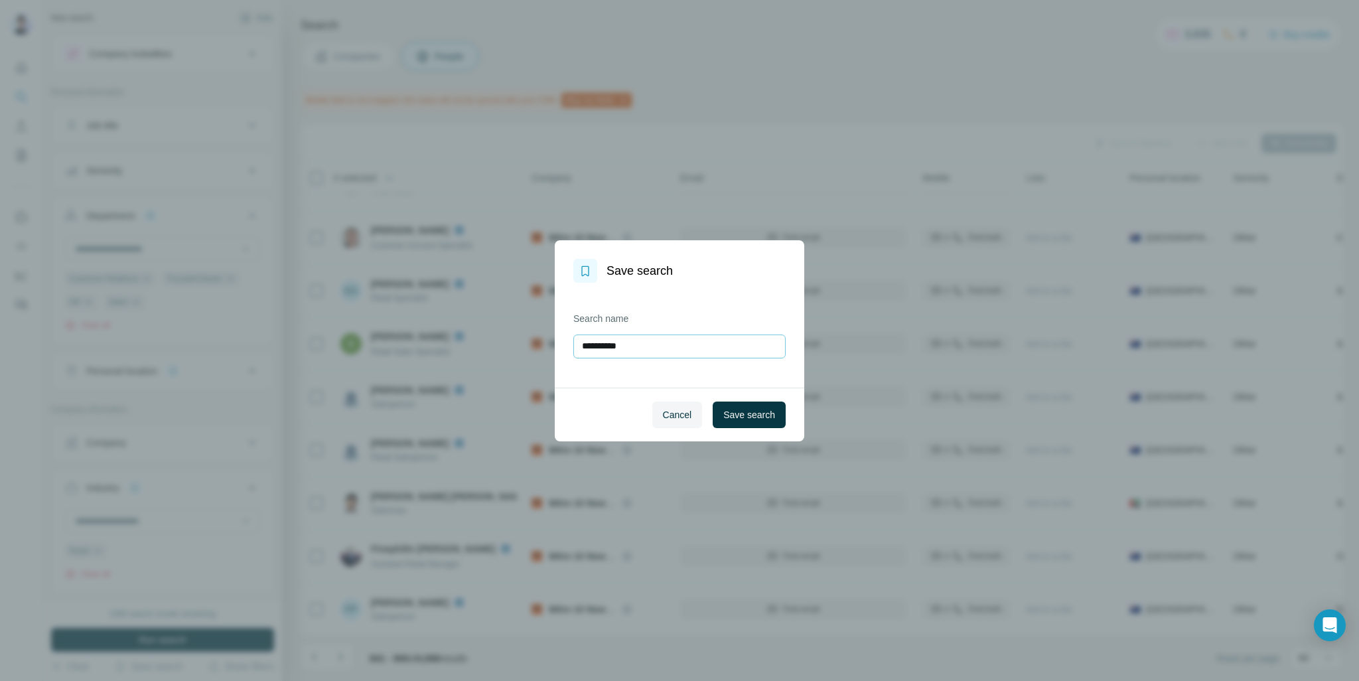
drag, startPoint x: 652, startPoint y: 344, endPoint x: 580, endPoint y: 351, distance: 72.0
click at [580, 351] on input "**********" at bounding box center [679, 346] width 212 height 24
type input "******"
click at [754, 412] on span "Save search" at bounding box center [749, 414] width 52 height 13
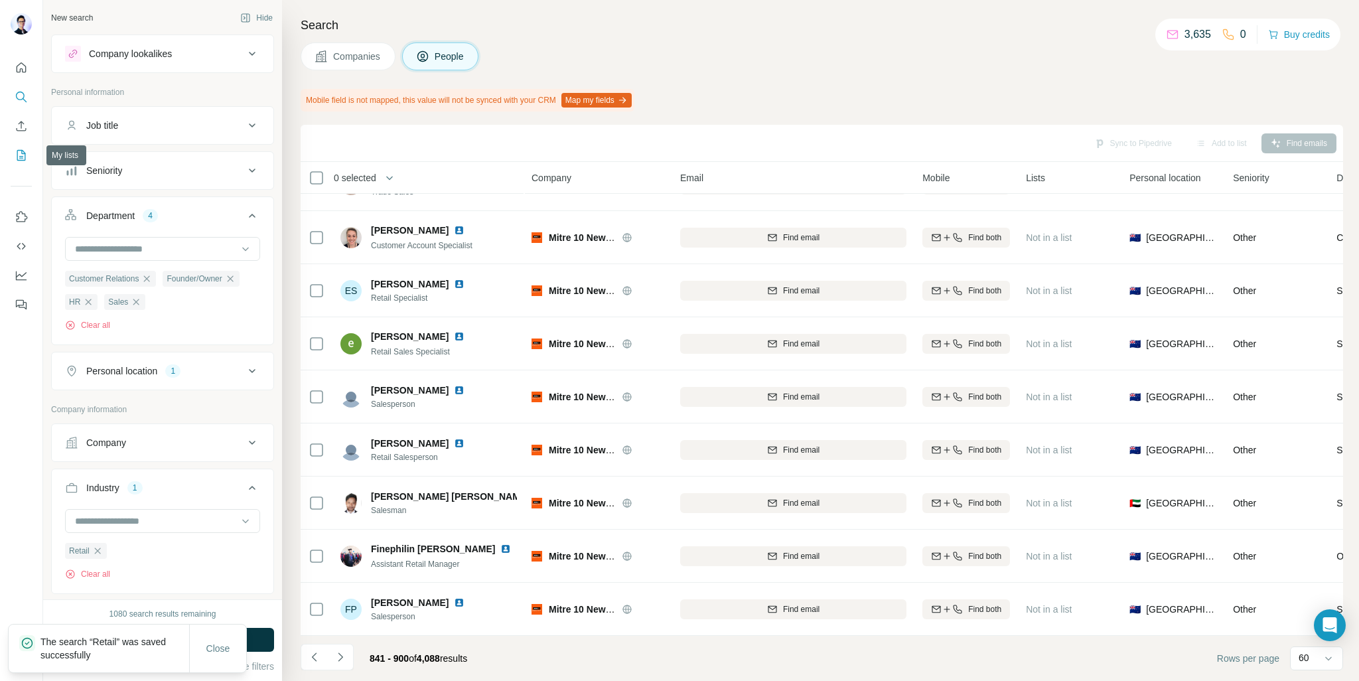
click at [21, 152] on icon "My lists" at bounding box center [21, 155] width 13 height 13
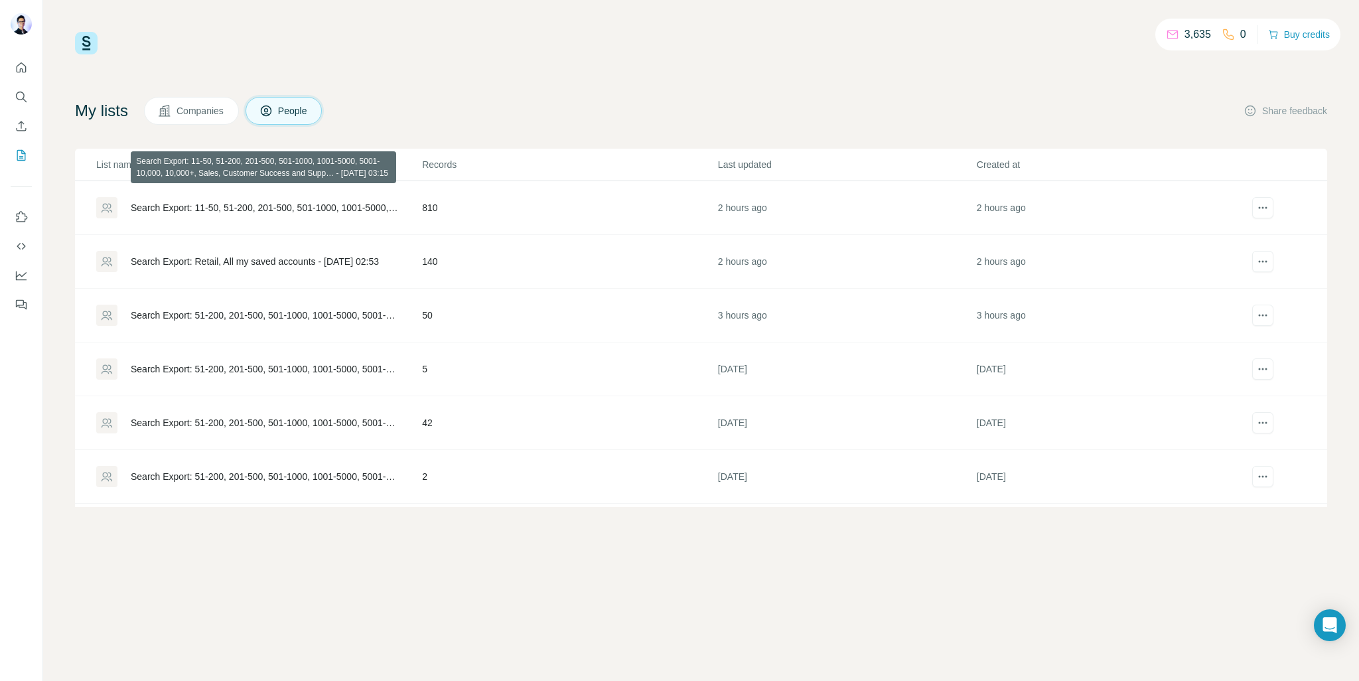
click at [345, 205] on div "Search Export: 11-50, 51-200, 201-500, 501-1000, 1001-5000, 5001-10,000, 10,000…" at bounding box center [265, 207] width 269 height 13
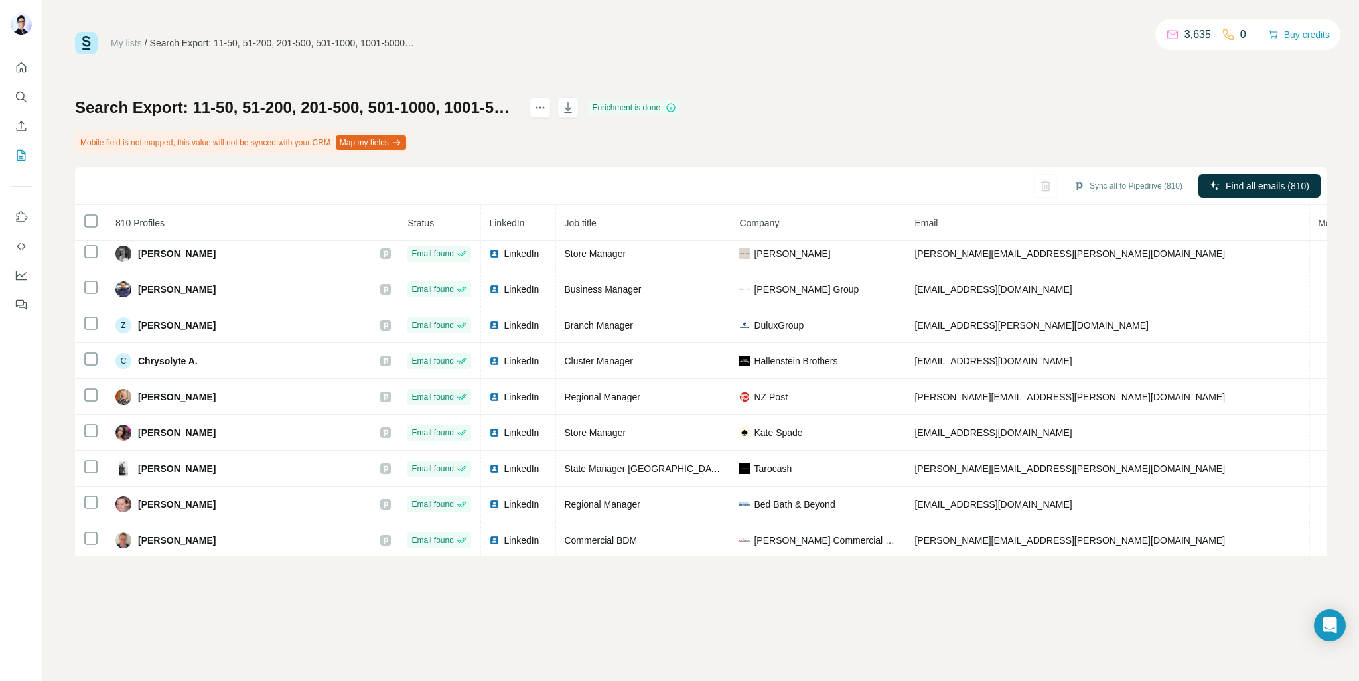
scroll to position [5019, 0]
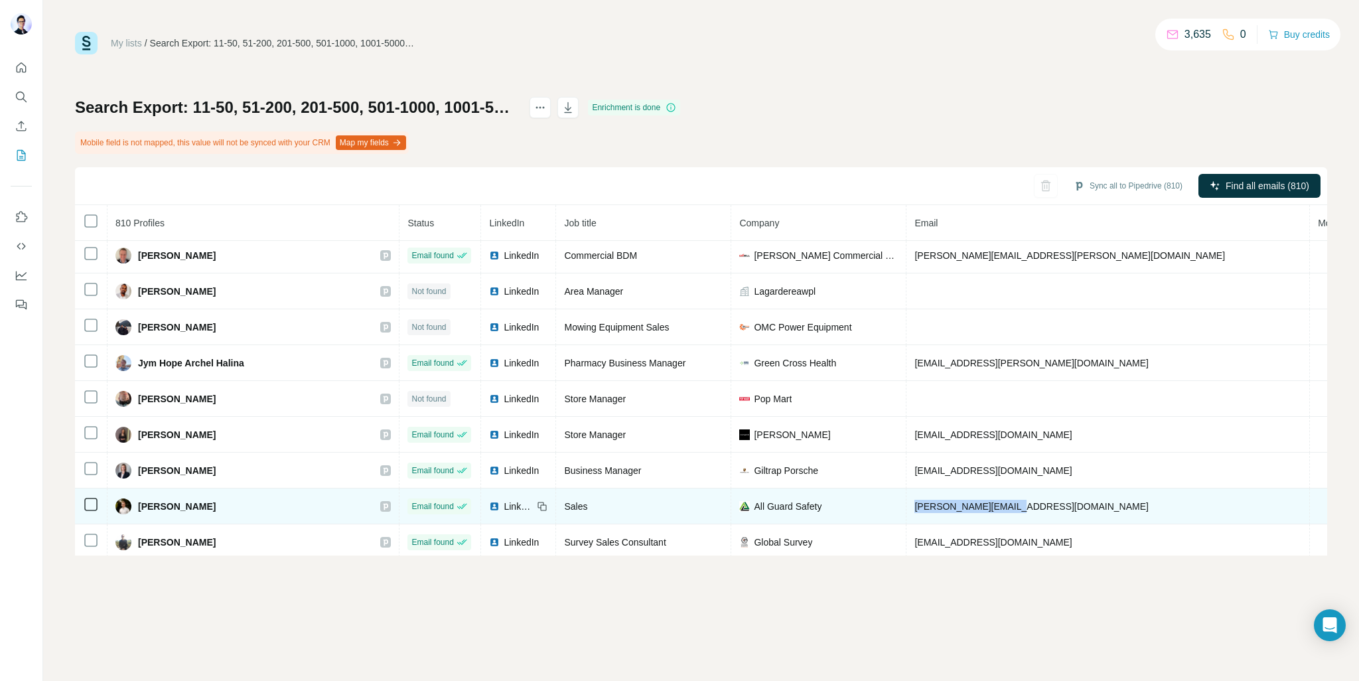
drag, startPoint x: 914, startPoint y: 467, endPoint x: 796, endPoint y: 468, distance: 118.1
click at [796, 488] on tr "Logan C. Email found LinkedIn Sales All Guard Safety logan@allguard.co.nz allgu…" at bounding box center [880, 506] width 1610 height 36
copy tr "logan@allguard.co.nz"
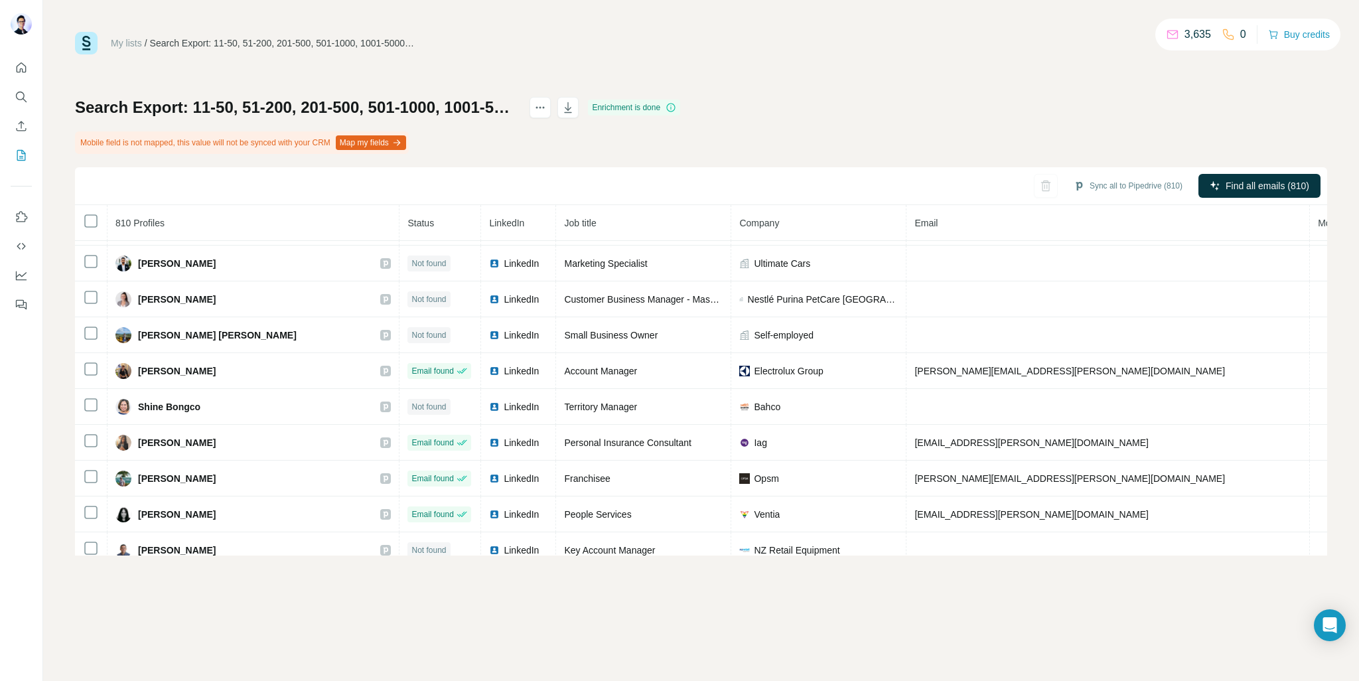
scroll to position [5507, 0]
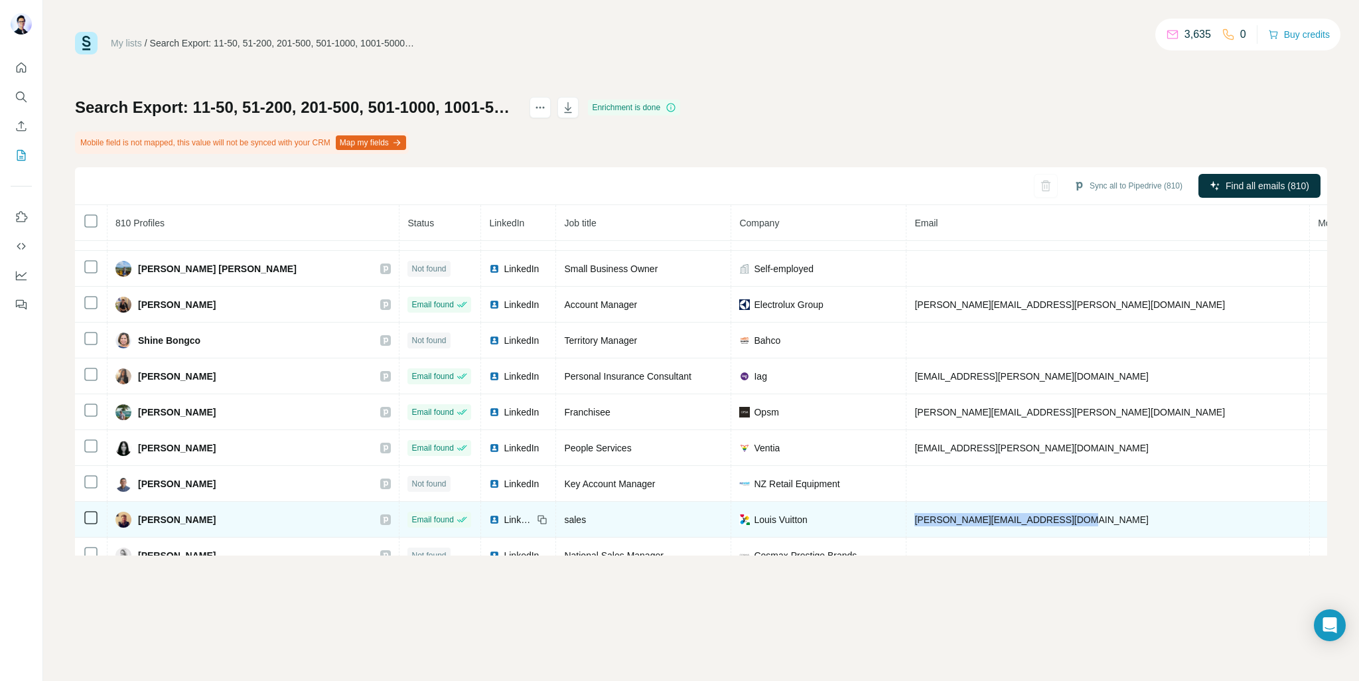
drag, startPoint x: 965, startPoint y: 474, endPoint x: 794, endPoint y: 480, distance: 171.2
click at [794, 502] on tr "Alexey Marshall Email found LinkedIn sales Louis Vuitton alexey.marshall@louisv…" at bounding box center [880, 520] width 1610 height 36
copy tr "alexey.marshall@louisvuitton.com"
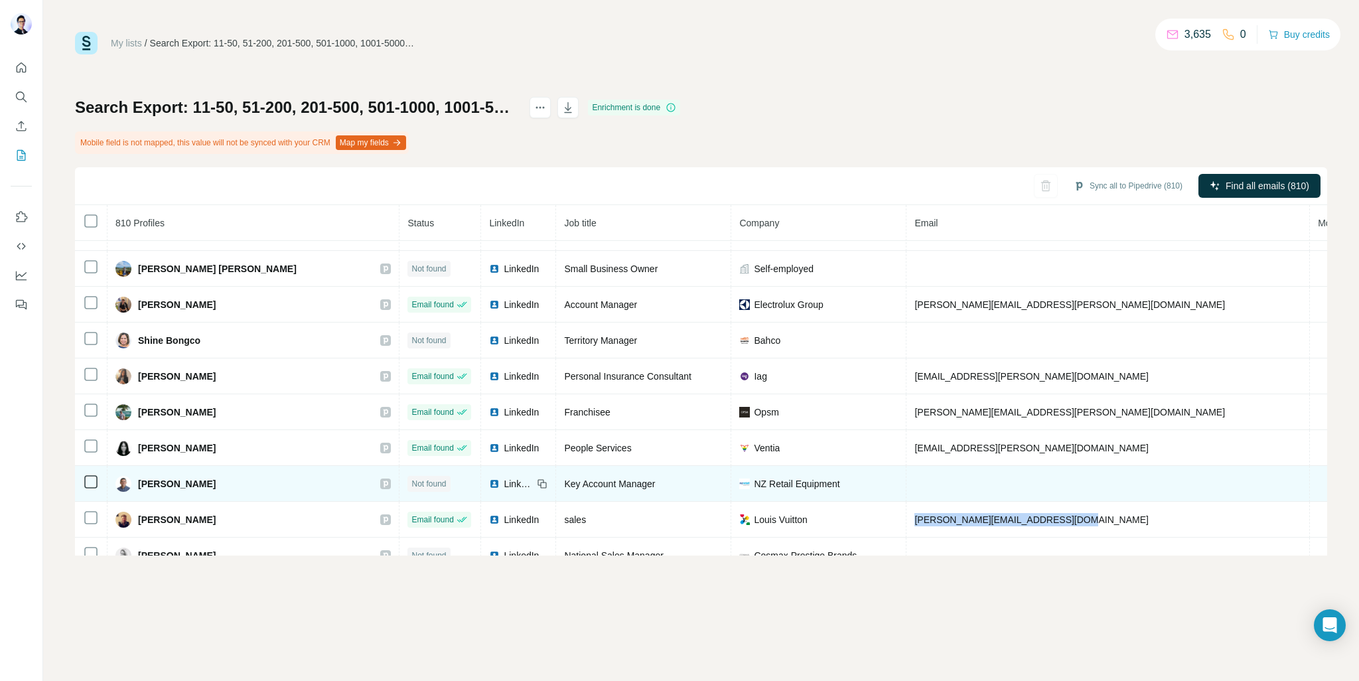
scroll to position [5730, 0]
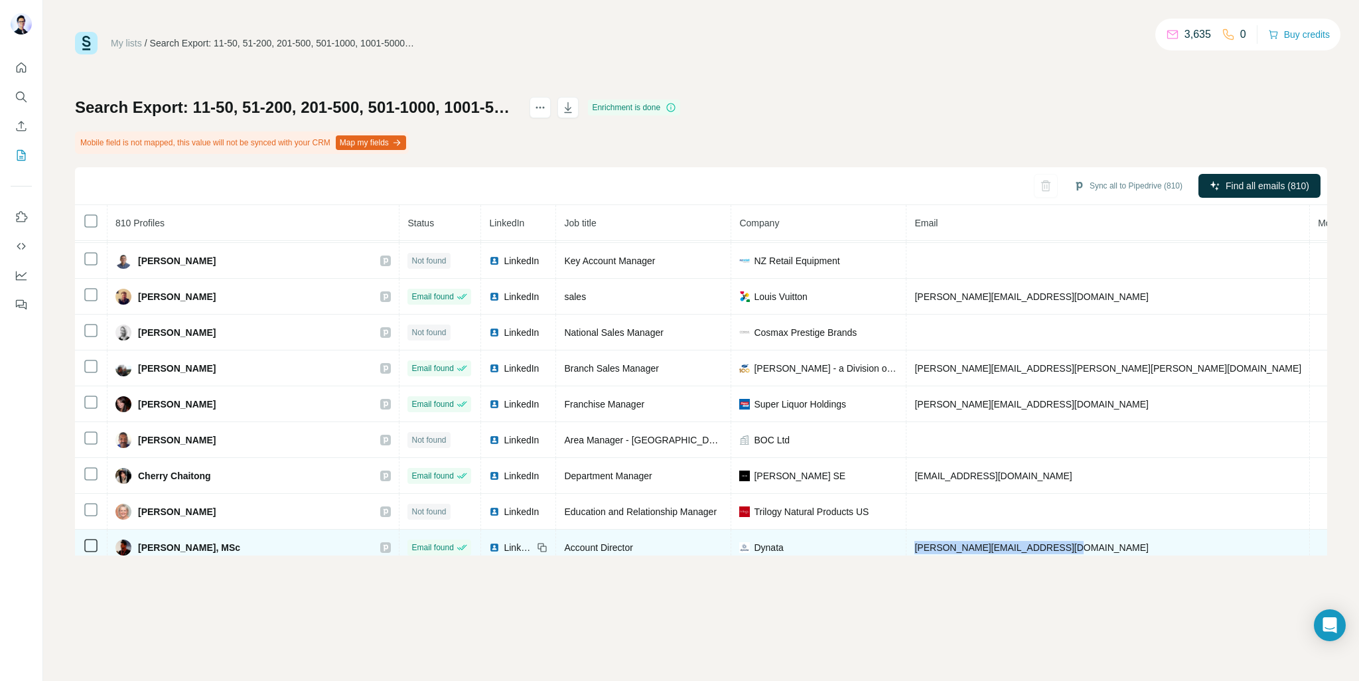
drag, startPoint x: 975, startPoint y: 503, endPoint x: 791, endPoint y: 507, distance: 183.1
click at [791, 529] on tr "Dilushan Dahanayake, MSc Email found LinkedIn Account Director Dynata dilushan.…" at bounding box center [880, 547] width 1610 height 36
copy tr "dilushan.dahanayake@dynata.com"
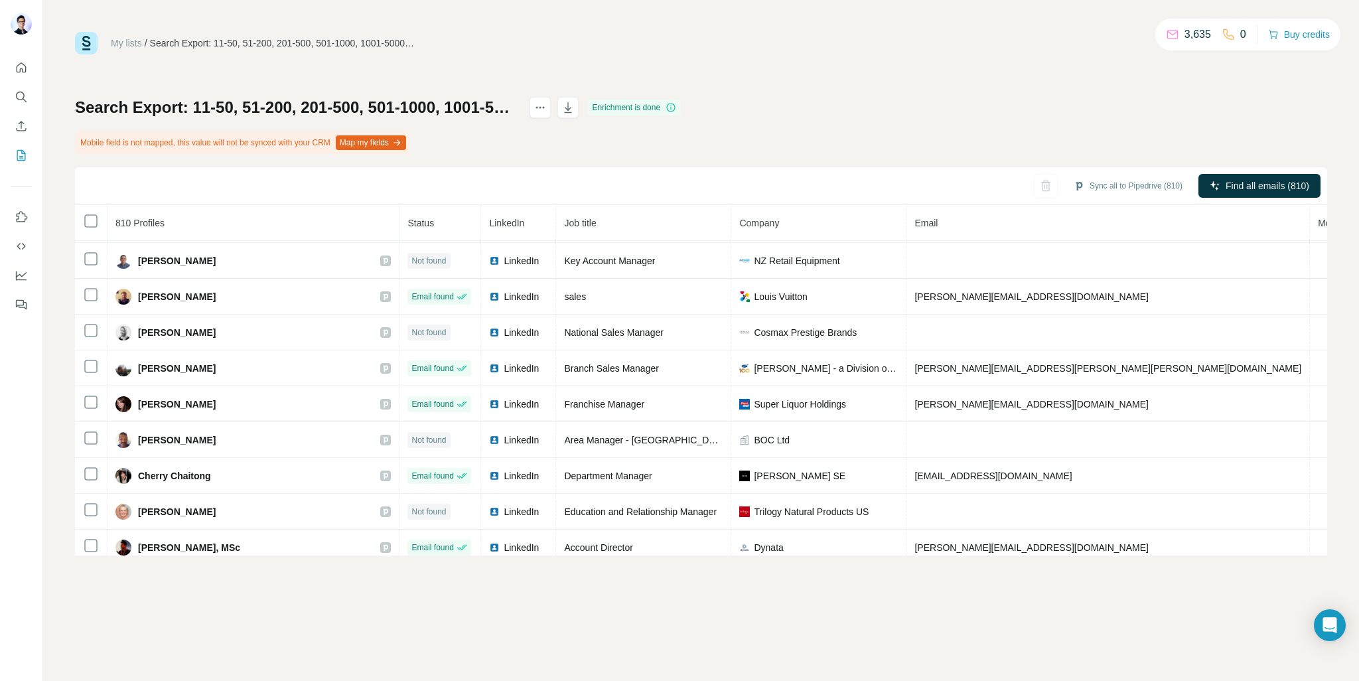
click at [517, 109] on h1 "Search Export: 11-50, 51-200, 201-500, 501-1000, 1001-5000, 5001-10,000, 10,000…" at bounding box center [296, 107] width 443 height 21
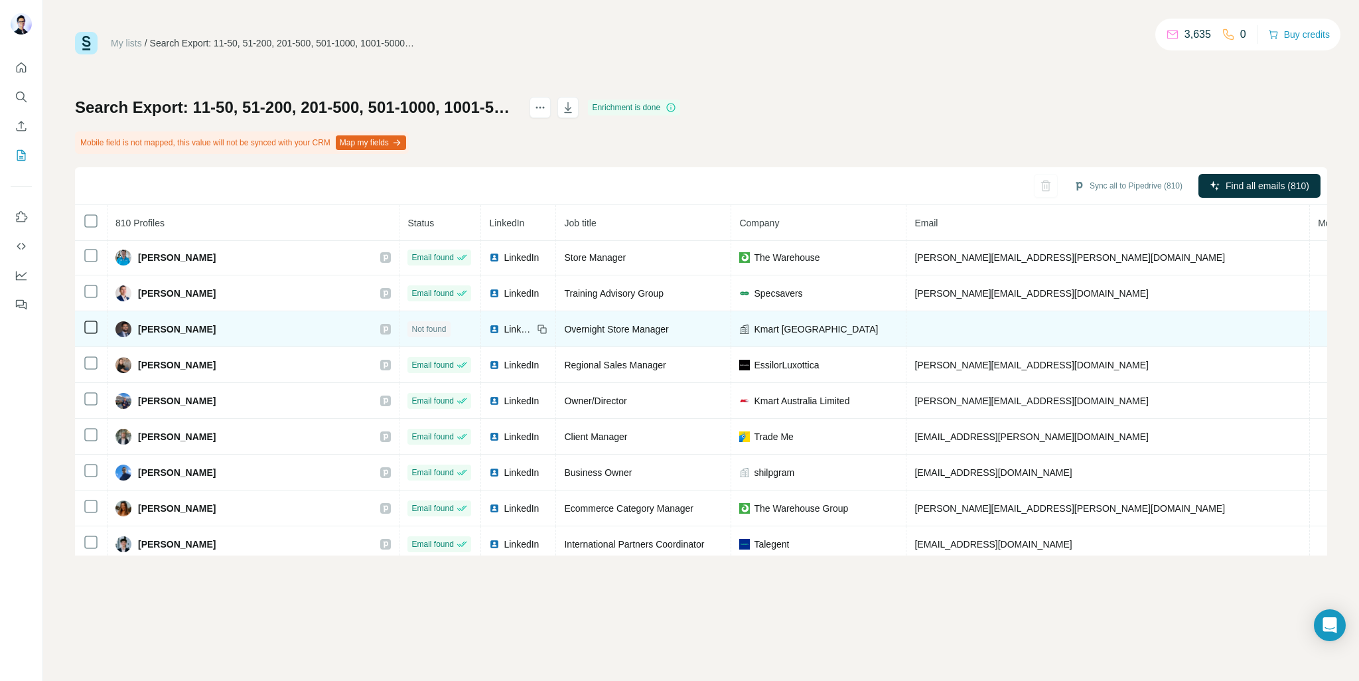
scroll to position [6417, 0]
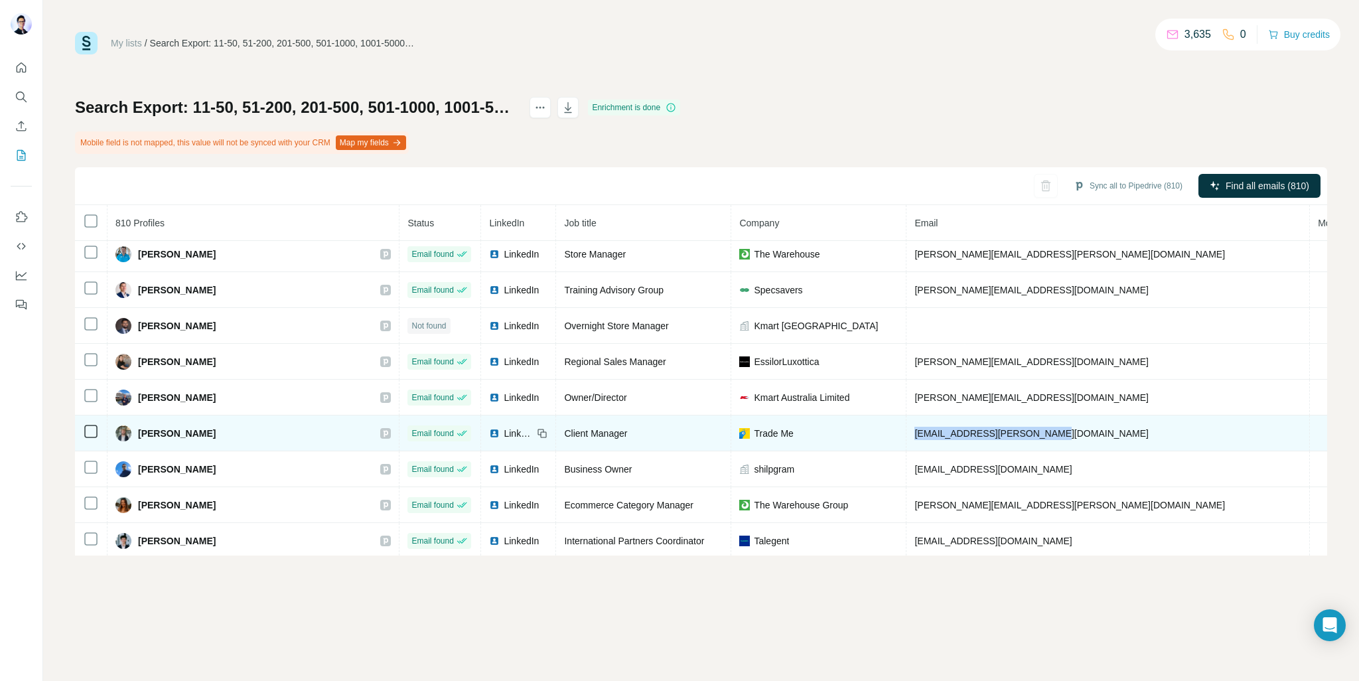
drag, startPoint x: 953, startPoint y: 383, endPoint x: 792, endPoint y: 386, distance: 160.6
click at [792, 415] on tr "Zach de Ruiter Email found LinkedIn Client Manager Trade Me zach.deruiter@trade…" at bounding box center [880, 433] width 1610 height 36
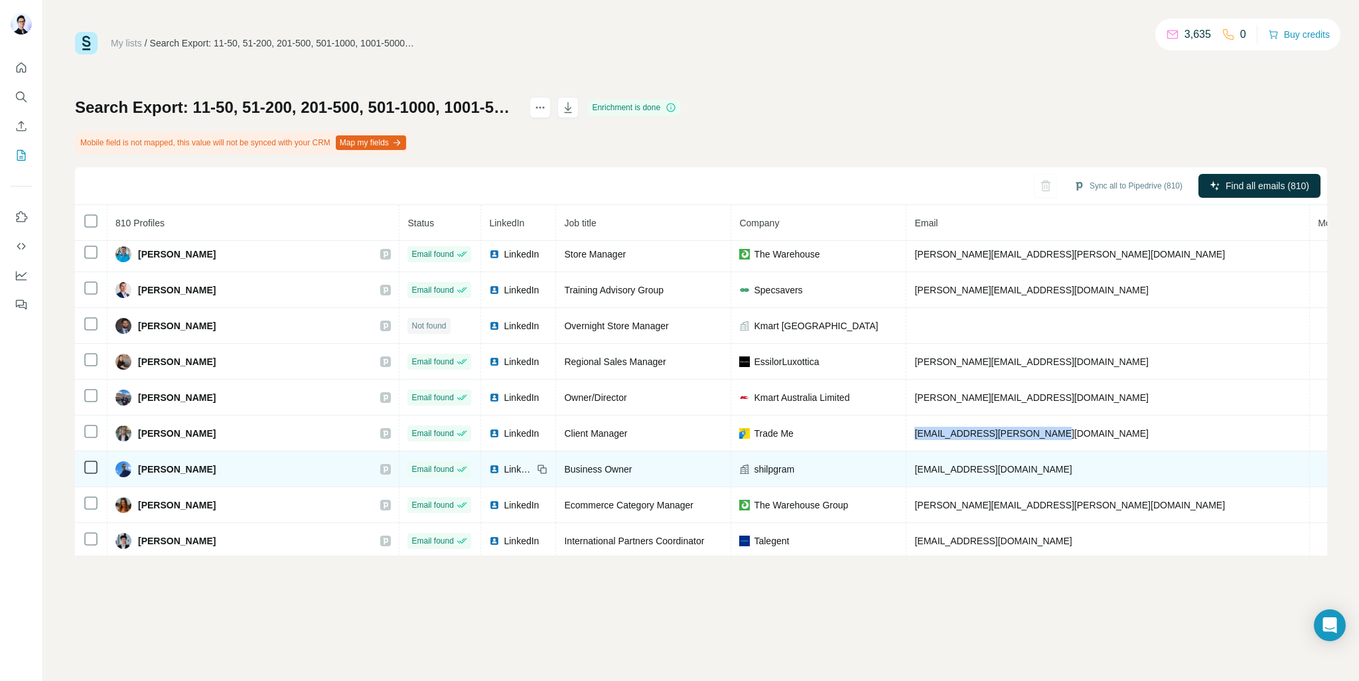
copy tr "zach.deruiter@trademe.co.nz"
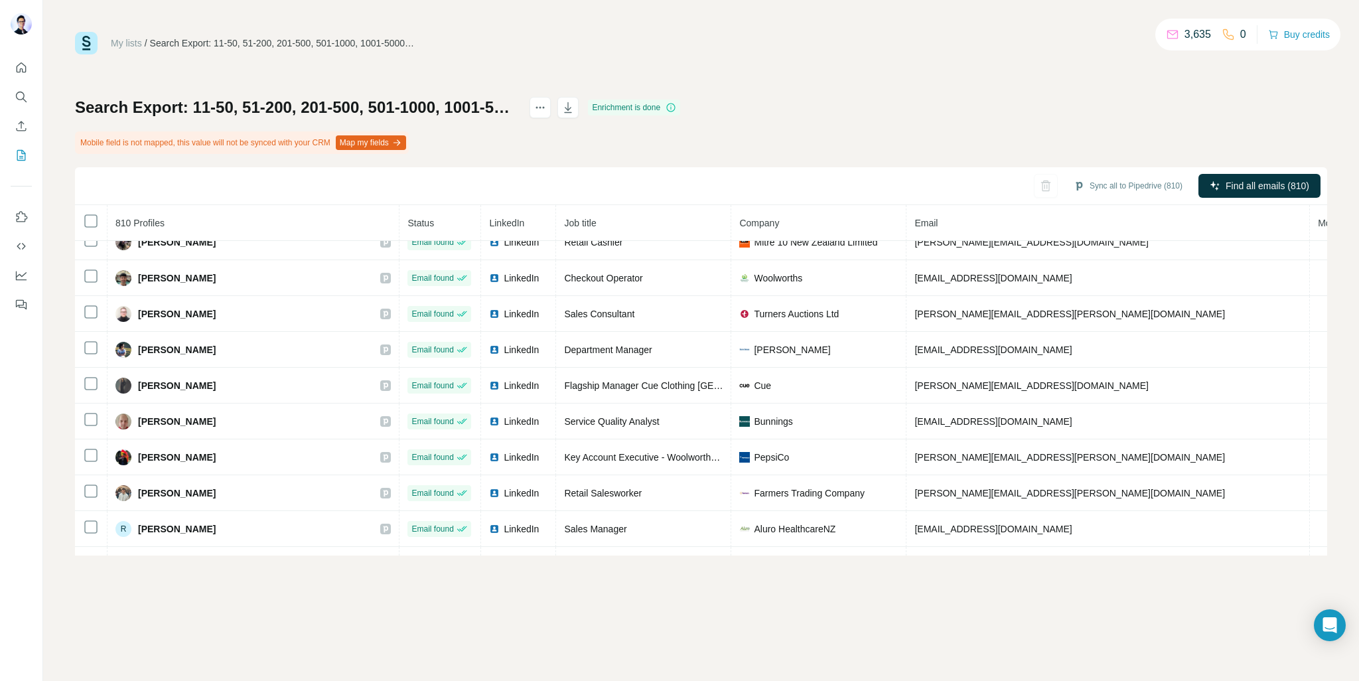
scroll to position [7864, 0]
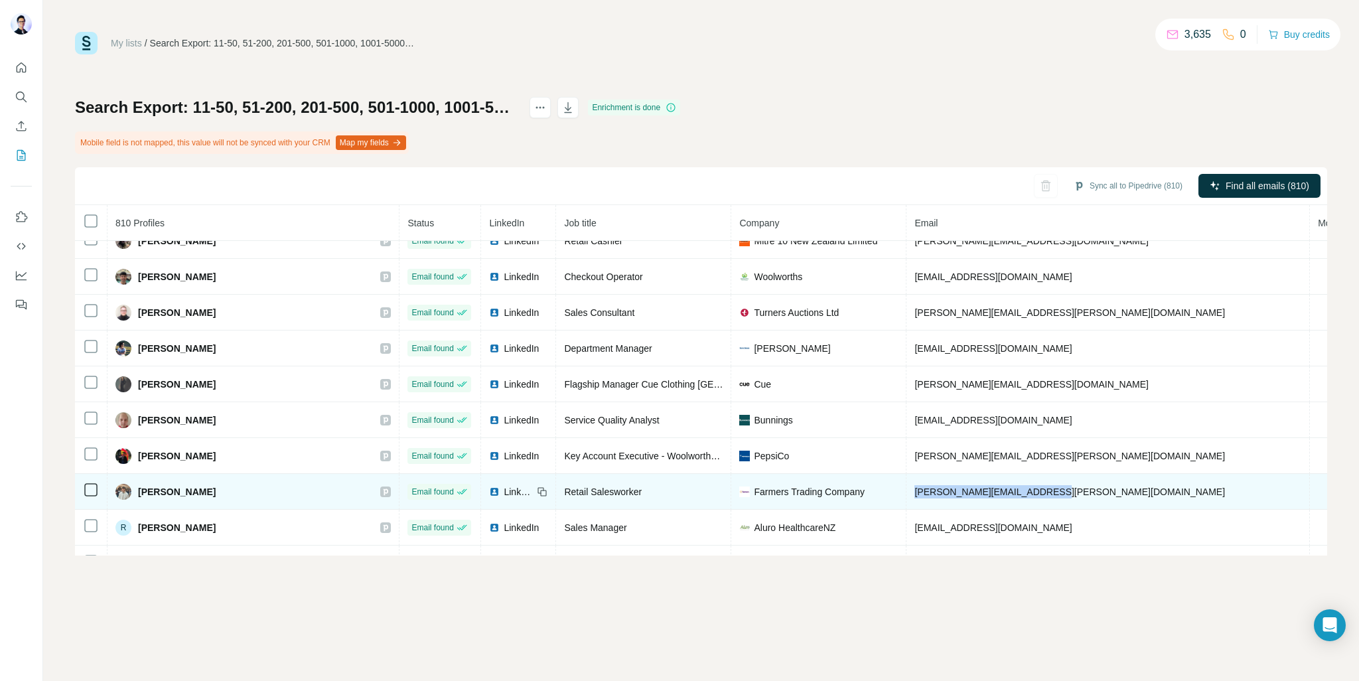
drag, startPoint x: 936, startPoint y: 431, endPoint x: 791, endPoint y: 434, distance: 145.3
click at [906, 474] on td "raghav.bhalla@farmers.co.nz" at bounding box center [1107, 492] width 403 height 36
copy span "raghav.bhalla@farmers.co.nz"
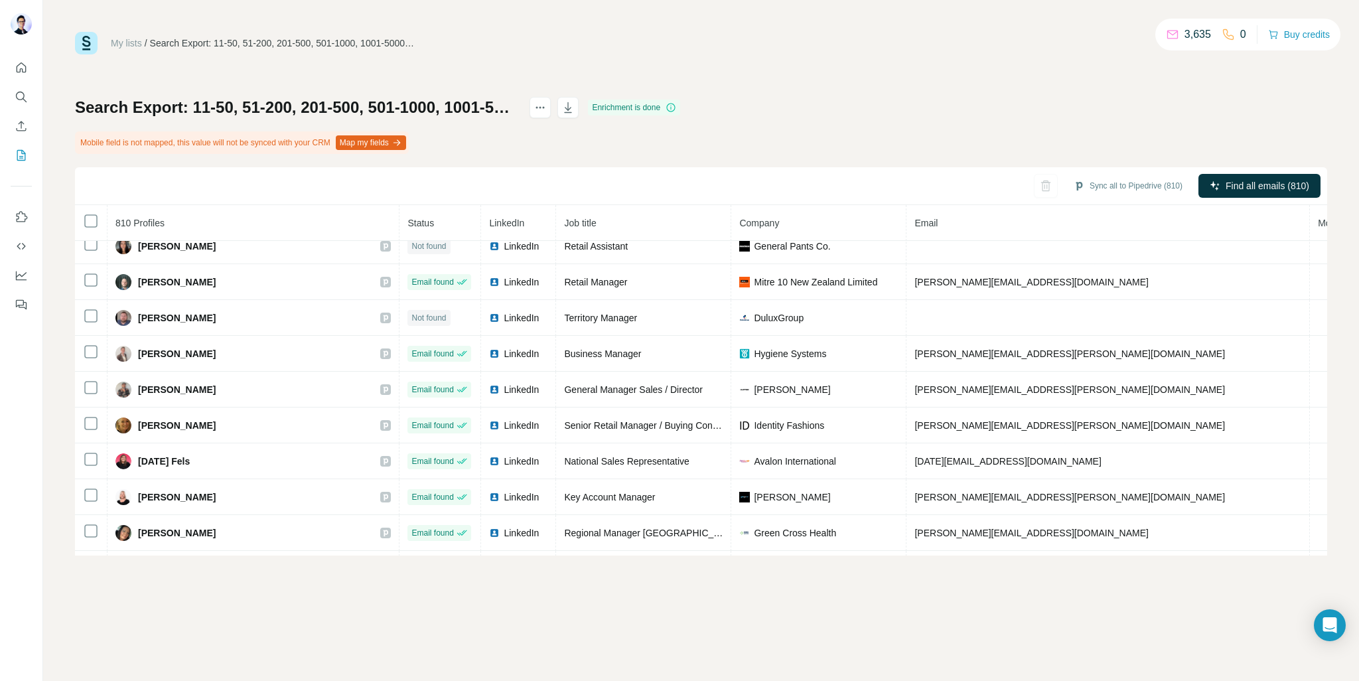
scroll to position [8641, 0]
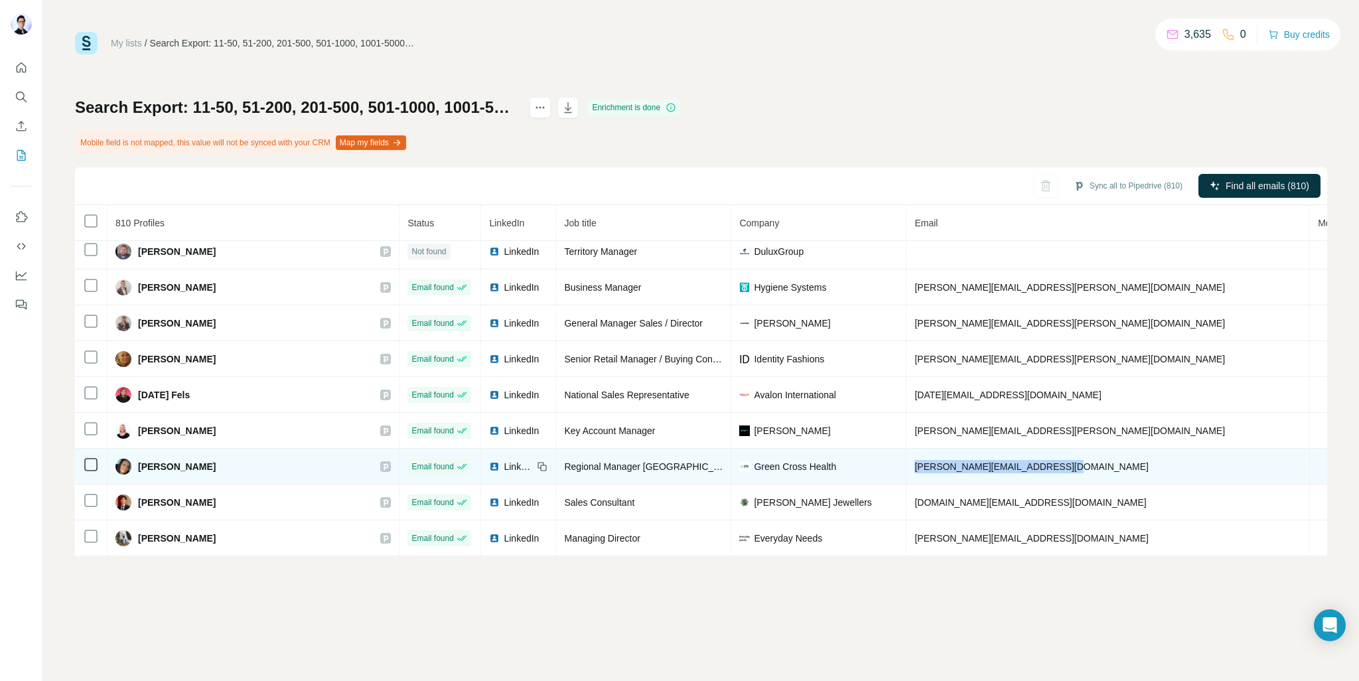
drag, startPoint x: 924, startPoint y: 399, endPoint x: 786, endPoint y: 407, distance: 138.2
click at [786, 448] on tr "Kylie P. Email found LinkedIn Regional Manager Auckland North Green Cross Healt…" at bounding box center [880, 466] width 1610 height 36
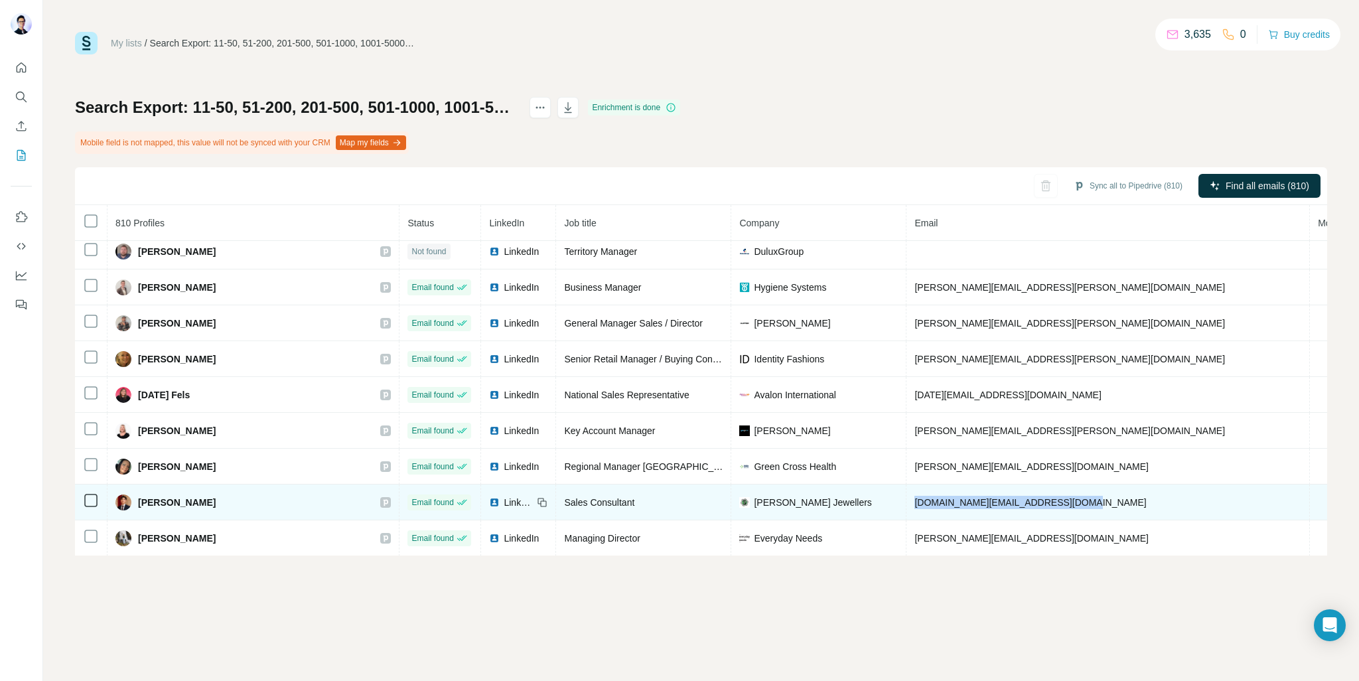
drag, startPoint x: 953, startPoint y: 437, endPoint x: 790, endPoint y: 430, distance: 163.3
click at [906, 484] on td "kyoro.ng@partridgejewellers.co.nz" at bounding box center [1107, 502] width 403 height 36
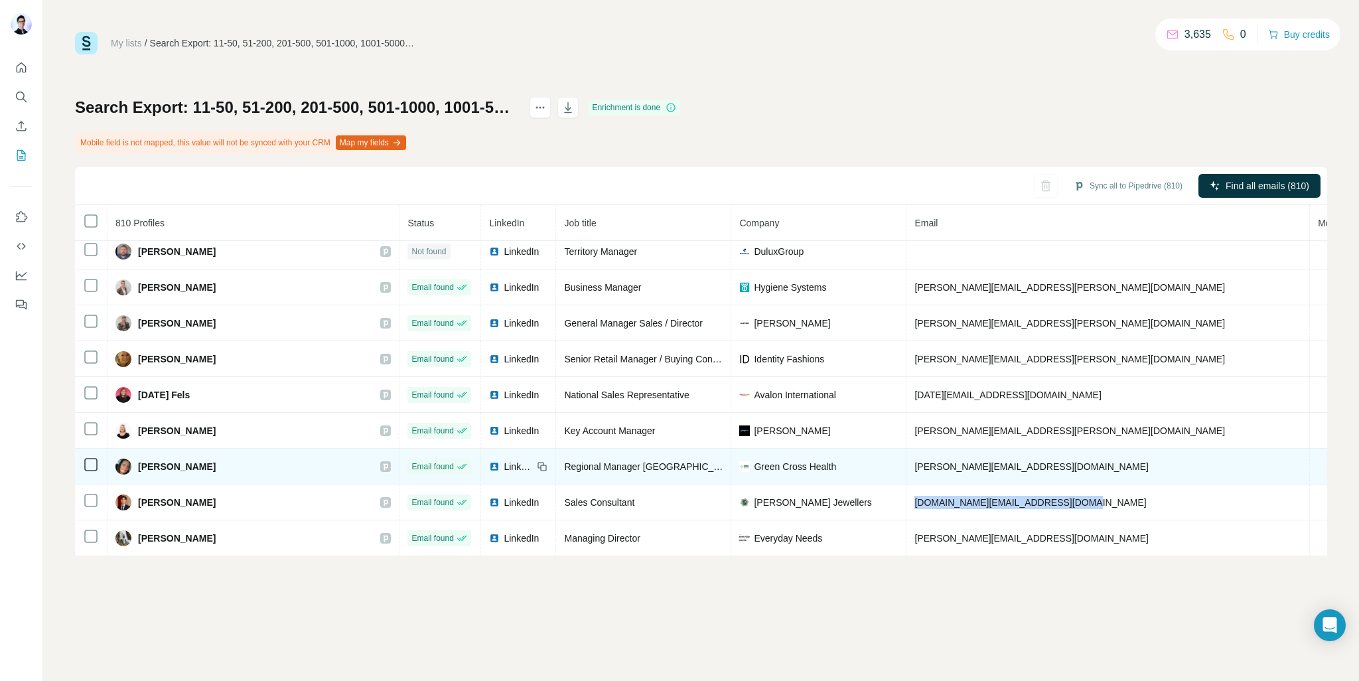
copy span "kyoro.ng@partridgejewellers.co.nz"
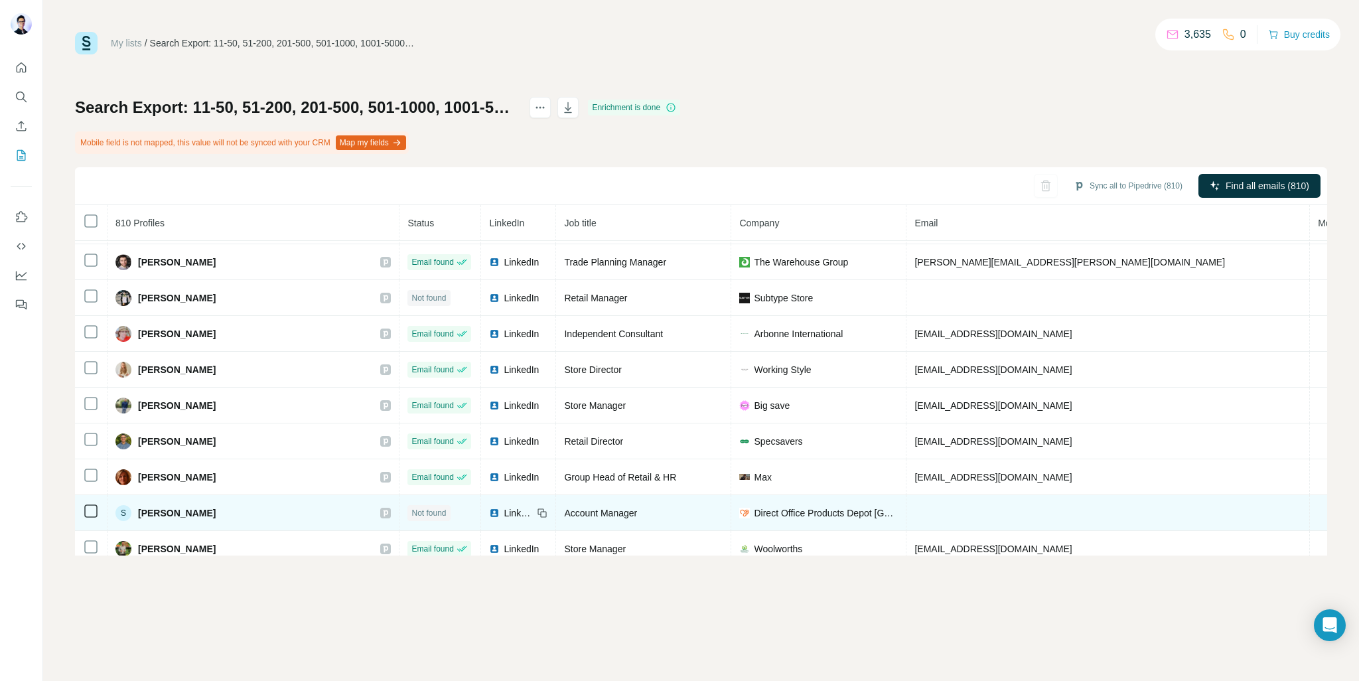
scroll to position [11064, 0]
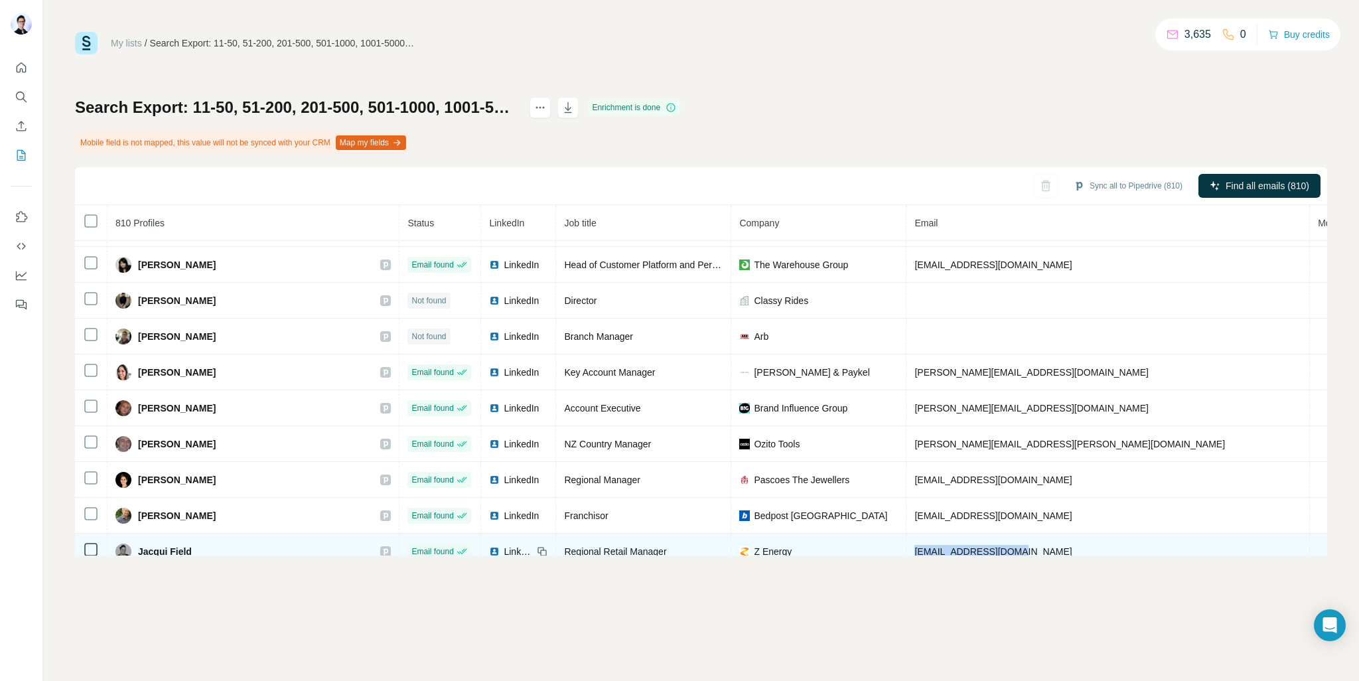
drag, startPoint x: 898, startPoint y: 462, endPoint x: 795, endPoint y: 466, distance: 102.9
click at [906, 533] on td "jacqui.field@z.co.nz" at bounding box center [1107, 551] width 403 height 36
copy span "jacqui.field@z.co.nz"
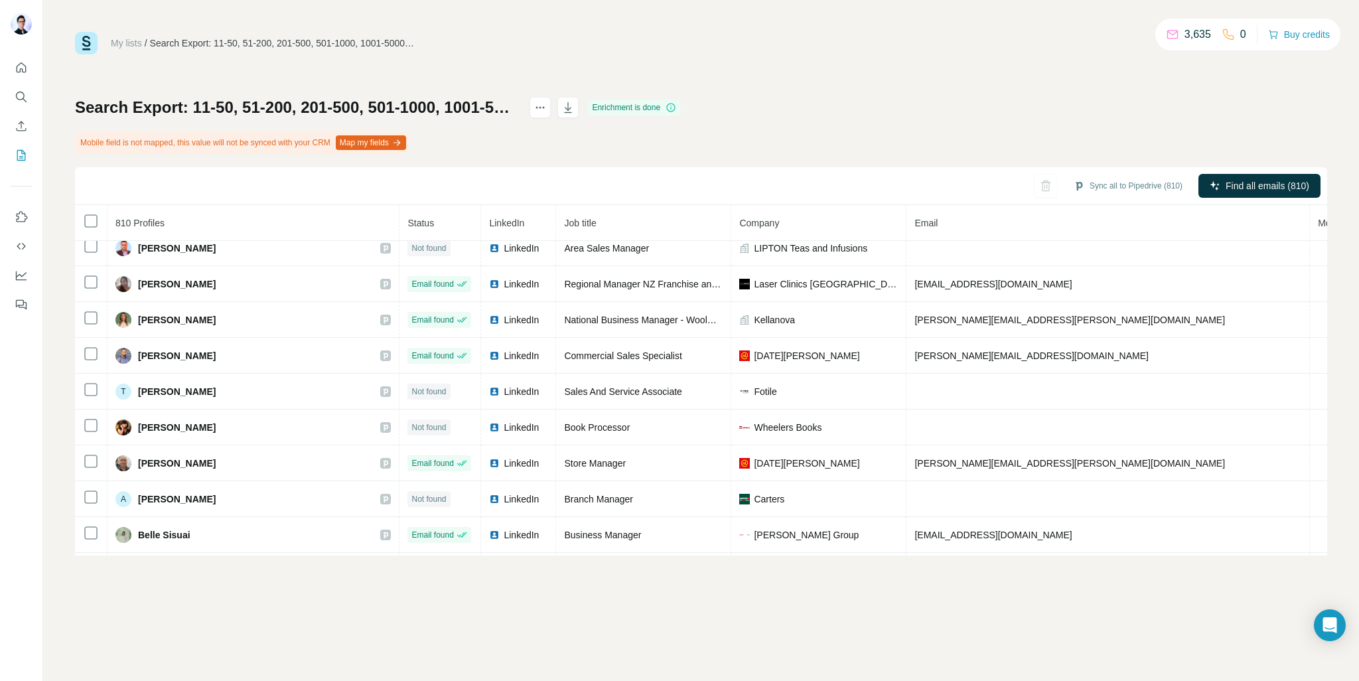
scroll to position [12759, 0]
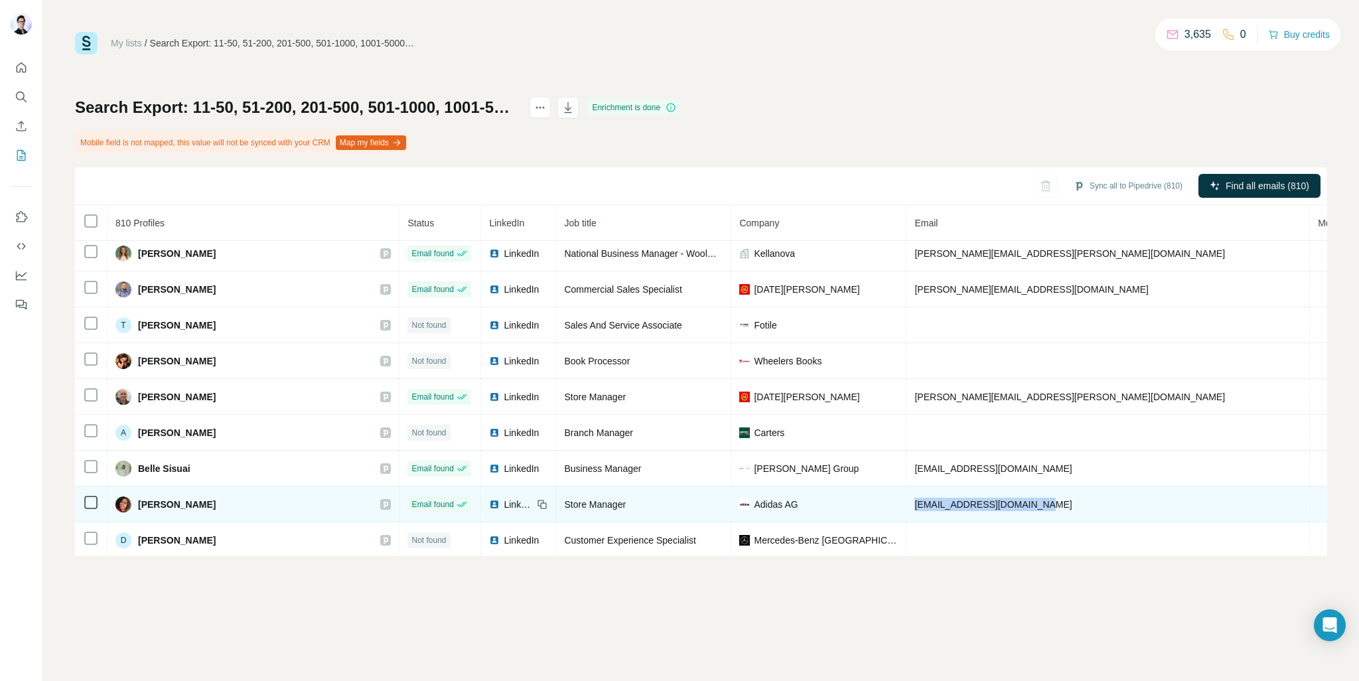
drag, startPoint x: 886, startPoint y: 403, endPoint x: 791, endPoint y: 404, distance: 95.5
click at [906, 486] on td "cherish.dcotta@adidas.com" at bounding box center [1107, 504] width 403 height 36
copy span "cherish.dcotta@adidas.com"
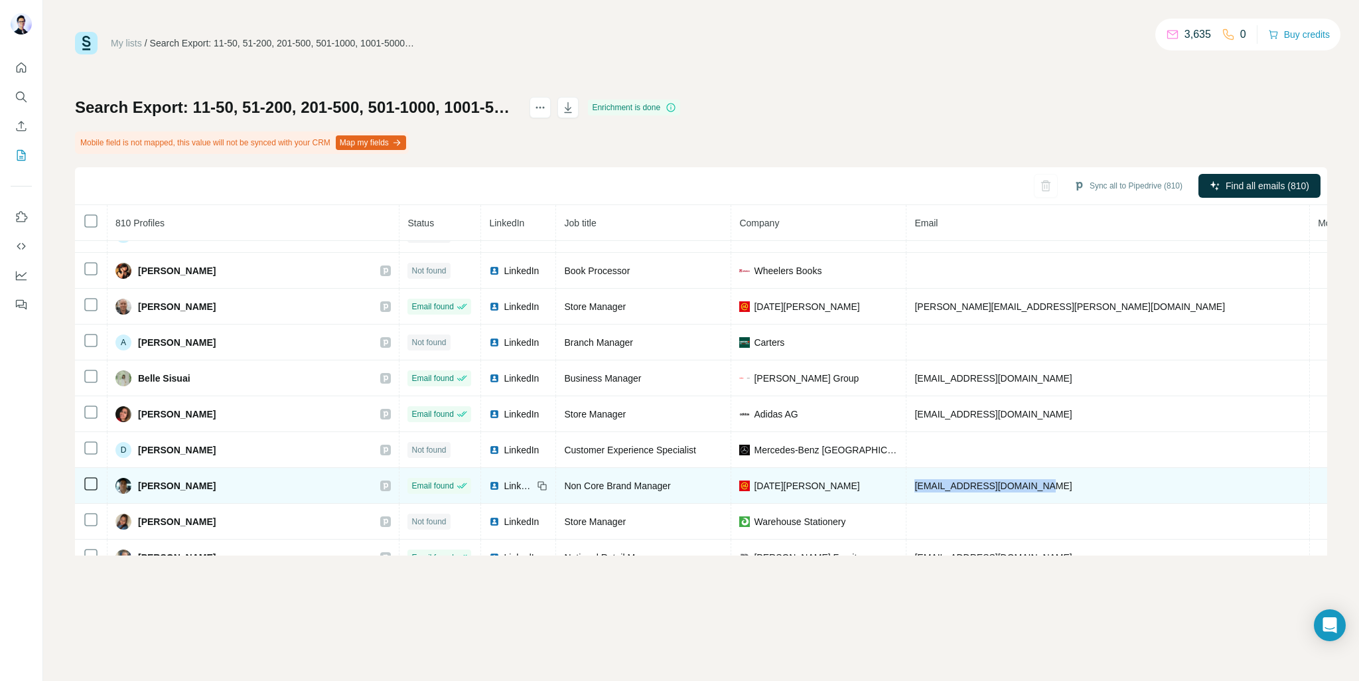
drag, startPoint x: 822, startPoint y: 385, endPoint x: 796, endPoint y: 386, distance: 25.9
click at [906, 468] on td "dbowler@noelleeming.co.nz" at bounding box center [1107, 486] width 403 height 36
copy span "dbowler@noelleeming.co.nz"
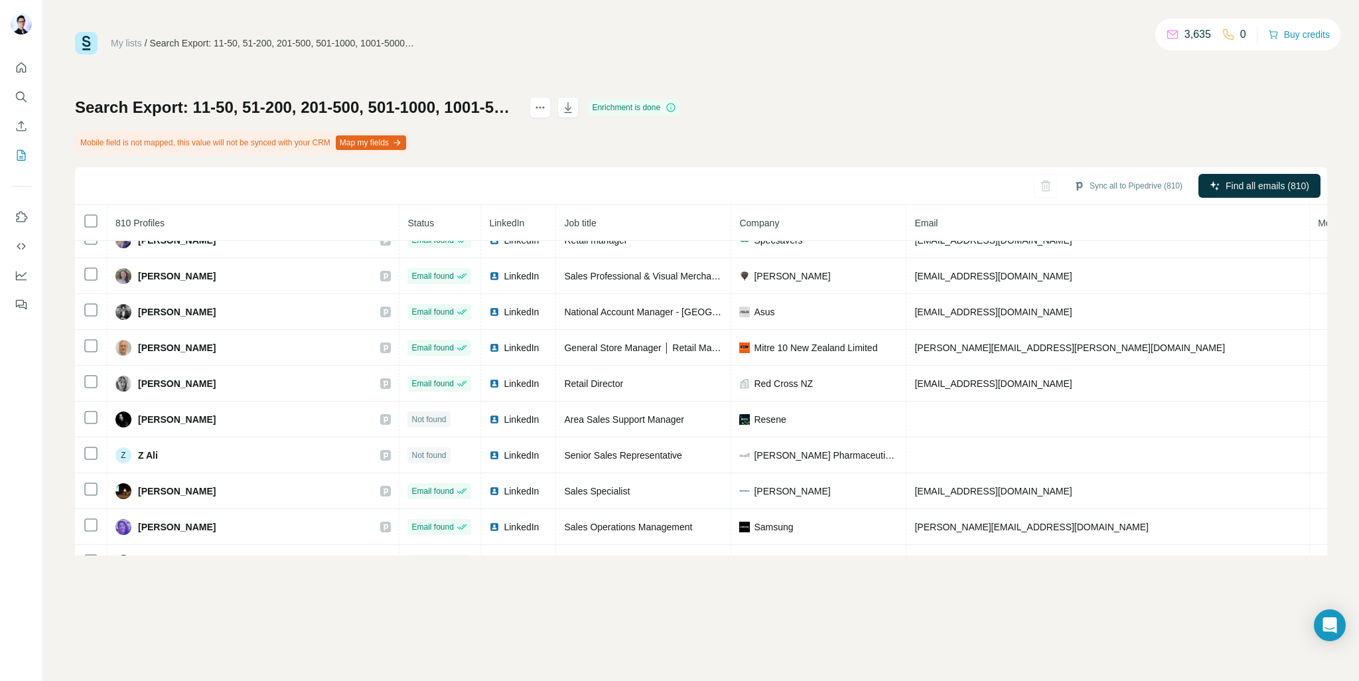
scroll to position [13916, 0]
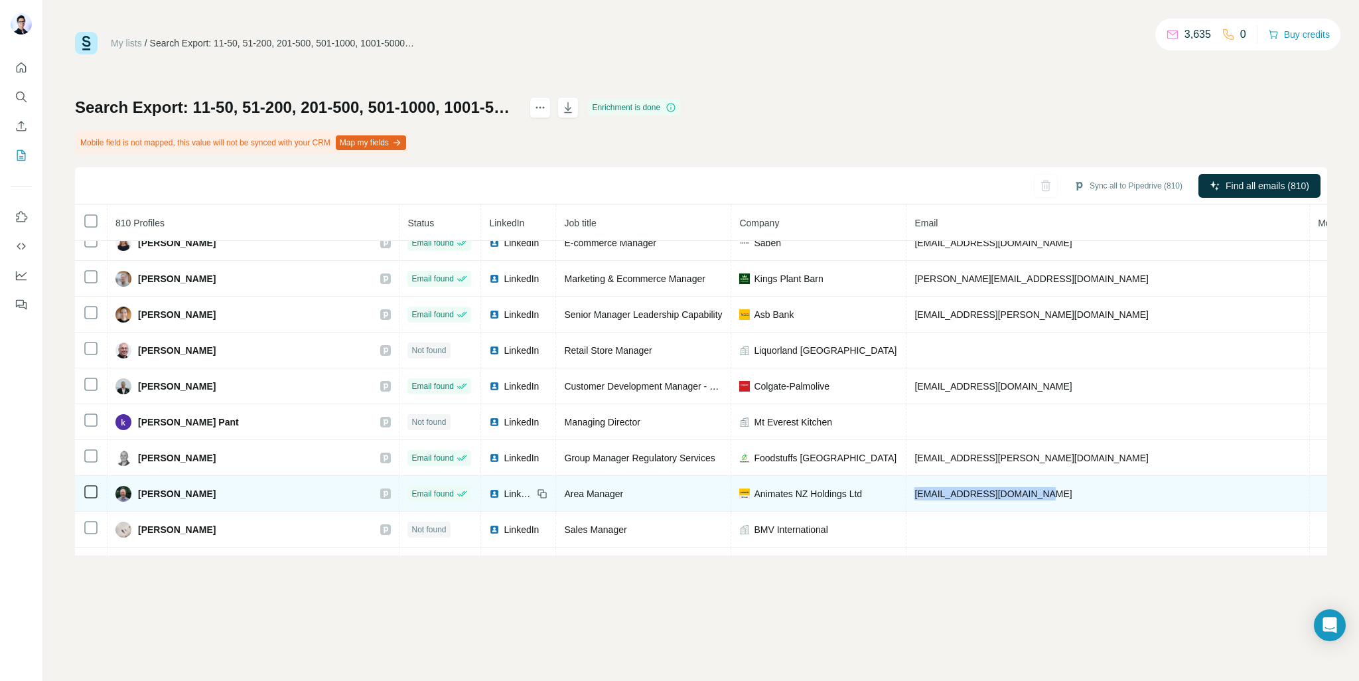
drag, startPoint x: 921, startPoint y: 384, endPoint x: 795, endPoint y: 391, distance: 126.3
click at [906, 476] on td "mriemersma@animates.co.nz" at bounding box center [1107, 494] width 403 height 36
copy span "mriemersma@animates.co.nz"
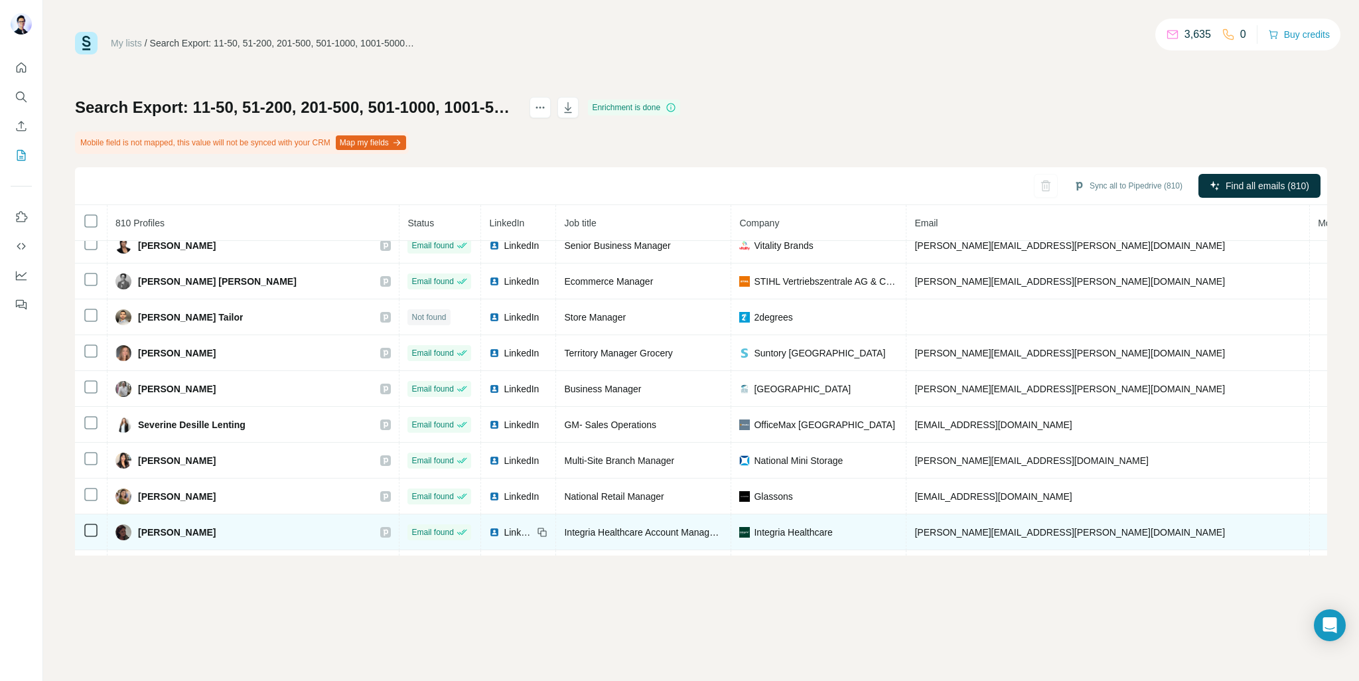
scroll to position [14627, 0]
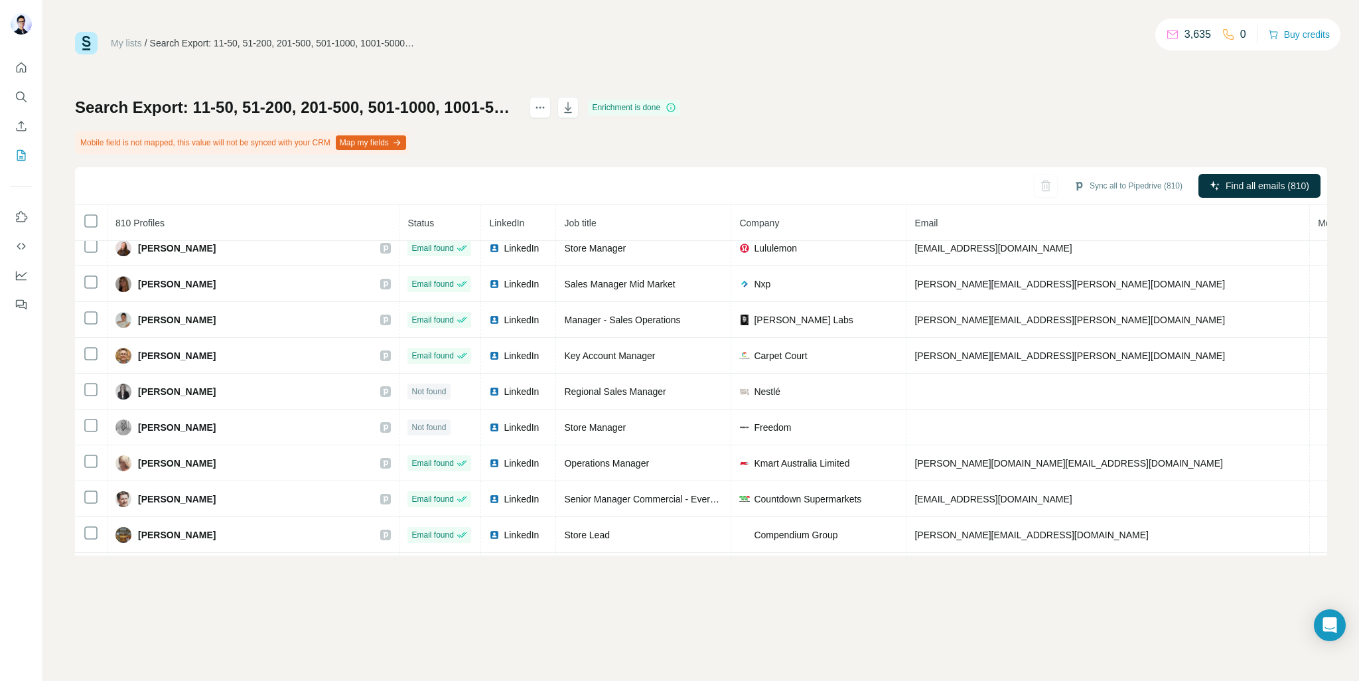
drag, startPoint x: 944, startPoint y: 526, endPoint x: 792, endPoint y: 534, distance: 152.1
click at [906, 624] on td "karl.turnbull@noelleeming.co.nz" at bounding box center [1107, 642] width 403 height 36
copy span "karl.turnbull@noelleeming.co.nz"
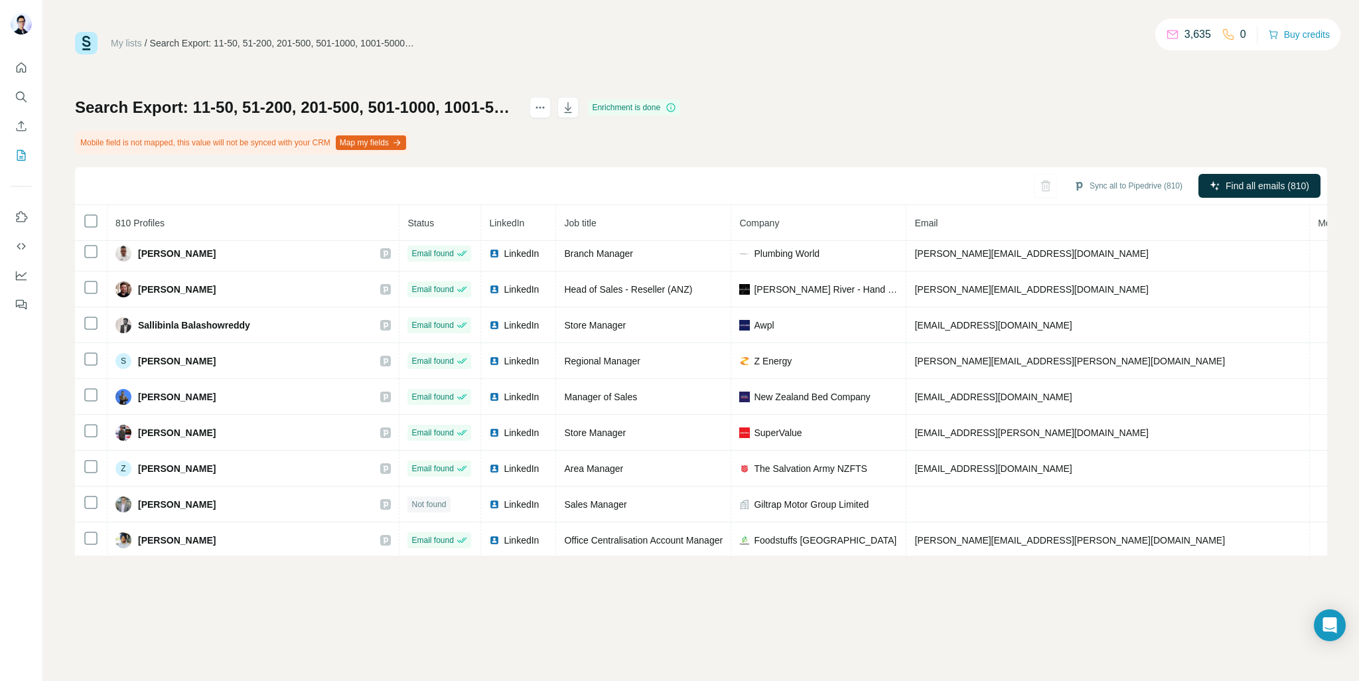
scroll to position [15670, 0]
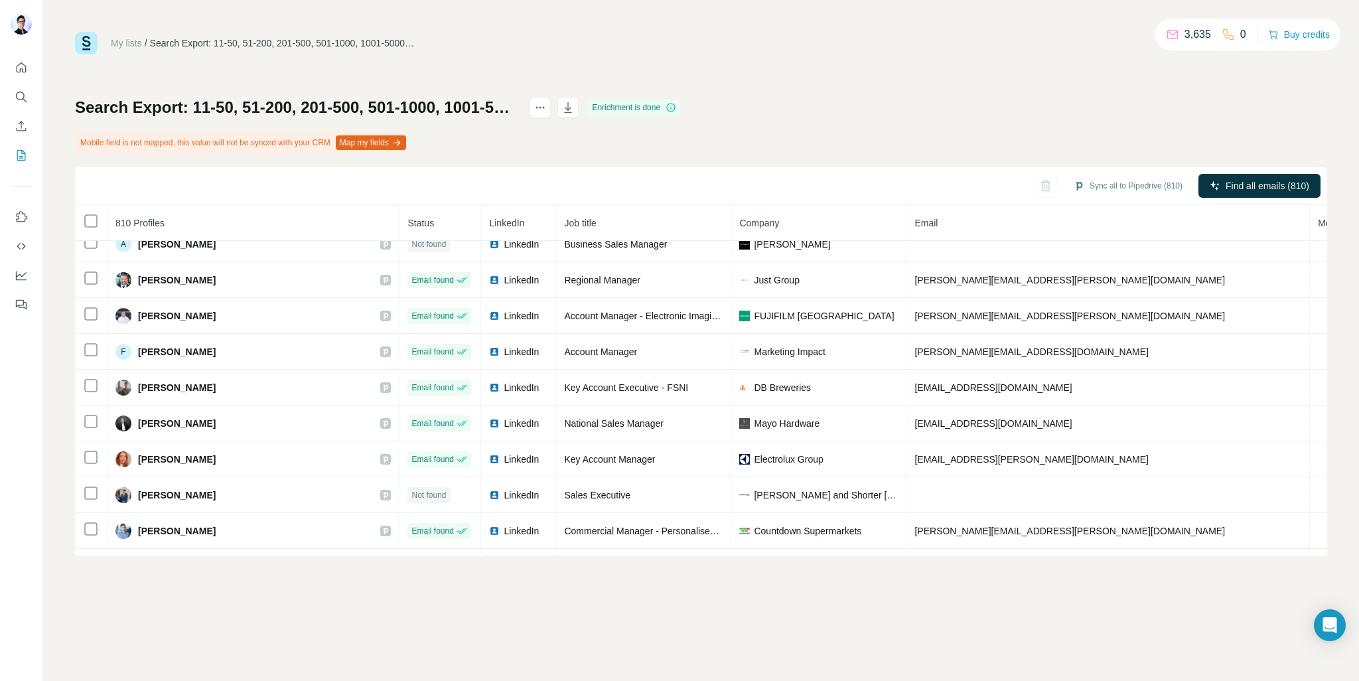
drag, startPoint x: 878, startPoint y: 488, endPoint x: 788, endPoint y: 491, distance: 89.6
click at [906, 584] on td "jo.mckay@nzsafetyblackwoods.co.nz" at bounding box center [1107, 602] width 403 height 36
copy span "jo.mckay@nzsafetyblackwoods.co.nz"
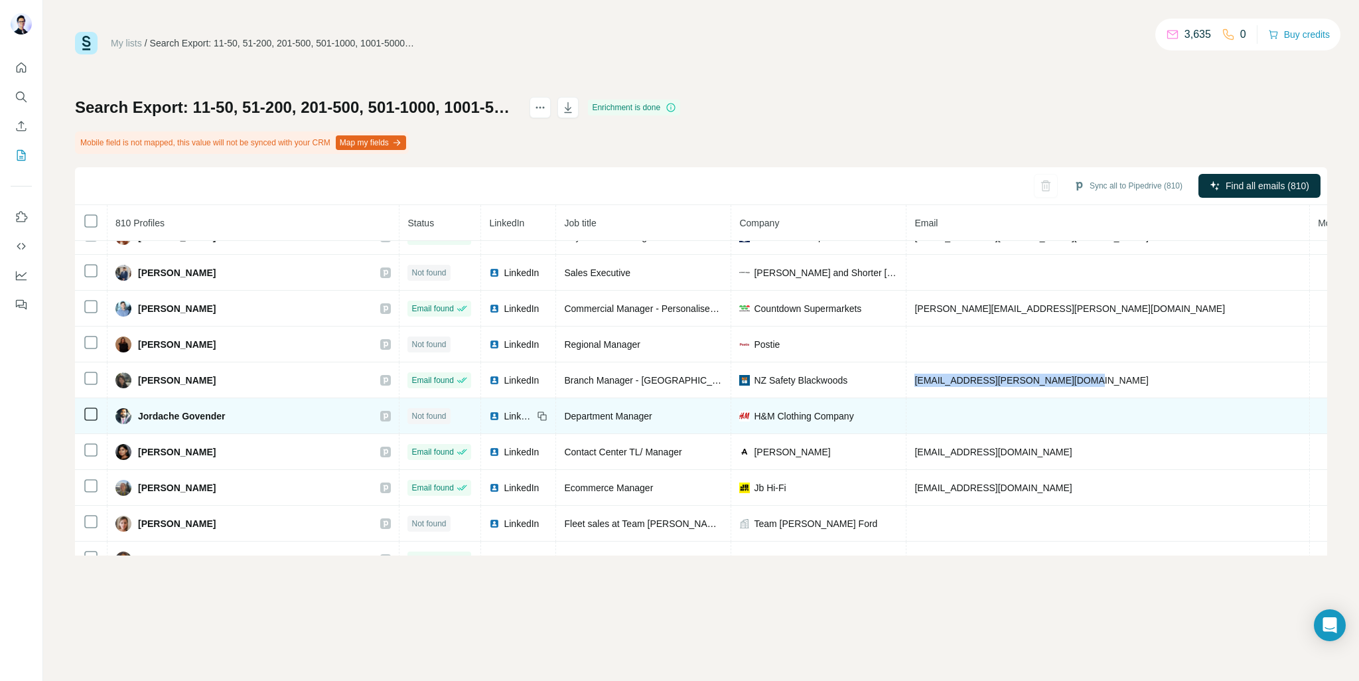
scroll to position [15893, 0]
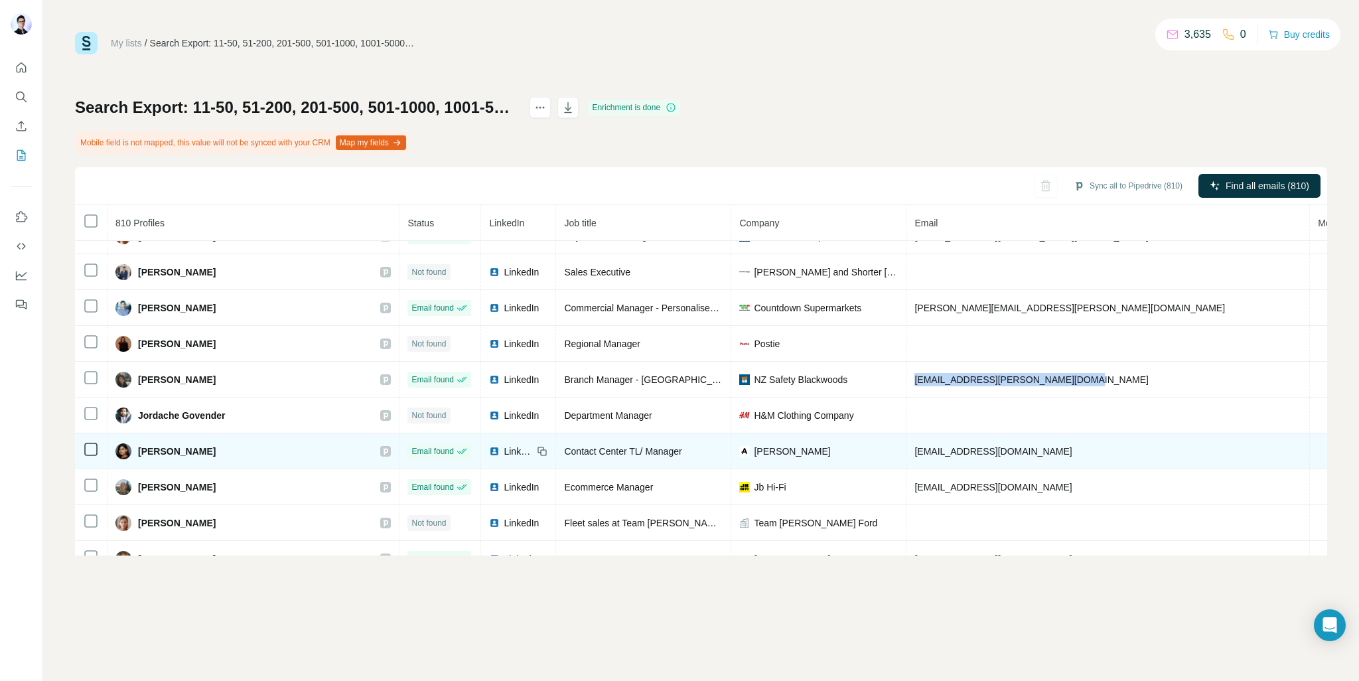
click at [780, 433] on tr "Kiméra Ramphul Email found LinkedIn Contact Center TL/ Manager Armstrong's kime…" at bounding box center [880, 451] width 1610 height 36
copy tr "kimera.ramphul@armstrongs.co.nz"
